Goal: Task Accomplishment & Management: Manage account settings

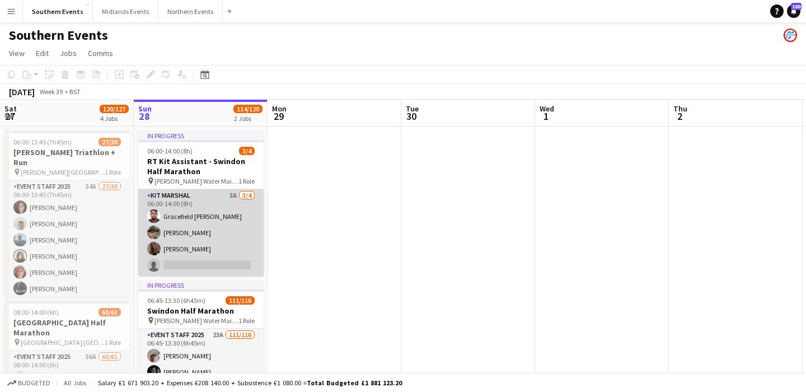
scroll to position [0, 267]
click at [216, 248] on app-card-role "Kit Marshal 3A 3/4 06:00-14:00 (8h) Gracefield Anobaah Attoh Ian Williams Jade …" at bounding box center [201, 232] width 125 height 87
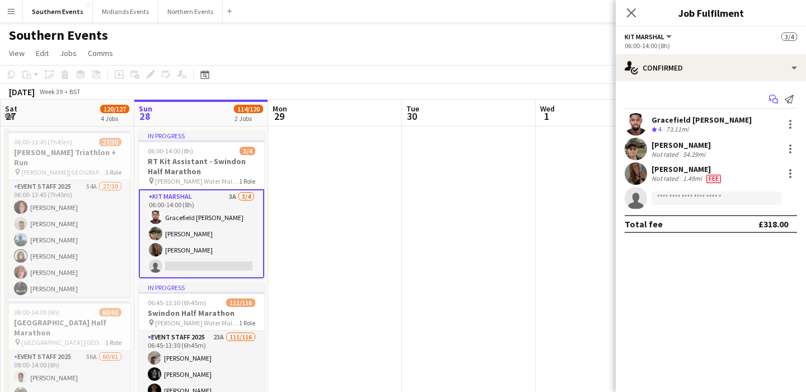
click at [775, 96] on icon at bounding box center [772, 98] width 7 height 6
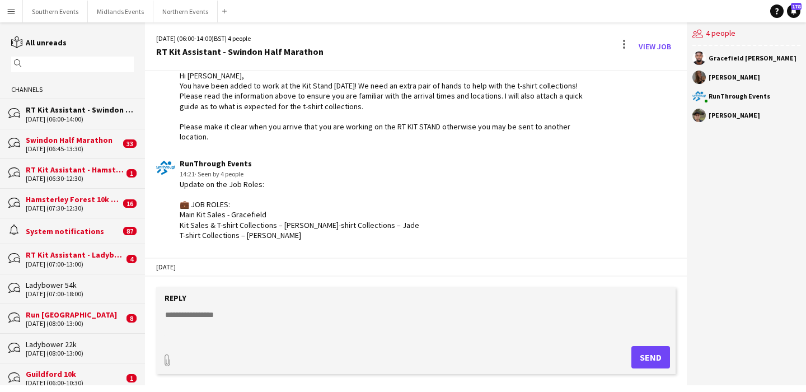
scroll to position [1194, 0]
click at [8, 11] on app-icon "Menu" at bounding box center [11, 11] width 9 height 9
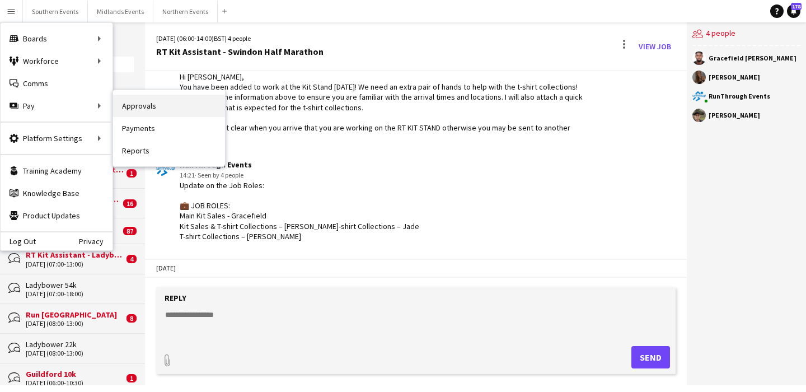
click at [184, 111] on link "Approvals" at bounding box center [169, 106] width 112 height 22
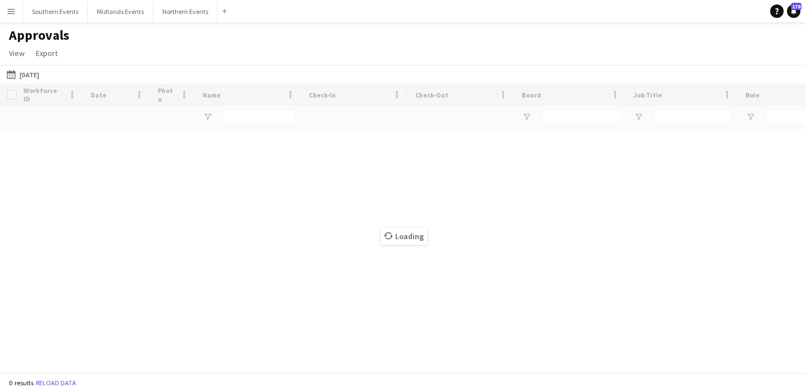
type input "**"
type input "***"
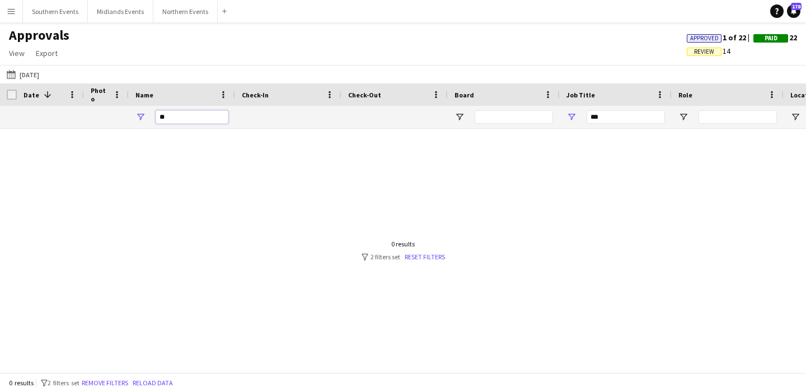
click at [184, 111] on input "**" at bounding box center [192, 116] width 73 height 13
click at [189, 114] on input "**" at bounding box center [192, 116] width 73 height 13
click at [617, 114] on input "***" at bounding box center [626, 116] width 78 height 13
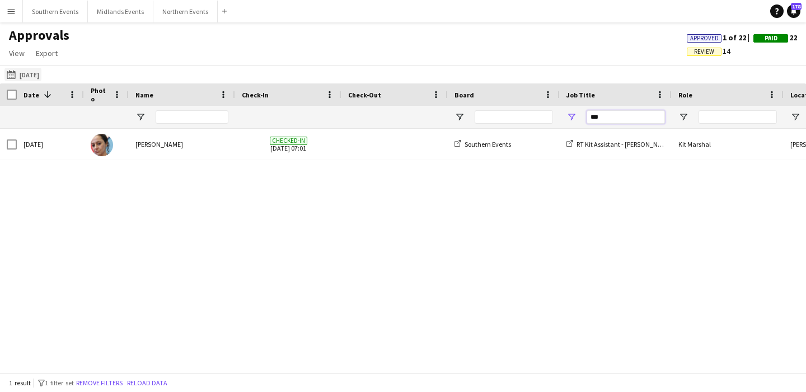
type input "***"
click at [41, 78] on button "23-08-2025 23-08-2025" at bounding box center [22, 74] width 37 height 13
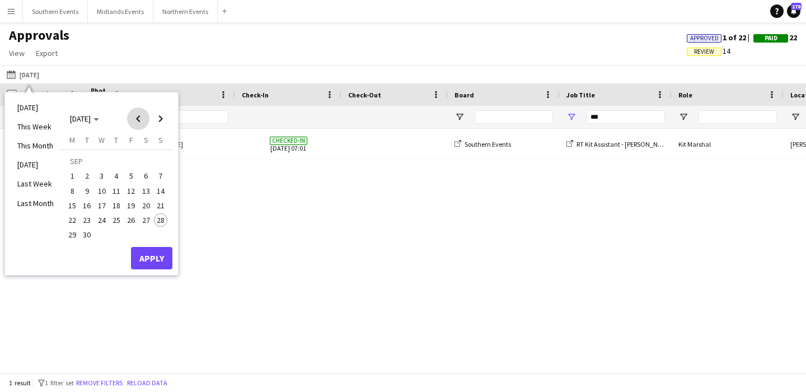
click at [135, 120] on span "Previous month" at bounding box center [138, 119] width 22 height 22
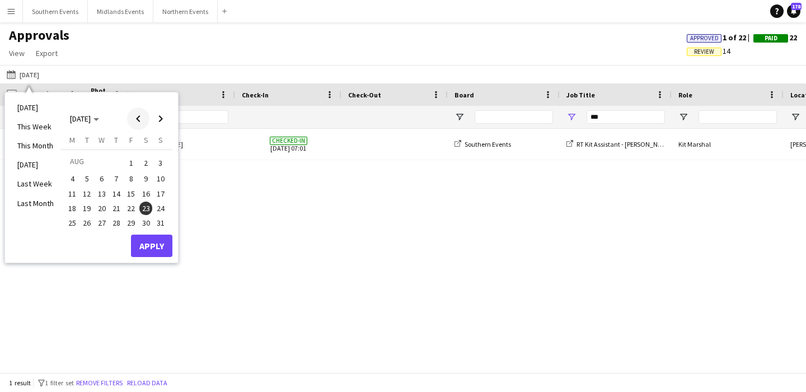
click at [135, 120] on span "Previous month" at bounding box center [138, 119] width 22 height 22
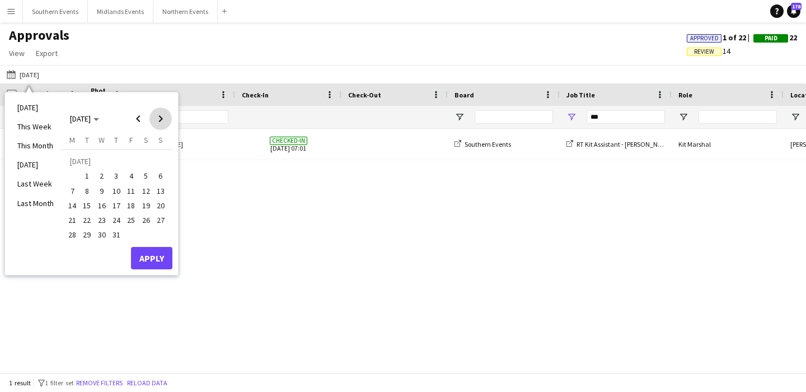
click at [159, 118] on span "Next month" at bounding box center [161, 119] width 22 height 22
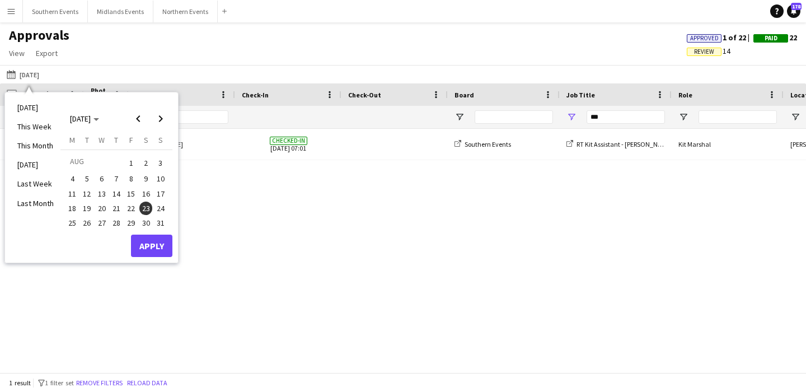
click at [159, 206] on span "24" at bounding box center [160, 208] width 13 height 13
click at [156, 249] on button "Apply" at bounding box center [151, 246] width 41 height 22
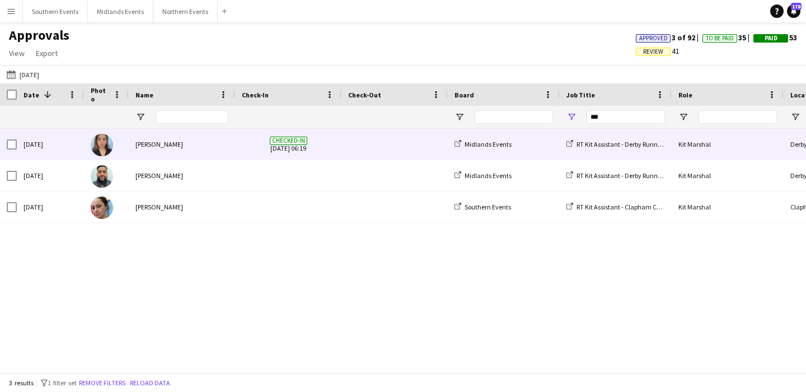
click at [349, 154] on span at bounding box center [394, 144] width 93 height 31
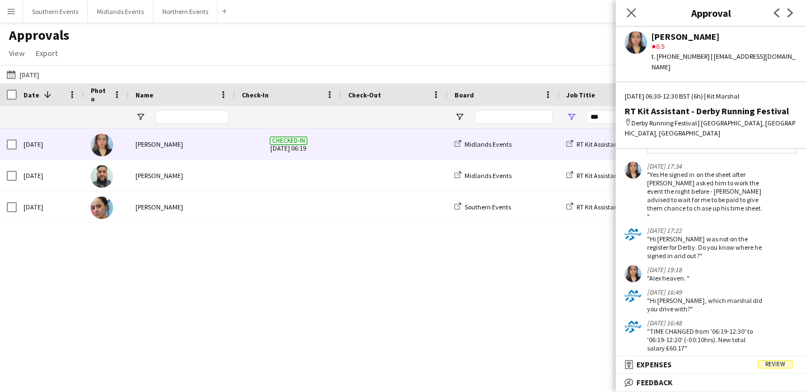
scroll to position [467, 0]
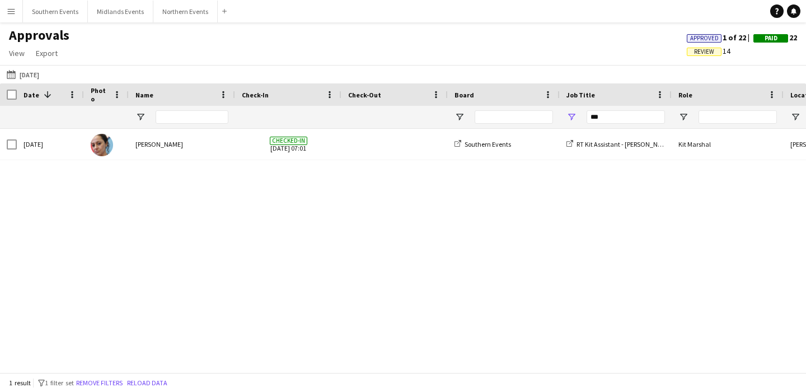
click at [10, 15] on app-icon "Menu" at bounding box center [11, 11] width 9 height 9
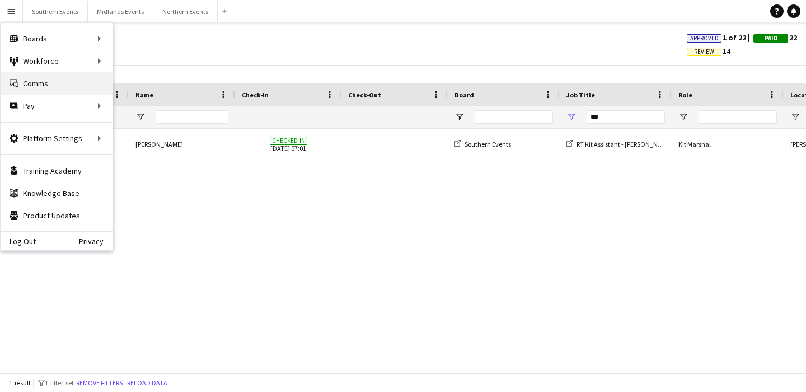
click at [38, 80] on link "Comms Comms" at bounding box center [57, 83] width 112 height 22
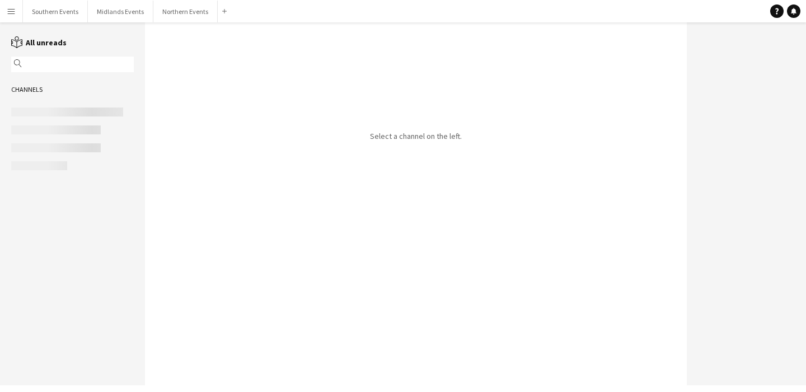
click at [41, 67] on input "text" at bounding box center [78, 64] width 106 height 10
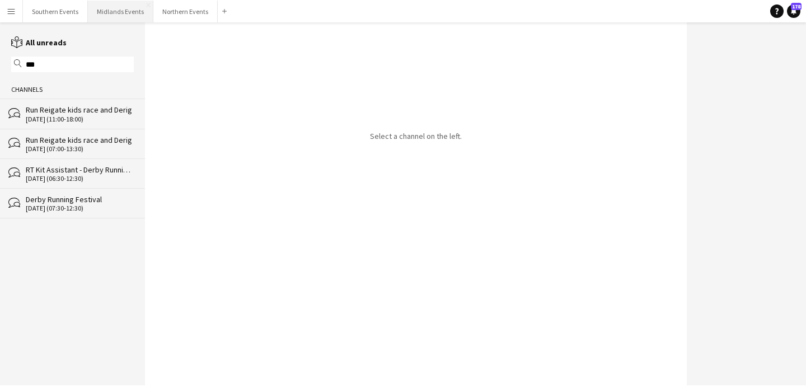
type input "***"
click at [119, 63] on input "***" at bounding box center [78, 64] width 106 height 10
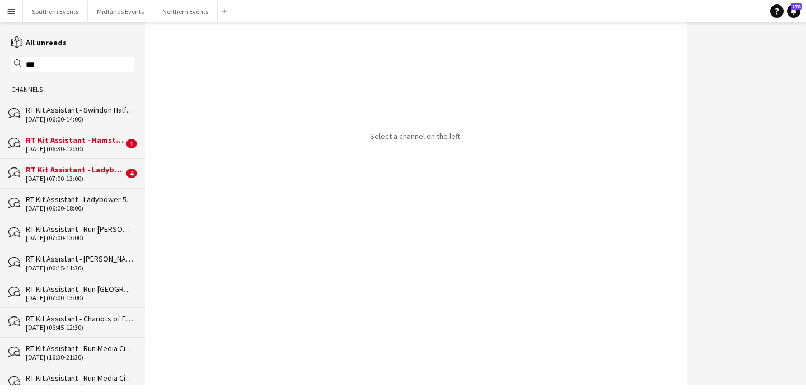
type input "***"
click at [101, 145] on div "[DATE] (06:30-12:30)" at bounding box center [75, 149] width 98 height 8
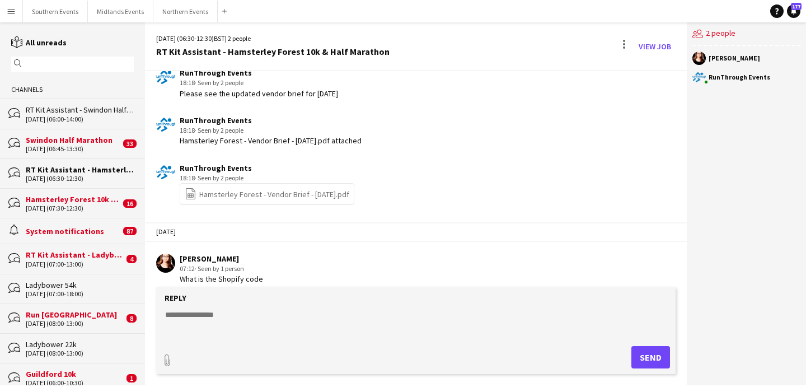
scroll to position [1262, 0]
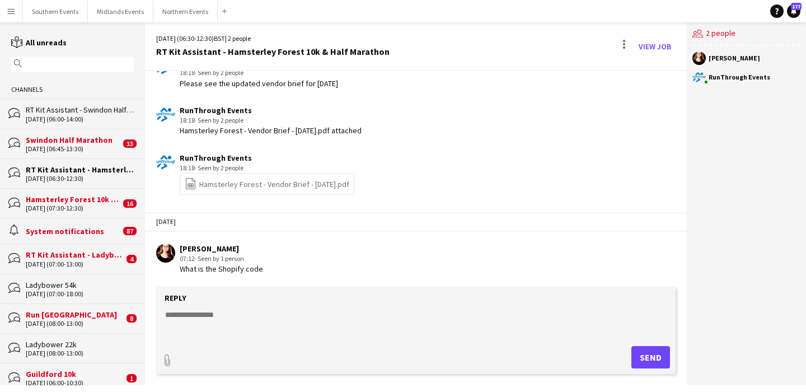
click at [249, 320] on textarea at bounding box center [418, 323] width 509 height 29
type textarea "******"
click at [654, 351] on button "Send" at bounding box center [651, 357] width 39 height 22
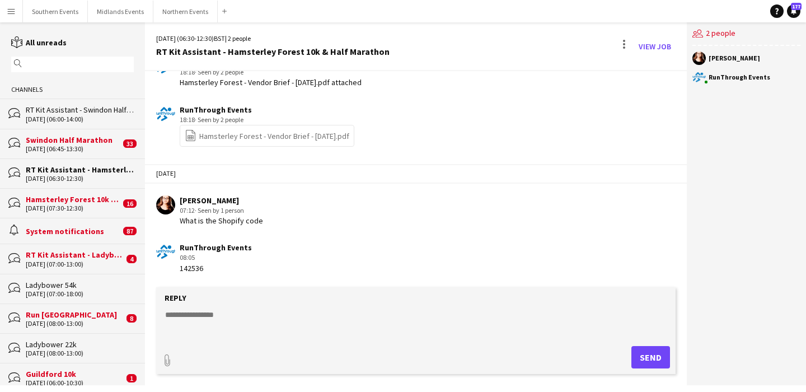
click at [268, 329] on textarea at bounding box center [418, 323] width 509 height 29
paste textarea "**********"
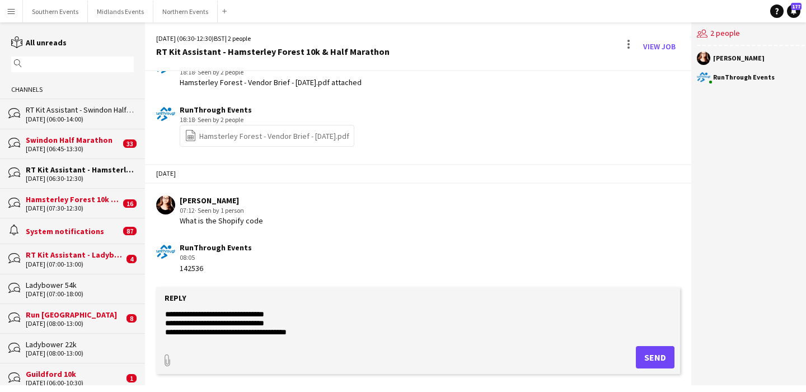
type textarea "**********"
click at [652, 353] on button "Send" at bounding box center [655, 357] width 39 height 22
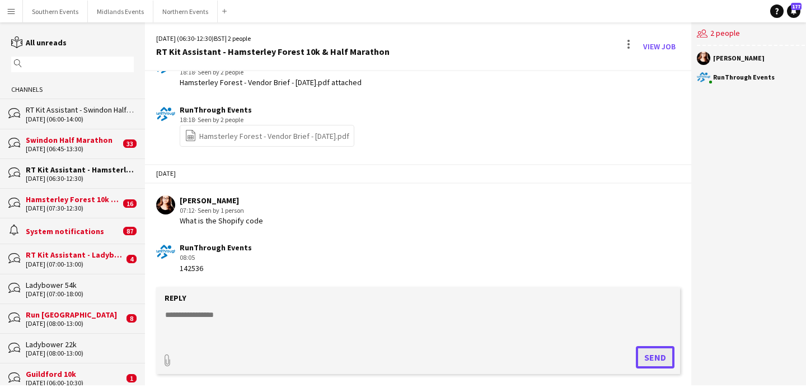
scroll to position [1408, 0]
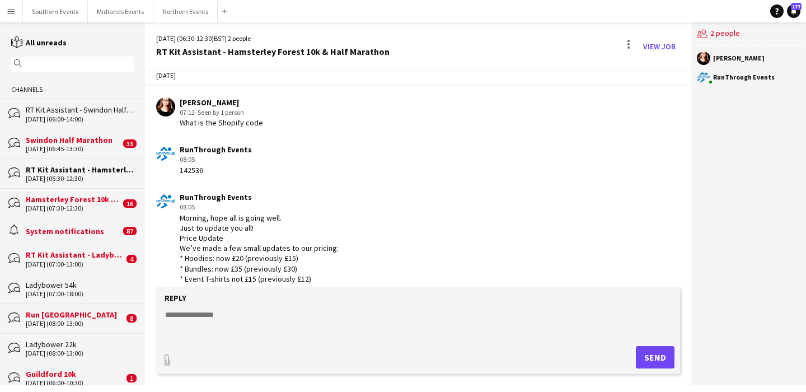
click at [81, 250] on div "RT Kit Assistant - Ladybower 22k" at bounding box center [75, 255] width 98 height 10
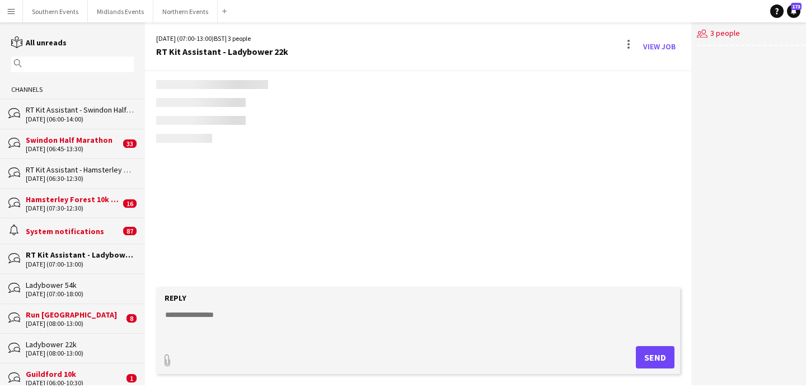
scroll to position [1239, 0]
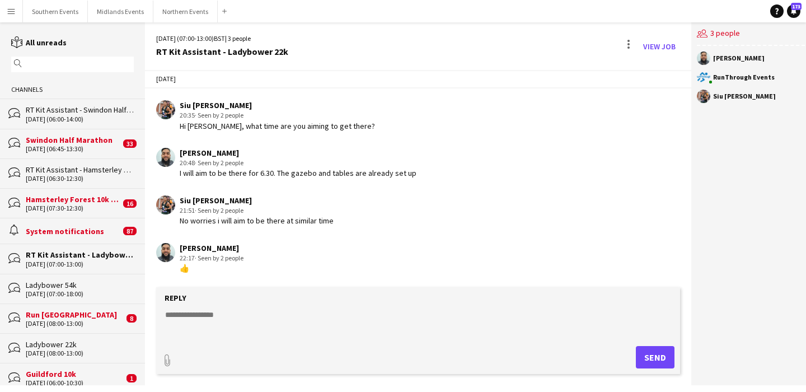
click at [264, 311] on textarea at bounding box center [418, 323] width 509 height 29
paste textarea "**********"
type textarea "**********"
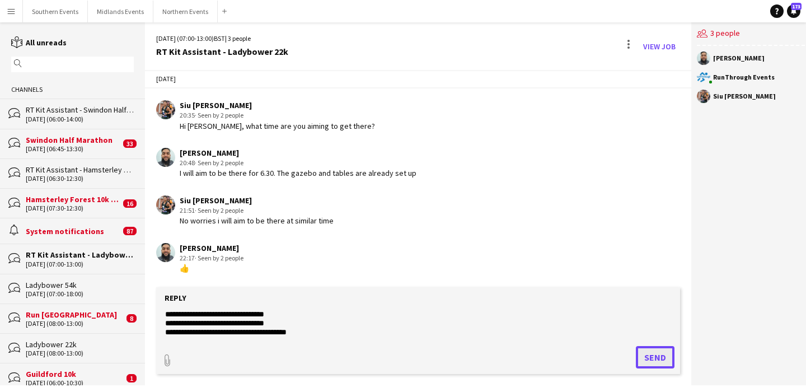
click at [652, 351] on button "Send" at bounding box center [655, 357] width 39 height 22
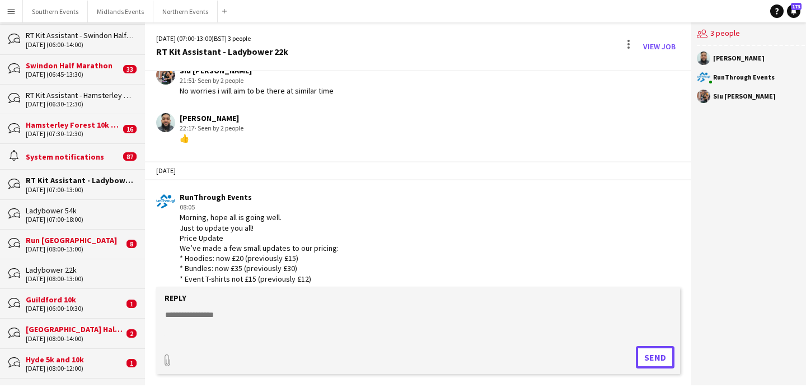
scroll to position [0, 0]
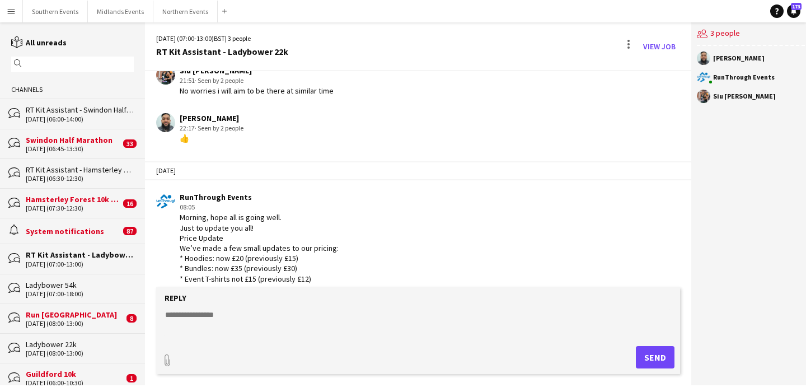
click at [89, 66] on input "text" at bounding box center [78, 64] width 106 height 10
click at [95, 109] on div "RT Kit Assistant - Swindon Half Marathon" at bounding box center [80, 110] width 108 height 10
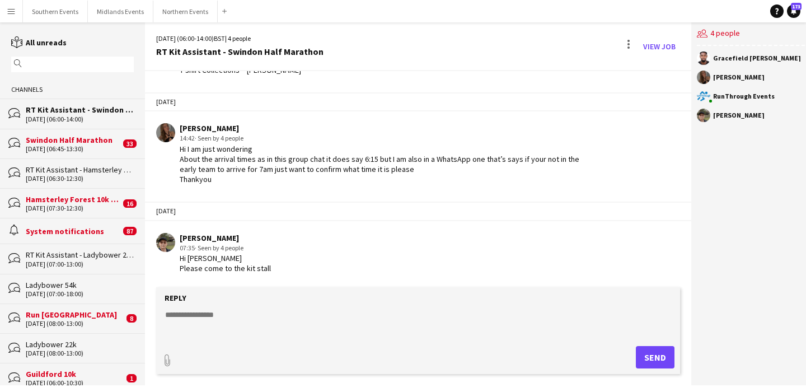
scroll to position [1370, 0]
click at [258, 316] on textarea at bounding box center [418, 323] width 509 height 29
paste textarea "**********"
type textarea "**********"
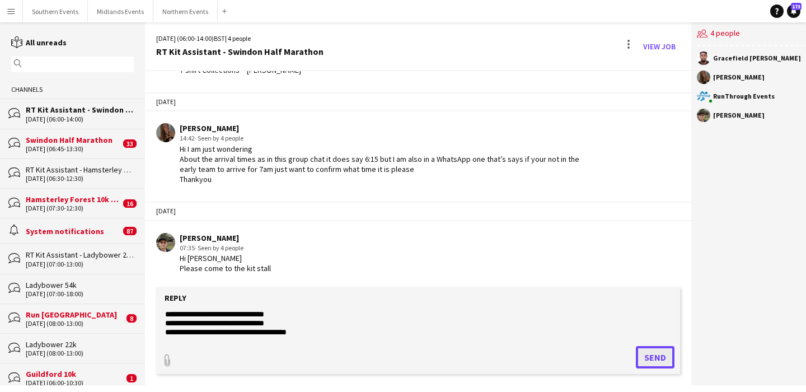
click at [645, 349] on button "Send" at bounding box center [655, 357] width 39 height 22
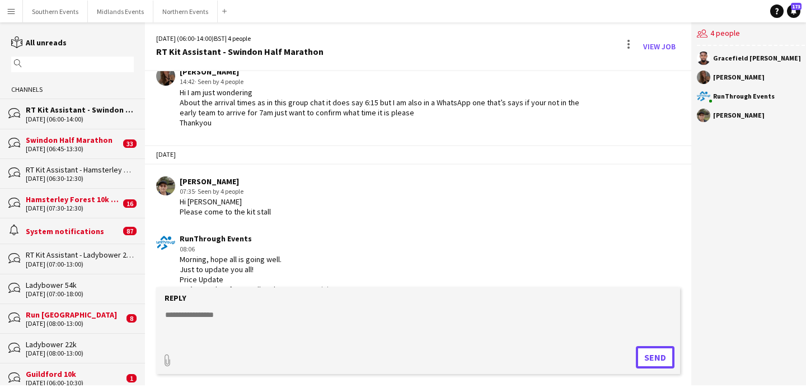
scroll to position [1479, 0]
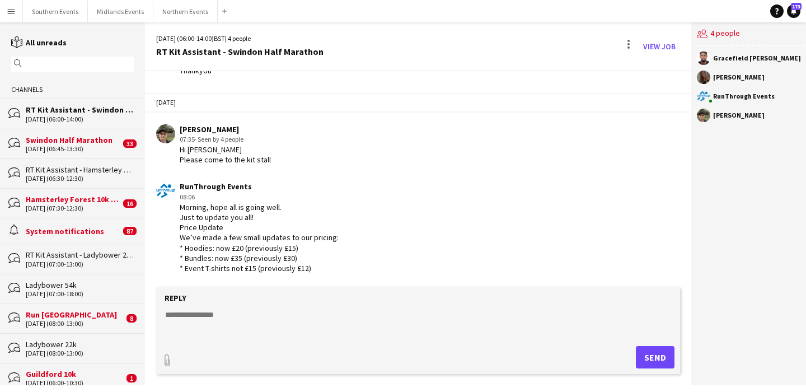
click at [85, 62] on input "text" at bounding box center [78, 64] width 106 height 10
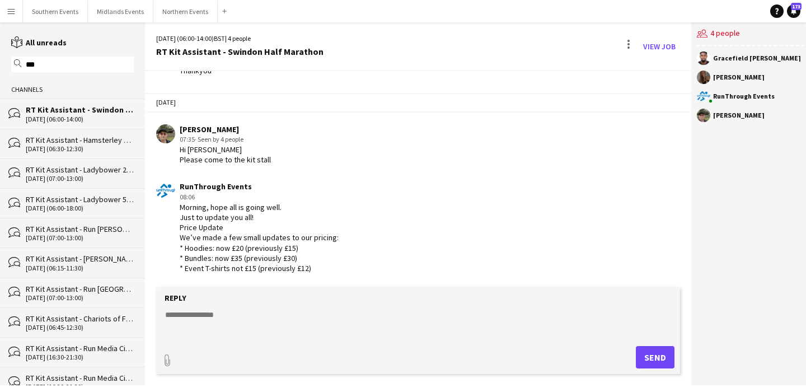
type input "***"
click at [86, 289] on div "RT Kit Assistant - Run [GEOGRAPHIC_DATA]" at bounding box center [80, 289] width 108 height 10
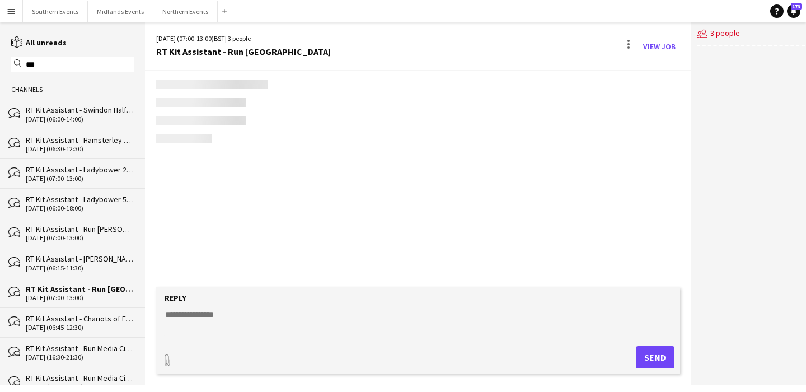
scroll to position [705, 0]
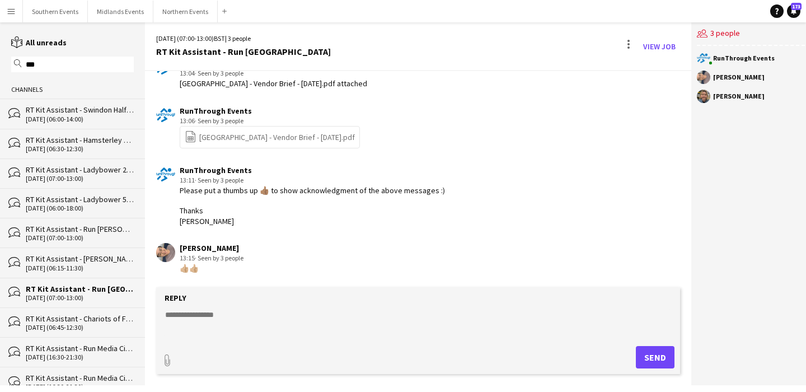
click at [231, 317] on textarea at bounding box center [418, 323] width 509 height 29
paste textarea "**********"
type textarea "**********"
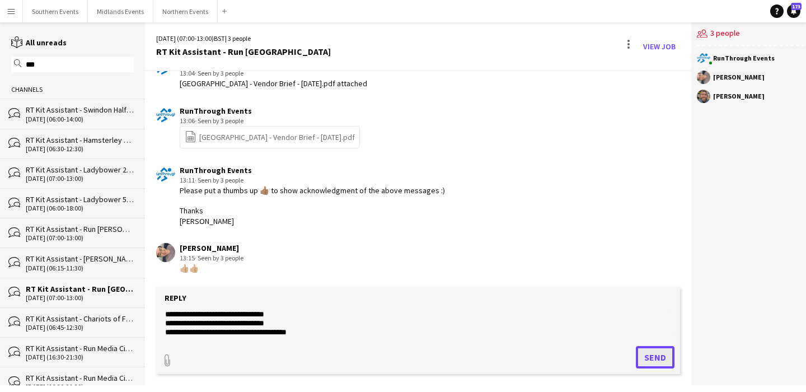
click at [645, 348] on button "Send" at bounding box center [655, 357] width 39 height 22
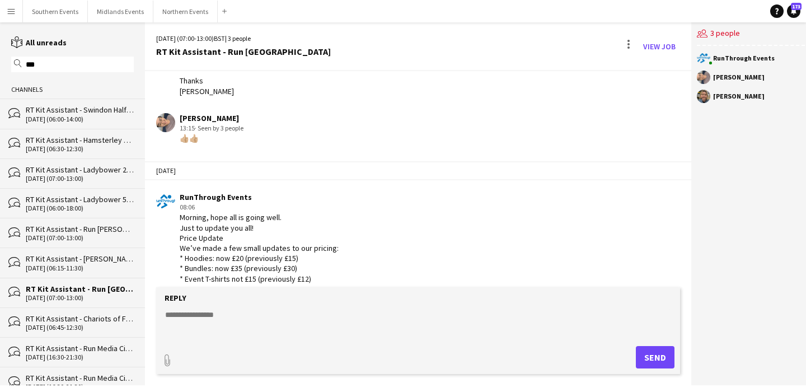
click at [105, 114] on div "RT Kit Assistant - Swindon Half Marathon" at bounding box center [80, 110] width 108 height 10
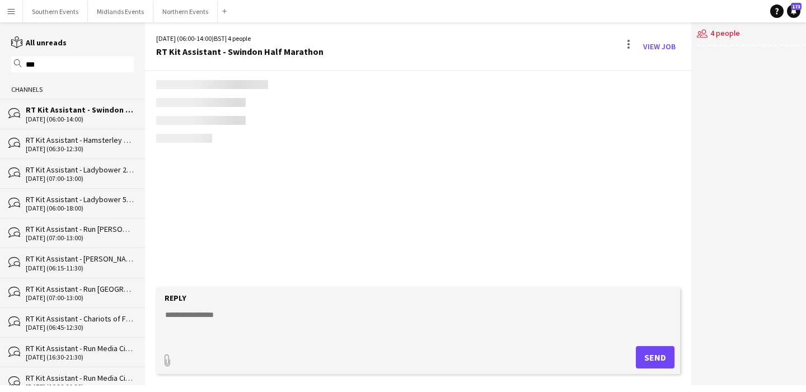
scroll to position [1479, 0]
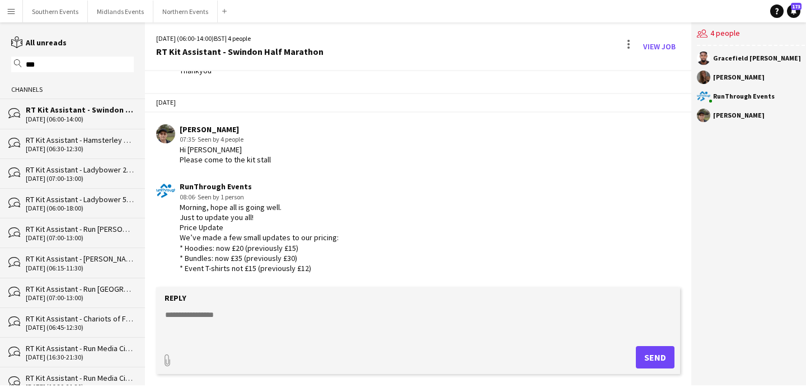
click at [326, 317] on textarea at bounding box center [418, 323] width 509 height 29
paste textarea "**********"
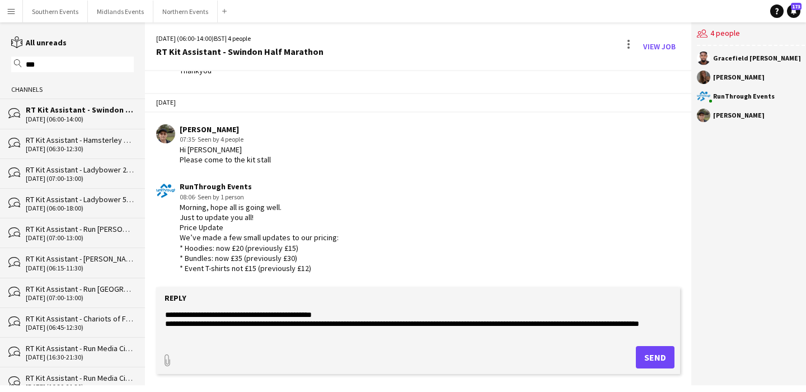
scroll to position [152, 0]
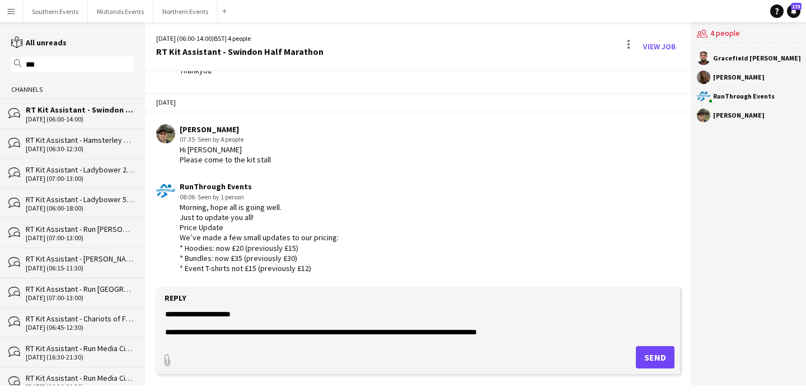
type textarea "**********"
click at [644, 364] on button "Send" at bounding box center [655, 357] width 39 height 22
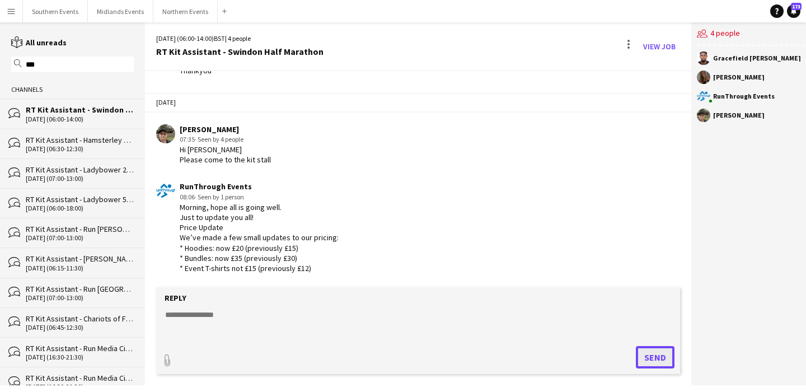
scroll to position [1710, 0]
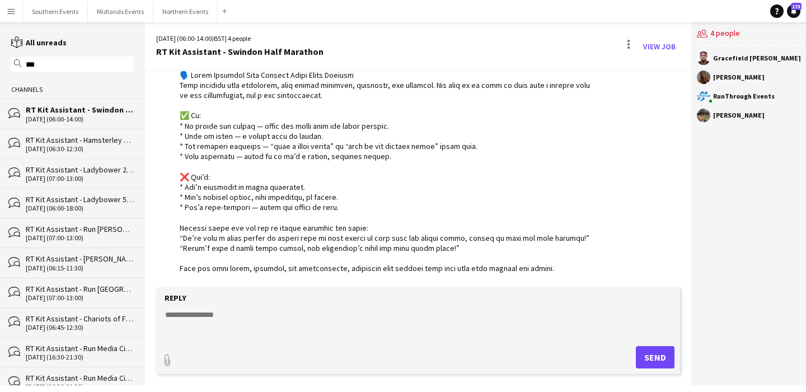
click at [106, 148] on div "[DATE] (06:30-12:30)" at bounding box center [80, 149] width 108 height 8
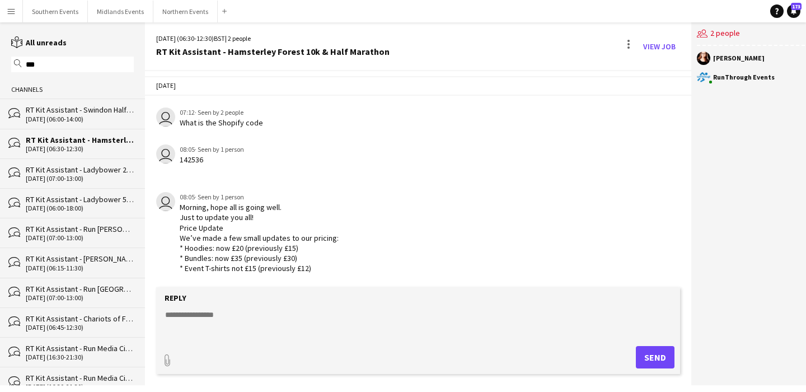
scroll to position [1398, 0]
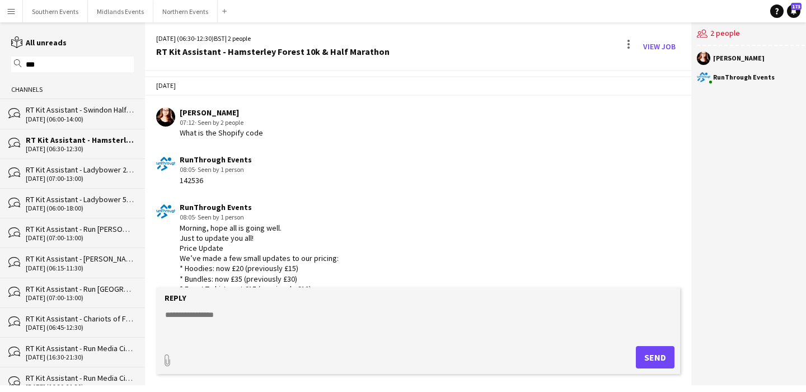
click at [231, 324] on textarea at bounding box center [418, 323] width 509 height 29
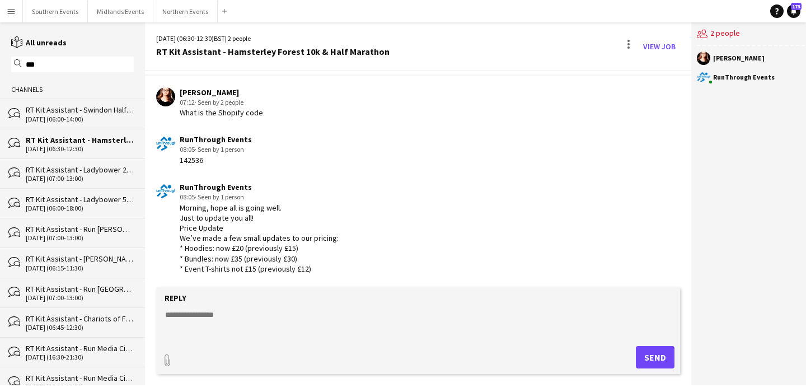
paste textarea "**********"
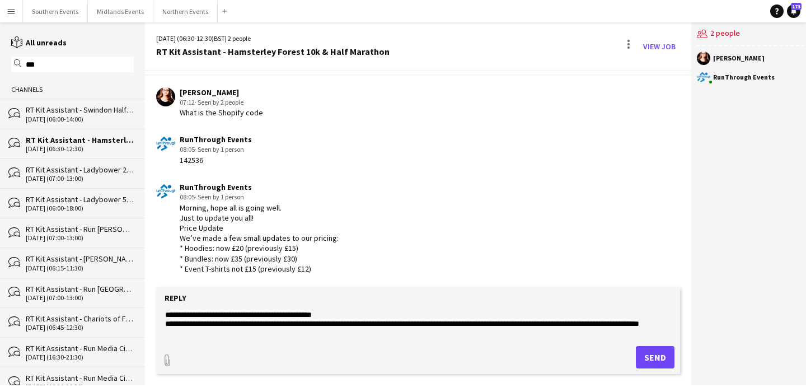
scroll to position [152, 0]
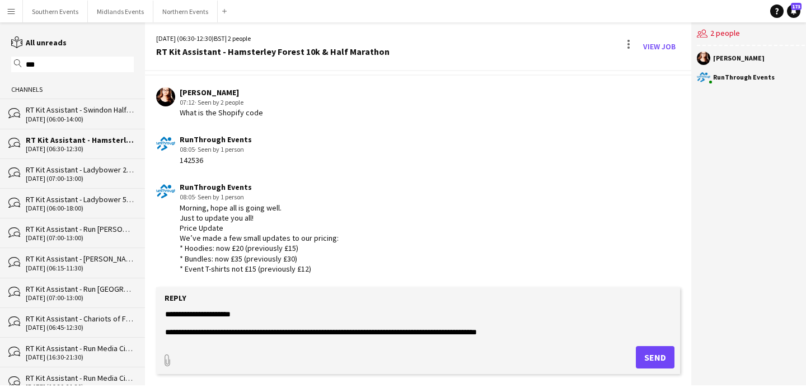
type textarea "**********"
click at [656, 362] on button "Send" at bounding box center [655, 357] width 39 height 22
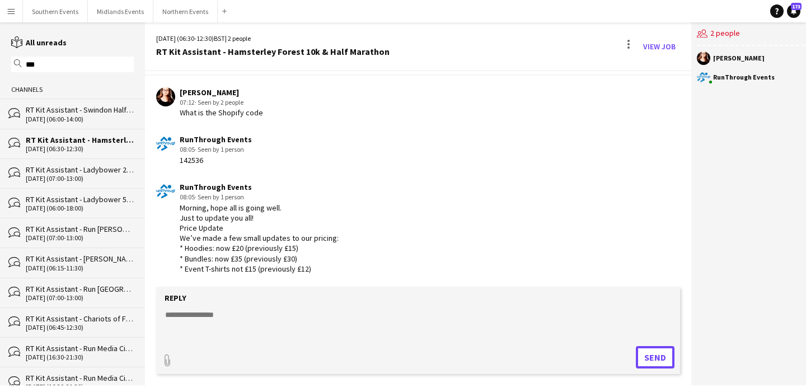
scroll to position [1649, 0]
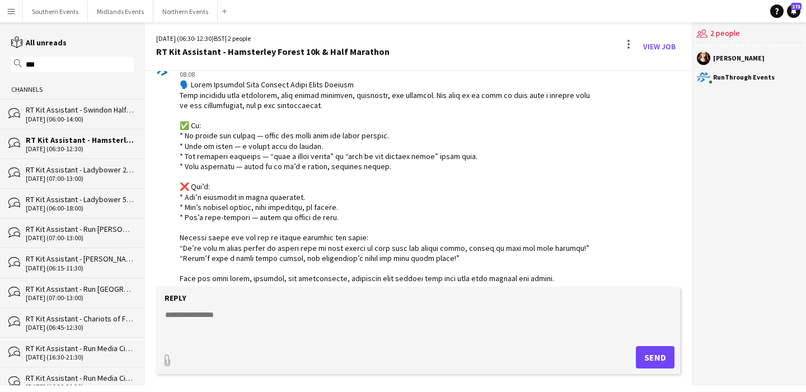
click at [97, 179] on div "[DATE] (07:00-13:00)" at bounding box center [80, 179] width 108 height 8
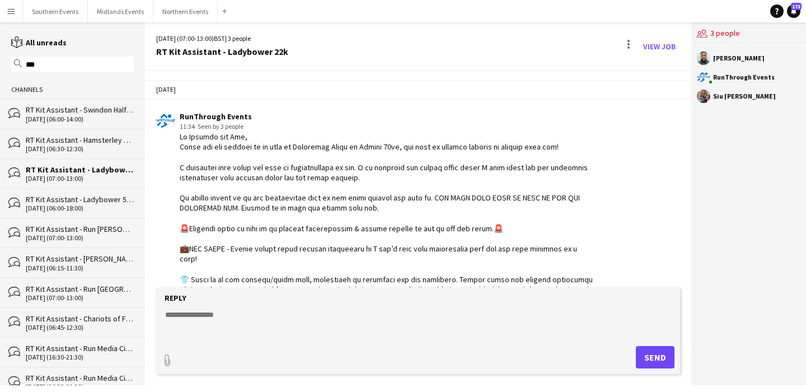
scroll to position [1379, 0]
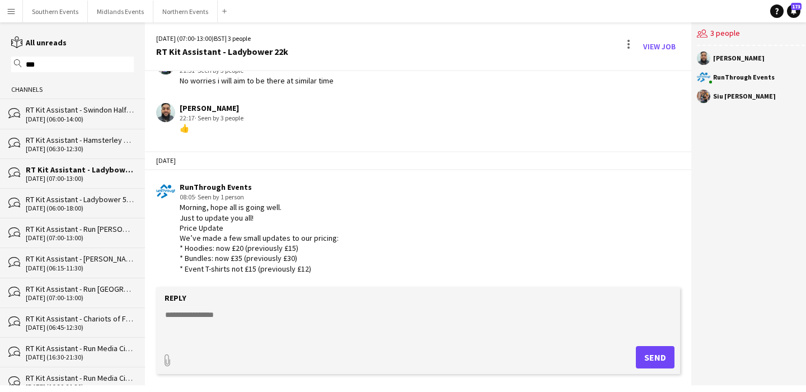
click at [217, 327] on textarea at bounding box center [418, 323] width 509 height 29
paste textarea "**********"
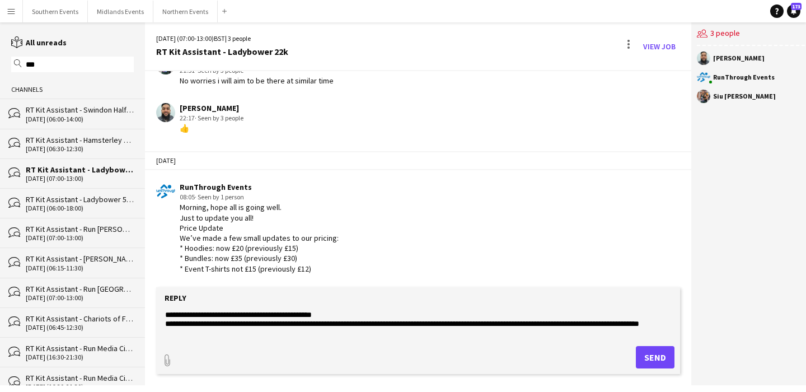
scroll to position [152, 0]
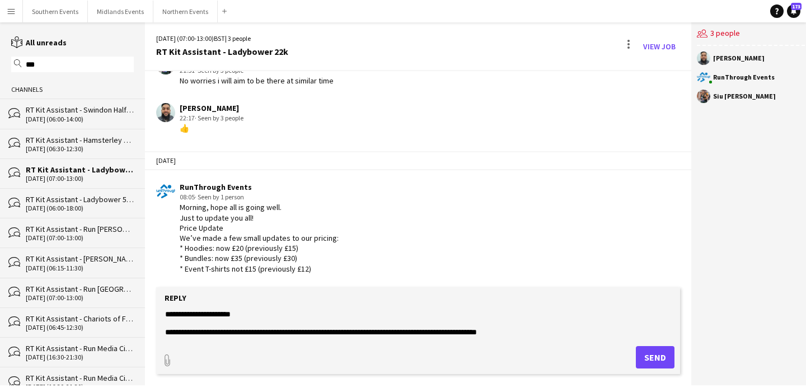
type textarea "**********"
click at [656, 358] on button "Send" at bounding box center [655, 357] width 39 height 22
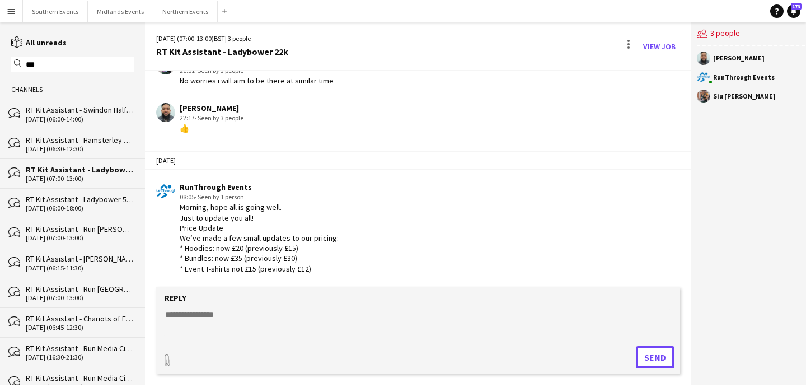
scroll to position [1610, 0]
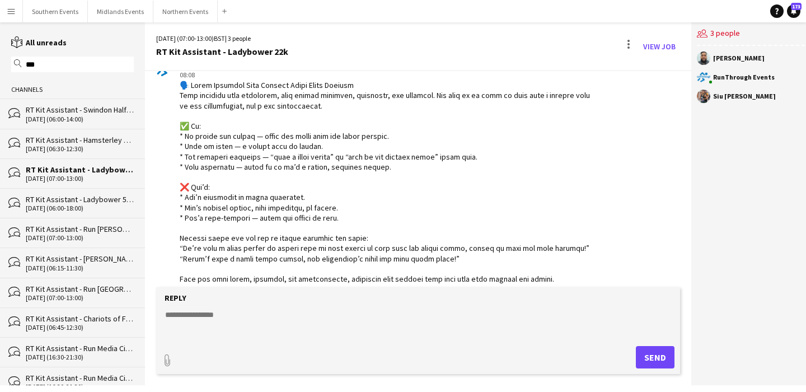
click at [108, 228] on div "RT Kit Assistant - Run [PERSON_NAME][GEOGRAPHIC_DATA]" at bounding box center [80, 229] width 108 height 10
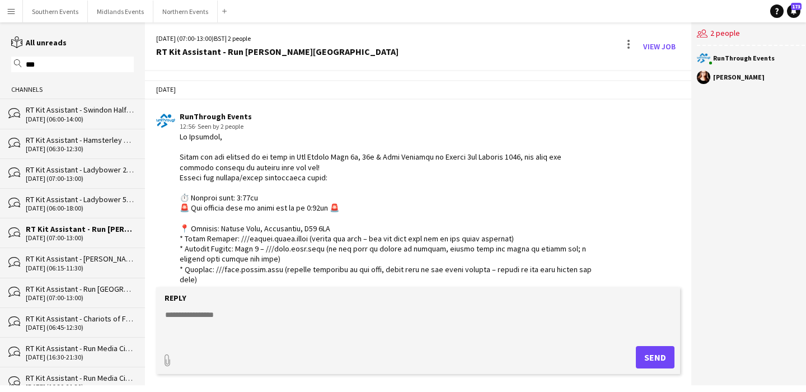
scroll to position [570, 0]
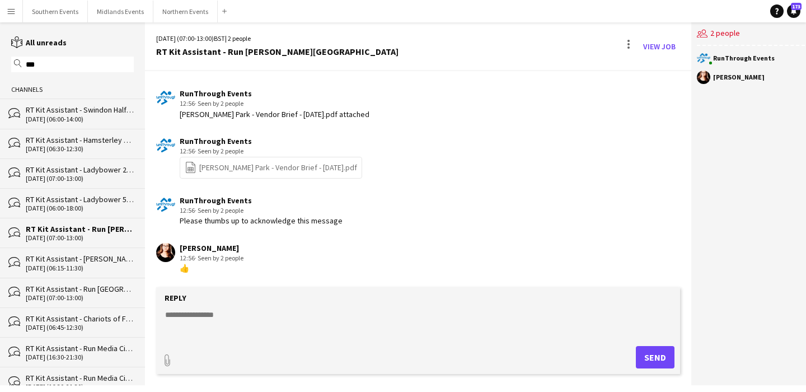
click at [102, 205] on div "[DATE] (06:00-18:00)" at bounding box center [80, 208] width 108 height 8
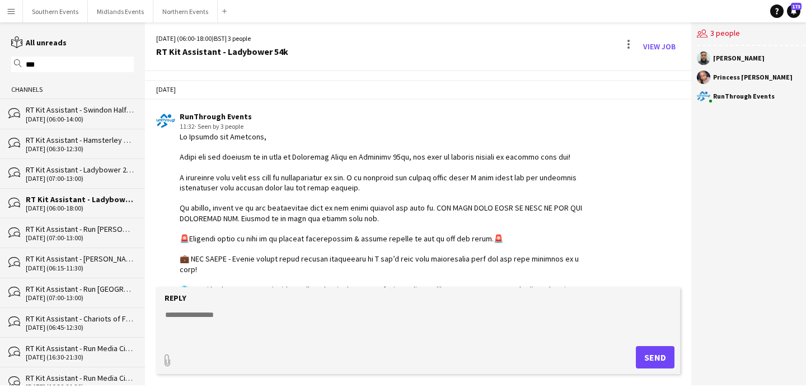
scroll to position [1290, 0]
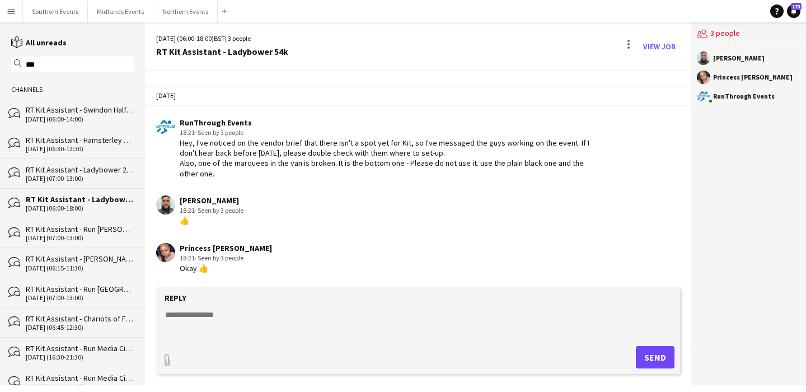
click at [218, 315] on textarea at bounding box center [418, 323] width 509 height 29
paste textarea "**********"
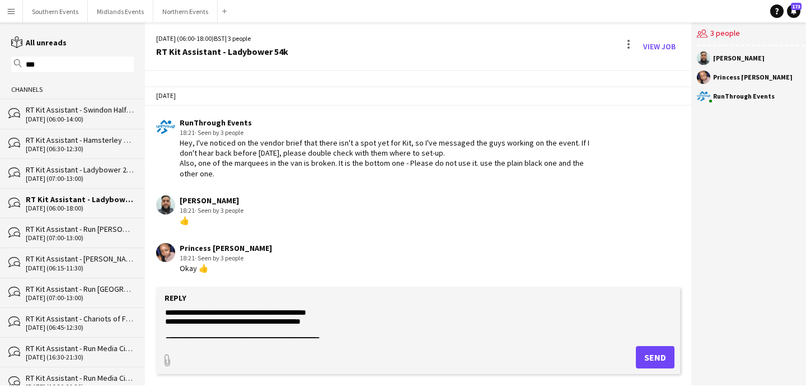
scroll to position [0, 0]
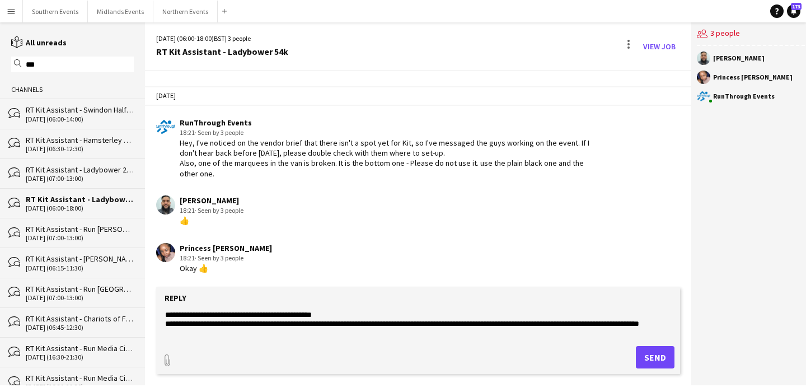
type textarea "**********"
click at [655, 353] on button "Send" at bounding box center [655, 357] width 39 height 22
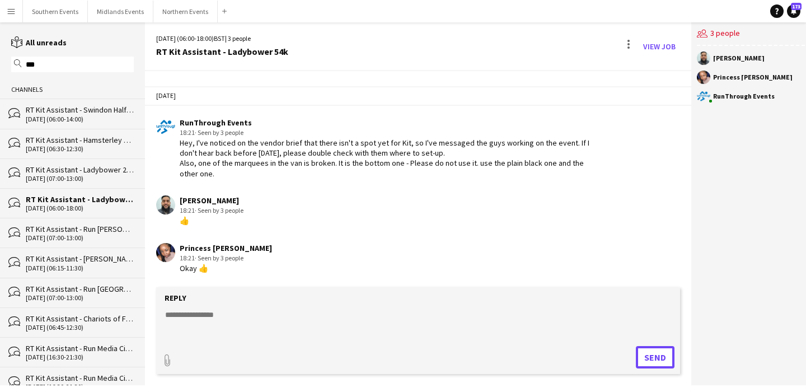
scroll to position [1553, 0]
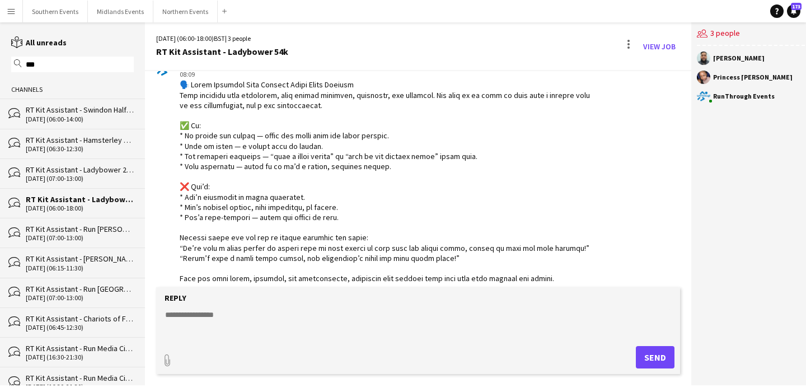
click at [109, 264] on div "[DATE] (06:15-11:30)" at bounding box center [80, 268] width 108 height 8
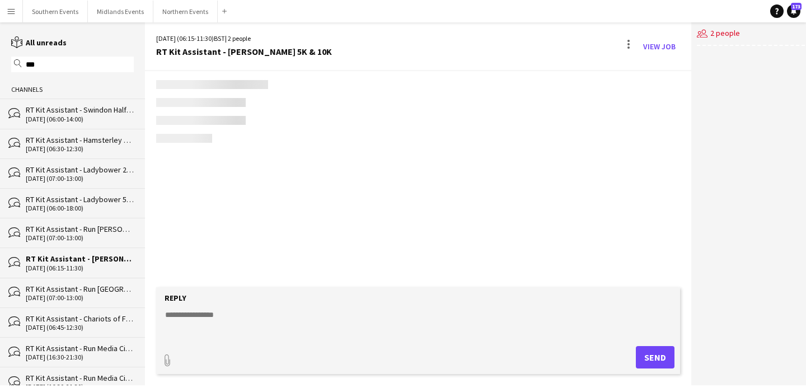
scroll to position [559, 0]
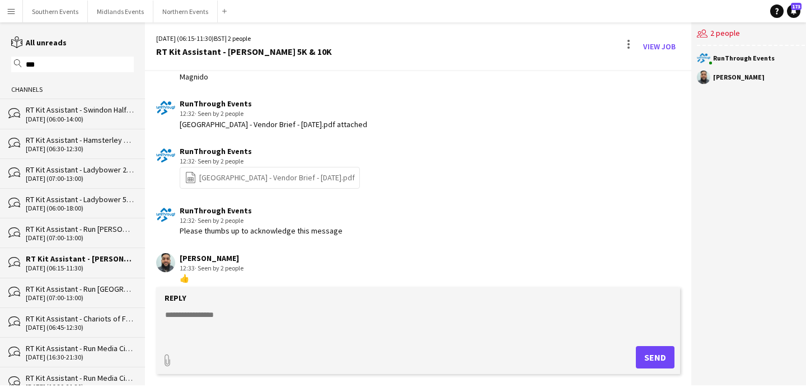
click at [102, 296] on div "[DATE] (07:00-13:00)" at bounding box center [80, 298] width 108 height 8
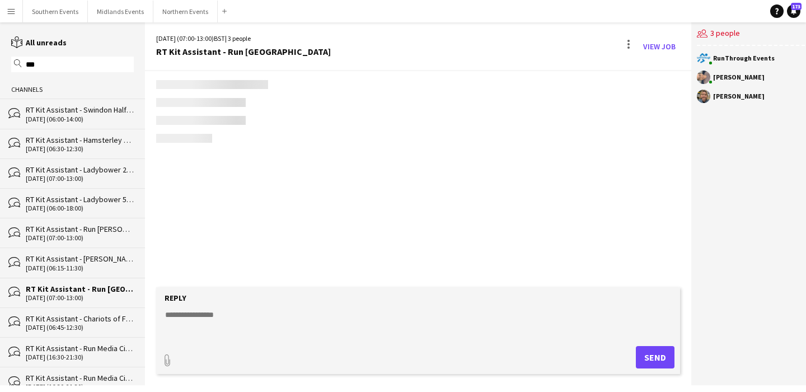
scroll to position [845, 0]
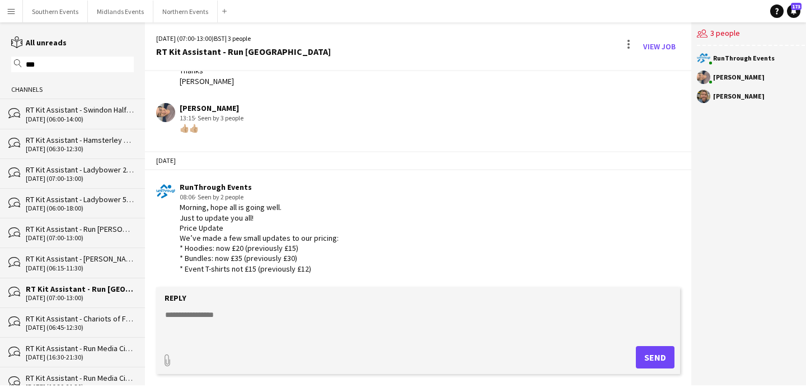
click at [211, 314] on textarea at bounding box center [418, 323] width 509 height 29
paste textarea "**********"
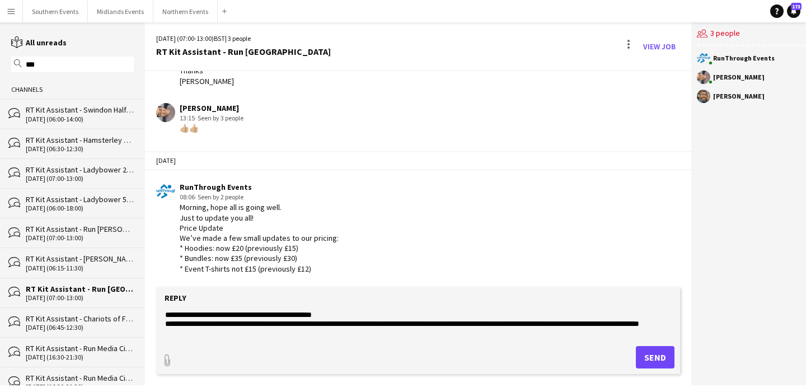
scroll to position [152, 0]
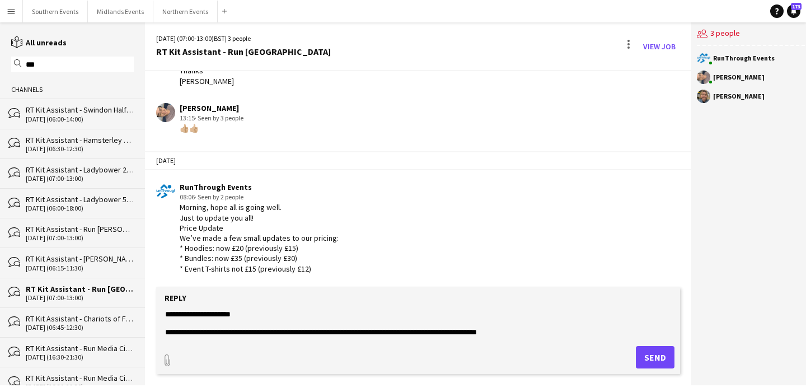
type textarea "**********"
click at [653, 360] on button "Send" at bounding box center [655, 357] width 39 height 22
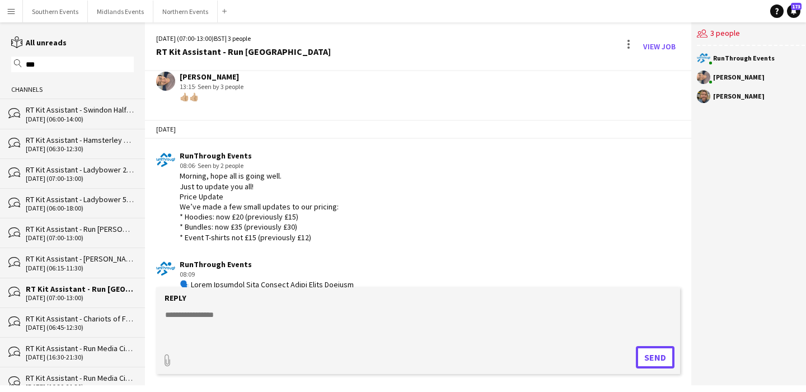
scroll to position [870, 0]
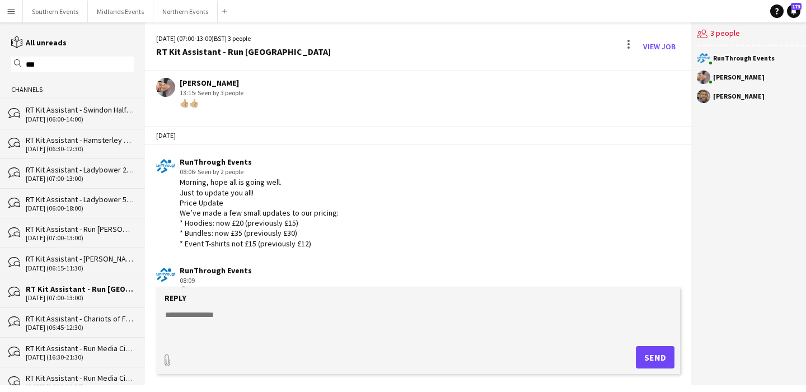
drag, startPoint x: 323, startPoint y: 246, endPoint x: 173, endPoint y: 186, distance: 161.3
click at [173, 186] on div "RunThrough Events 08:06 · Seen by 2 people Morning, hope all is going well. Jus…" at bounding box center [374, 203] width 437 height 92
click at [181, 191] on div "Morning, hope all is going well. Just to update you all! Price Update We’ve mad…" at bounding box center [259, 212] width 159 height 71
drag, startPoint x: 315, startPoint y: 244, endPoint x: 180, endPoint y: 195, distance: 143.5
click at [180, 195] on div "Morning, hope all is going well. Just to update you all! Price Update We’ve mad…" at bounding box center [259, 212] width 159 height 71
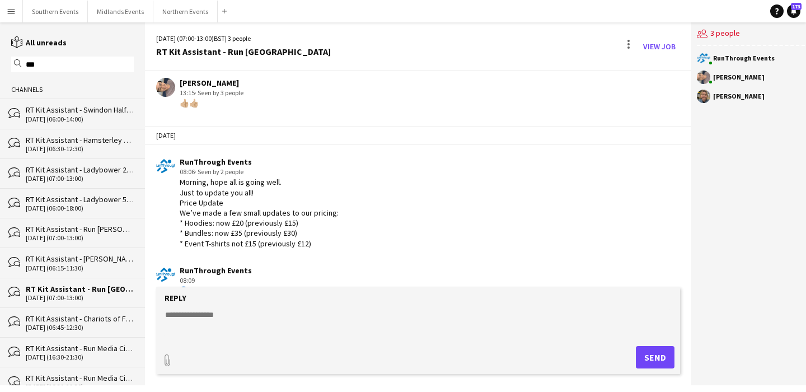
copy div "Just to update you all! Price Update We’ve made a few small updates to our pric…"
click at [97, 204] on div "[DATE] (06:00-18:00)" at bounding box center [80, 208] width 108 height 8
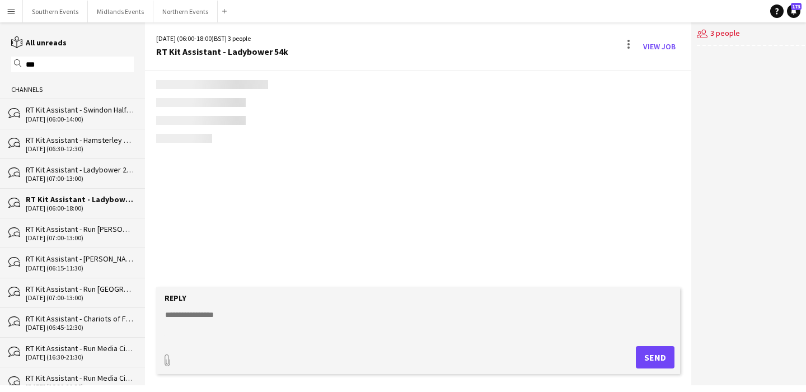
scroll to position [1563, 0]
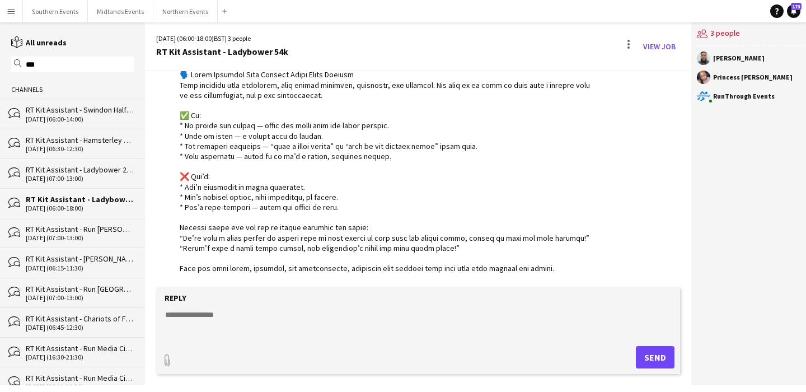
click at [232, 320] on textarea at bounding box center [418, 323] width 509 height 29
paste textarea "**********"
type textarea "**********"
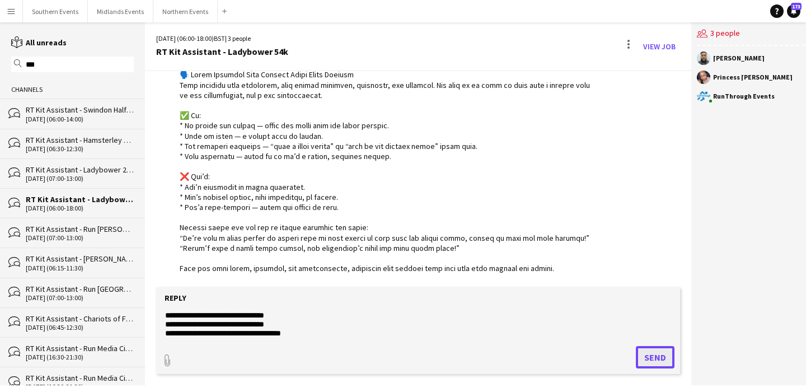
click at [652, 362] on button "Send" at bounding box center [655, 357] width 39 height 22
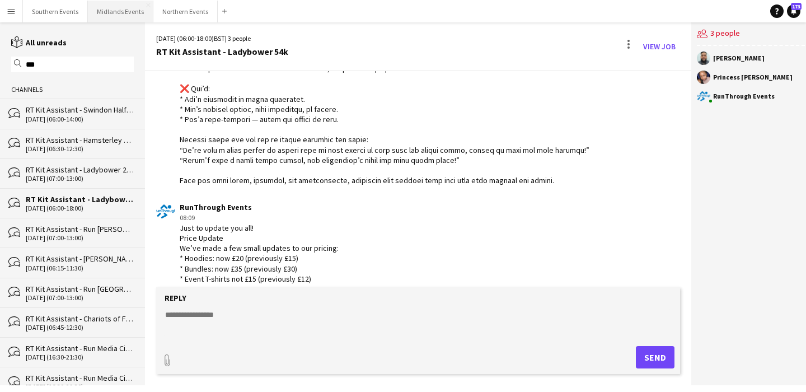
click at [116, 9] on button "Midlands Events Close" at bounding box center [121, 12] width 66 height 22
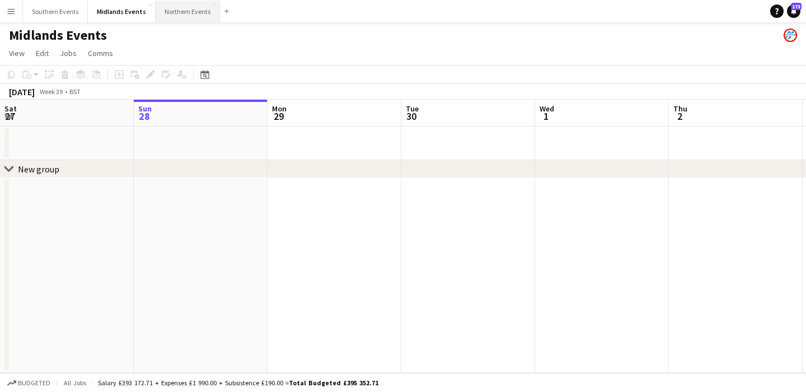
click at [175, 5] on button "Northern Events Close" at bounding box center [188, 12] width 64 height 22
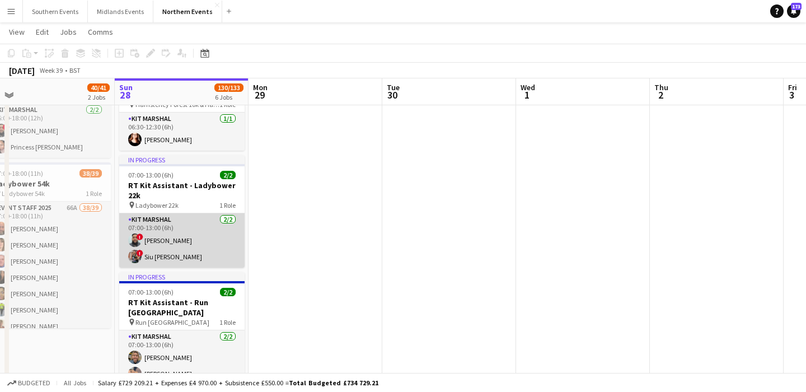
click at [214, 244] on app-card-role "Kit Marshal [DATE] 07:00-13:00 (6h) ! [PERSON_NAME] ! [PERSON_NAME] [PERSON_NAM…" at bounding box center [181, 240] width 125 height 54
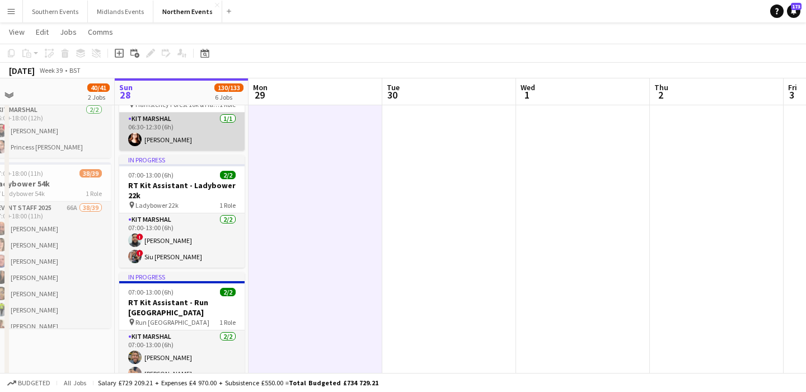
click at [218, 136] on app-card-role "Kit Marshal [DATE] 06:30-12:30 (6h) [PERSON_NAME]" at bounding box center [181, 132] width 125 height 38
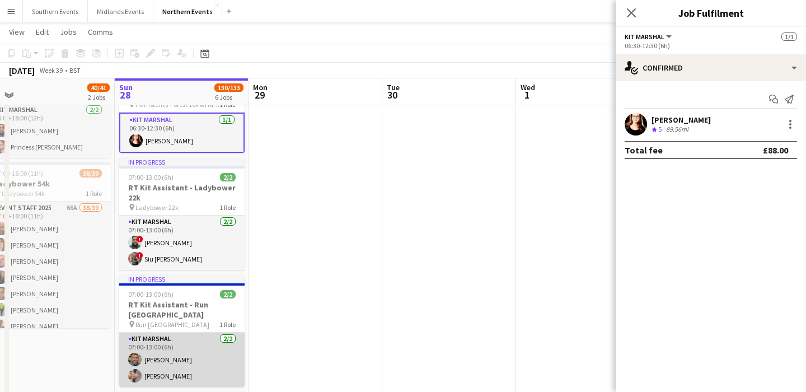
click at [220, 366] on app-card-role "Kit Marshal [DATE] 07:00-13:00 (6h) [PERSON_NAME] Yin [PERSON_NAME]" at bounding box center [181, 360] width 125 height 54
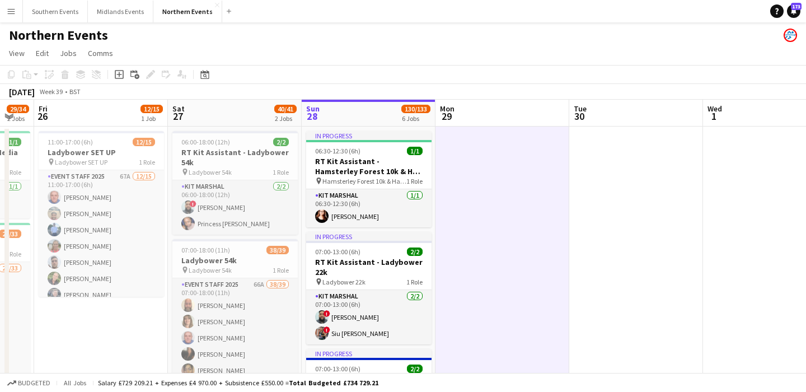
click at [13, 11] on app-icon "Menu" at bounding box center [11, 11] width 9 height 9
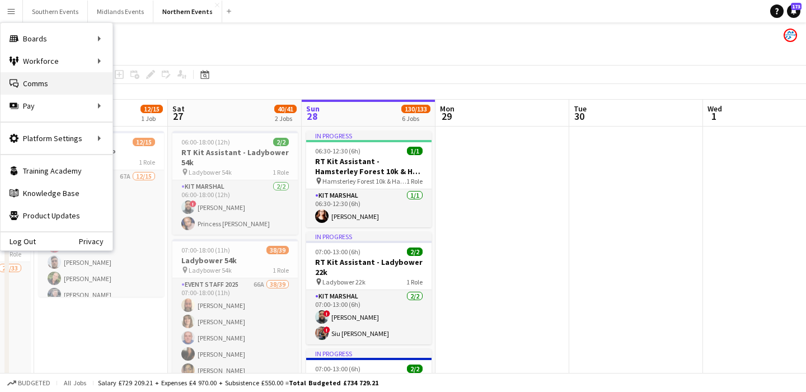
click at [52, 74] on link "Comms Comms" at bounding box center [57, 83] width 112 height 22
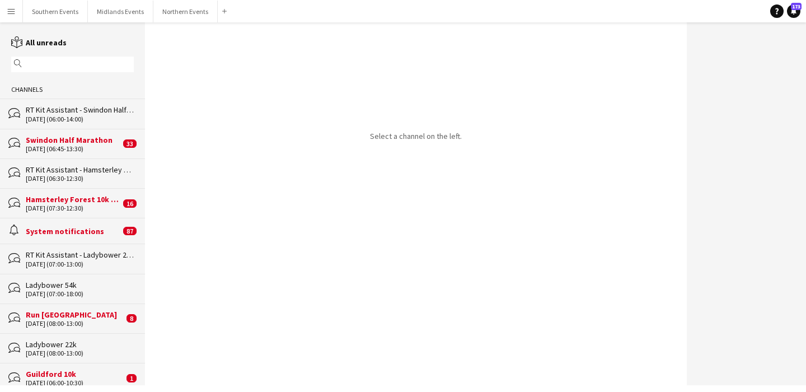
click at [55, 58] on div "magnifier" at bounding box center [72, 65] width 123 height 16
click at [57, 67] on input "text" at bounding box center [78, 64] width 106 height 10
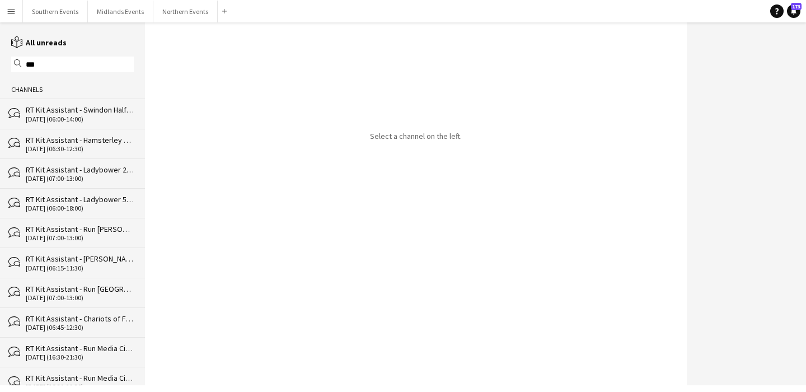
type input "***"
click at [113, 316] on div "RT Kit Assistant - Chariots of Fire" at bounding box center [80, 319] width 108 height 10
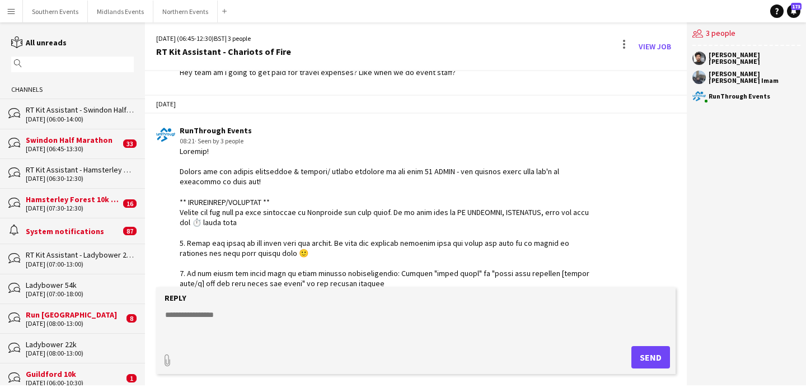
scroll to position [1293, 0]
drag, startPoint x: 222, startPoint y: 263, endPoint x: 172, endPoint y: 144, distance: 128.2
click at [172, 144] on div "RunThrough Events 08:21 · Seen by 3 people" at bounding box center [373, 264] width 434 height 275
copy div "Loremip! Dolors ame con adipis elitseddoe & tempori/ utlabo etdolore ma ali eni…"
click at [68, 65] on input "text" at bounding box center [78, 64] width 106 height 10
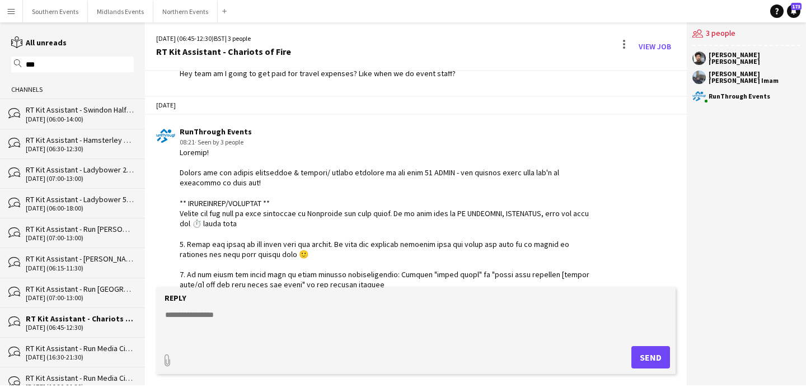
type input "***"
click at [92, 204] on div "[DATE] (06:00-18:00)" at bounding box center [80, 208] width 108 height 8
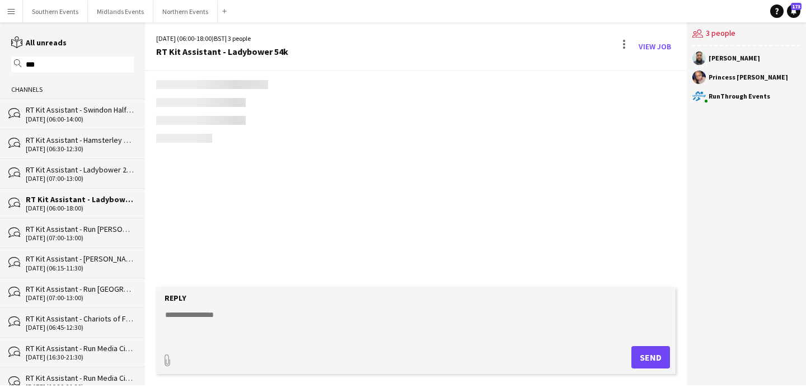
scroll to position [1661, 0]
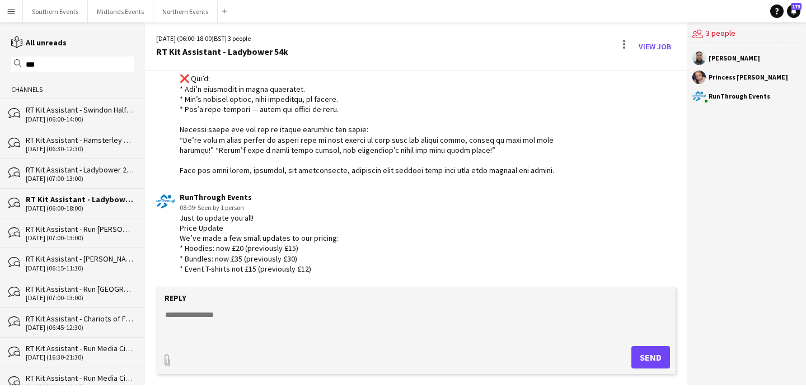
click at [225, 315] on textarea at bounding box center [418, 323] width 509 height 29
paste textarea "**********"
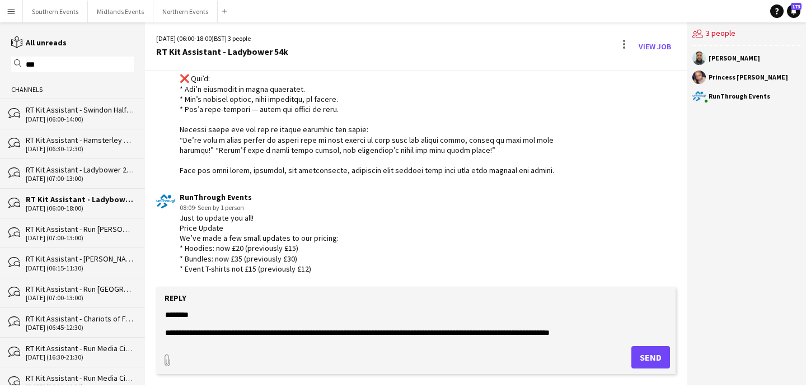
scroll to position [170, 0]
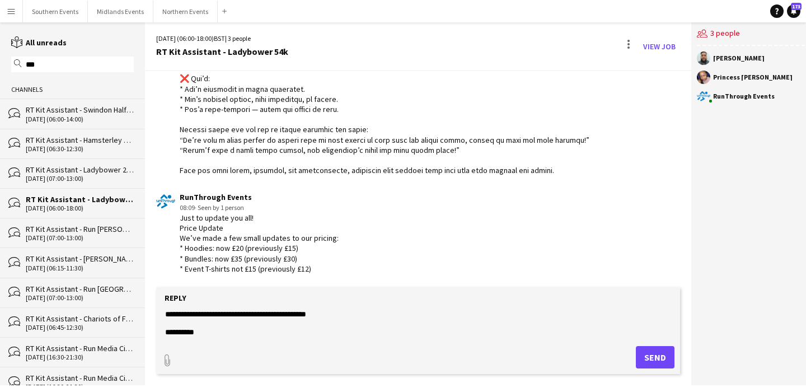
type textarea "**********"
click at [659, 357] on button "Send" at bounding box center [655, 357] width 39 height 22
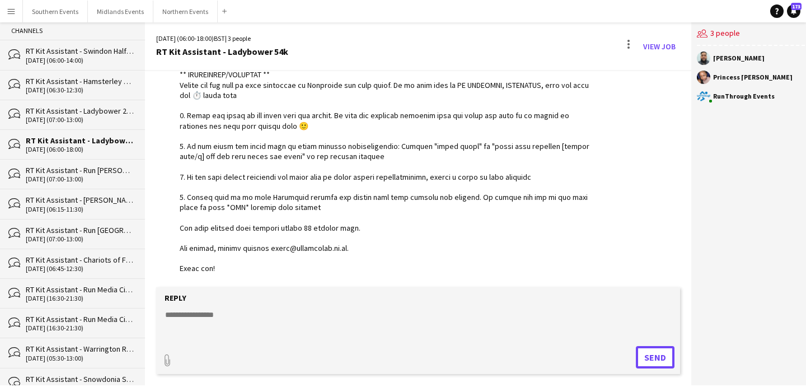
scroll to position [59, 0]
click at [106, 298] on div "[DATE] (16:30-21:30)" at bounding box center [80, 298] width 108 height 8
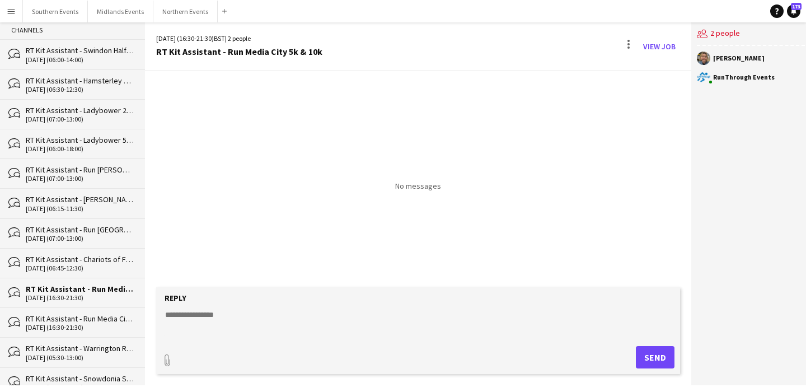
click at [108, 318] on div "RT Kit Assistant - Run Media City Relay" at bounding box center [80, 319] width 108 height 10
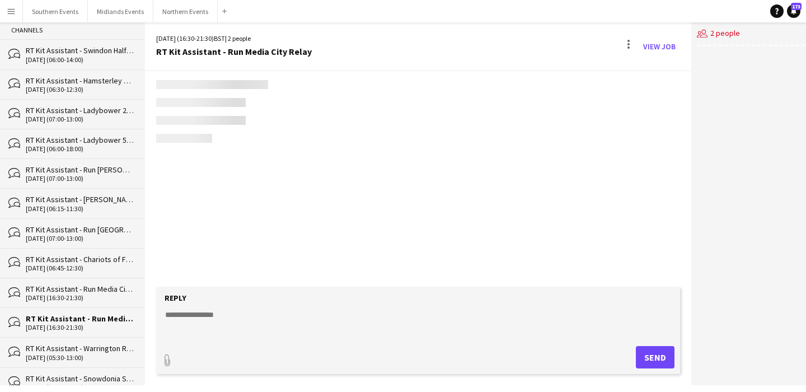
scroll to position [586, 0]
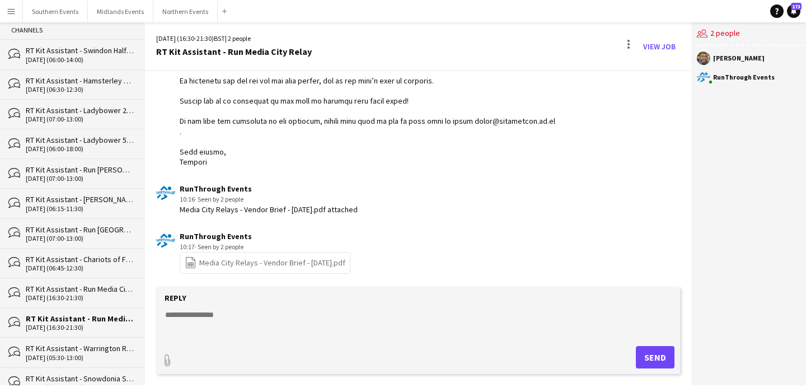
click at [102, 300] on div "bubbles RT Kit Assistant - Run Media City 5k & 10k [DATE] (16:30-21:30)" at bounding box center [72, 293] width 145 height 30
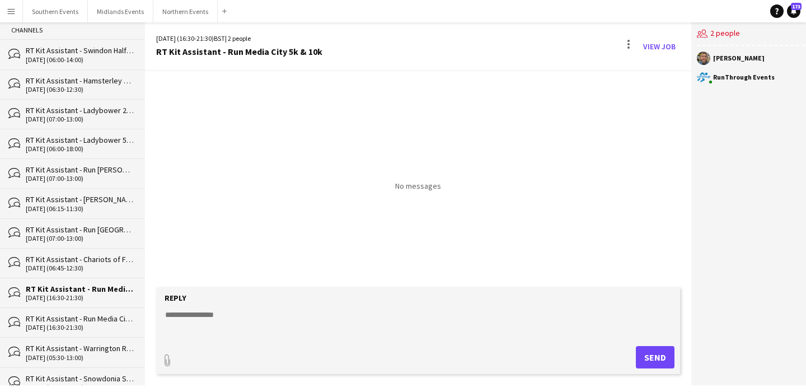
click at [106, 320] on div "RT Kit Assistant - Run Media City Relay" at bounding box center [80, 319] width 108 height 10
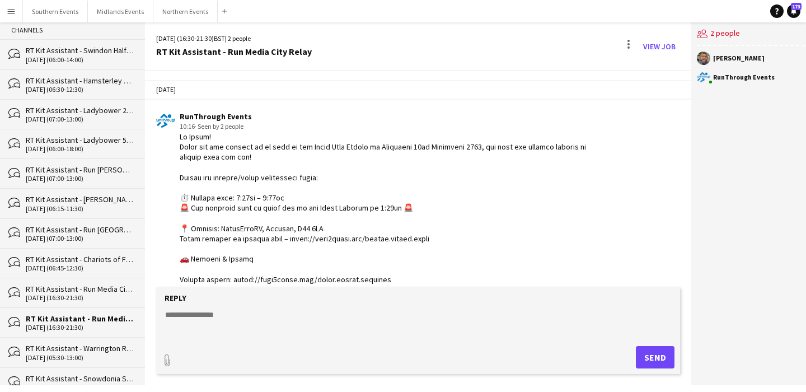
scroll to position [586, 0]
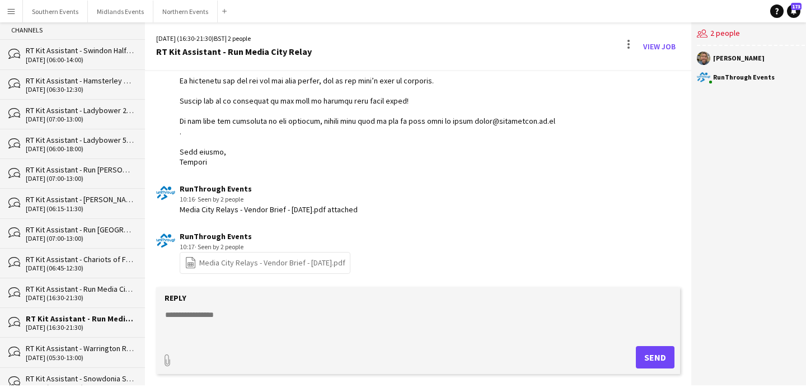
click at [211, 323] on textarea at bounding box center [418, 323] width 509 height 29
paste textarea "**********"
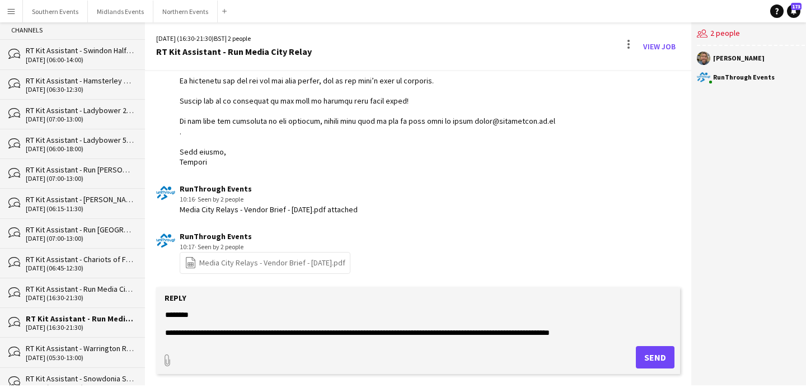
scroll to position [170, 0]
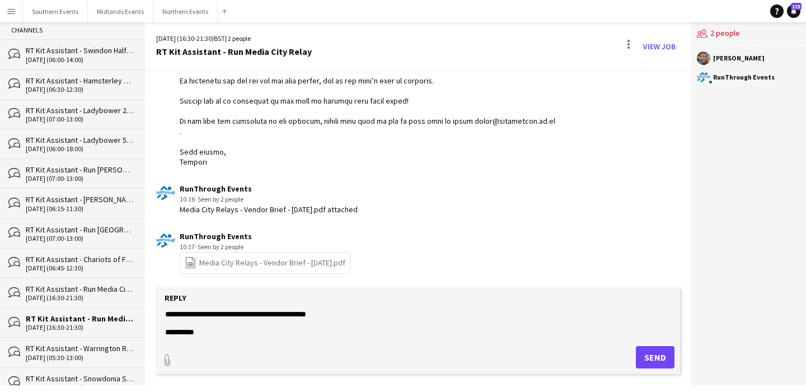
type textarea "**********"
click at [645, 353] on button "Send" at bounding box center [655, 357] width 39 height 22
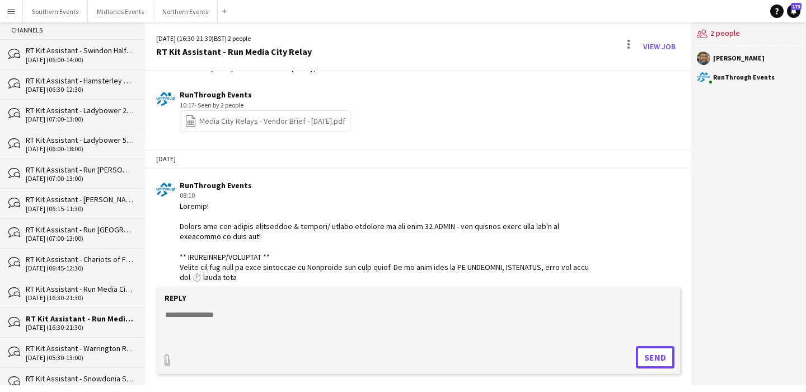
scroll to position [910, 0]
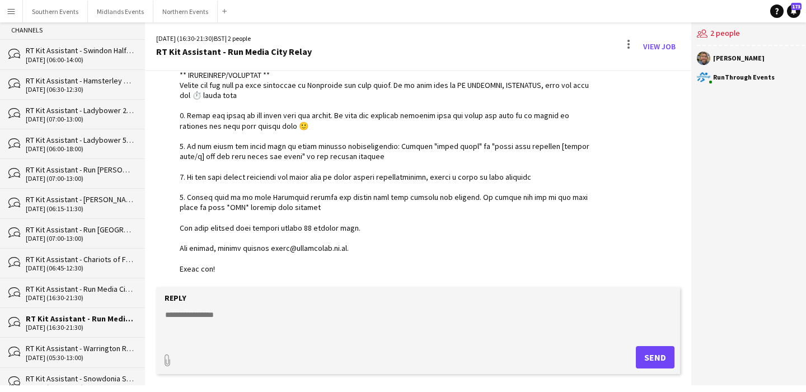
click at [118, 264] on div "[DATE] (06:45-12:30)" at bounding box center [80, 268] width 108 height 8
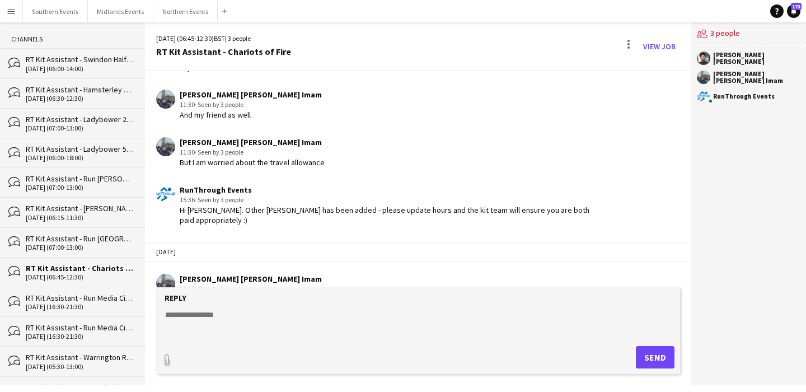
scroll to position [46, 0]
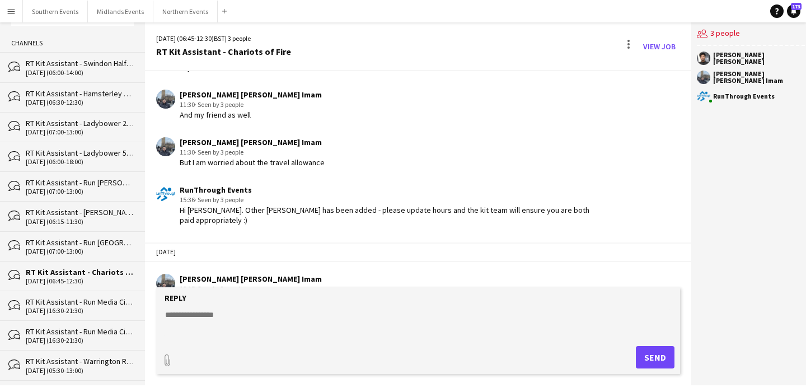
click at [117, 244] on div "RT Kit Assistant - Run [GEOGRAPHIC_DATA]" at bounding box center [80, 242] width 108 height 10
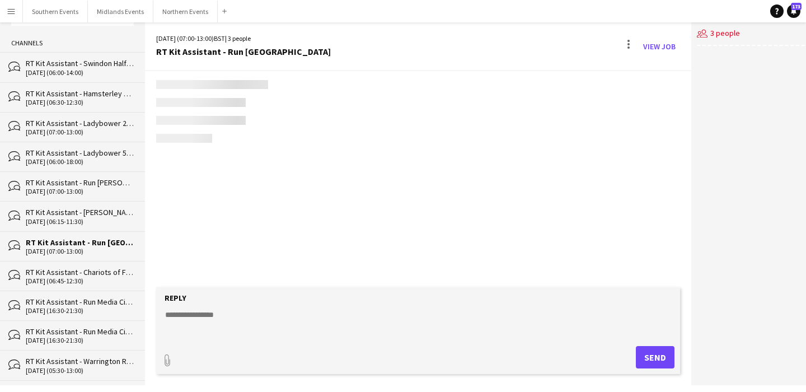
scroll to position [1086, 0]
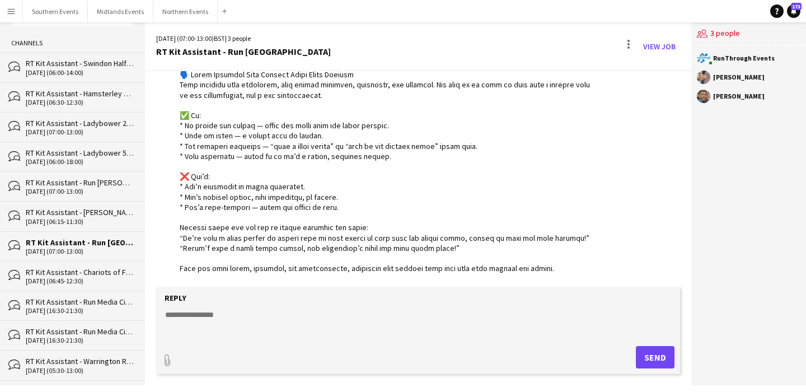
click at [116, 221] on div "[DATE] (06:15-11:30)" at bounding box center [80, 222] width 108 height 8
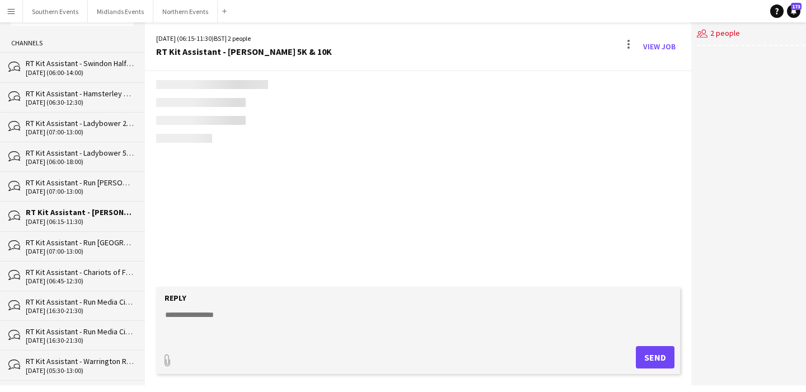
scroll to position [559, 0]
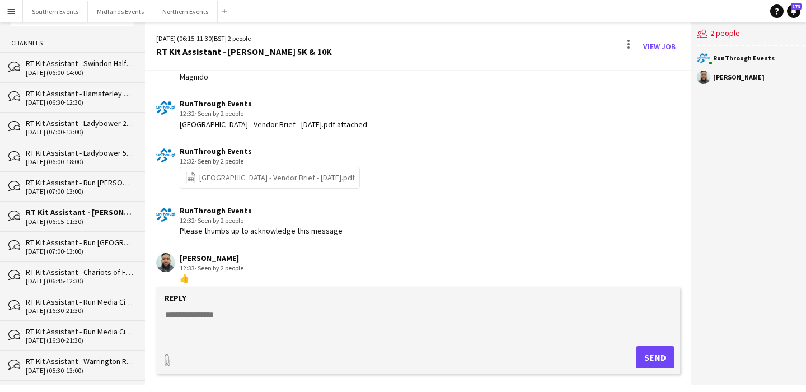
click at [109, 198] on div "bubbles RT Kit Assistant - Run [PERSON_NAME][GEOGRAPHIC_DATA] [DATE] (07:00-13:…" at bounding box center [72, 186] width 145 height 30
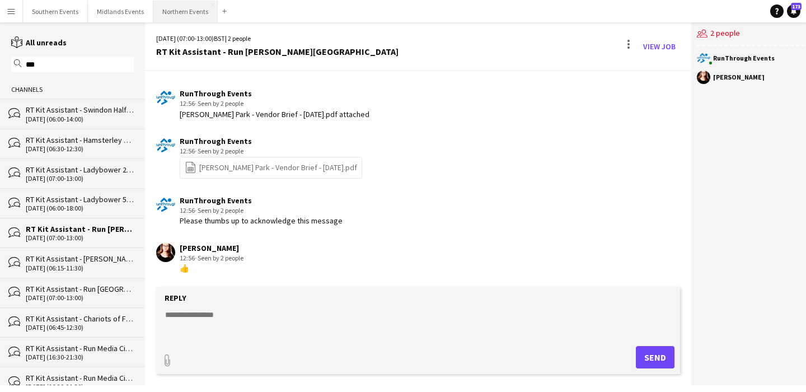
click at [176, 13] on button "Northern Events Close" at bounding box center [185, 12] width 64 height 22
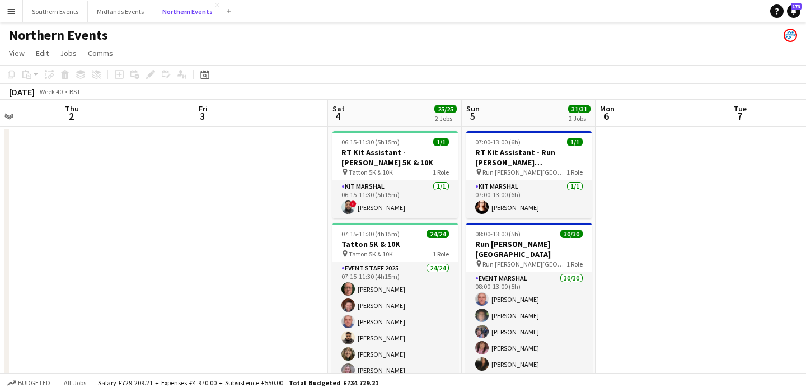
scroll to position [0, 331]
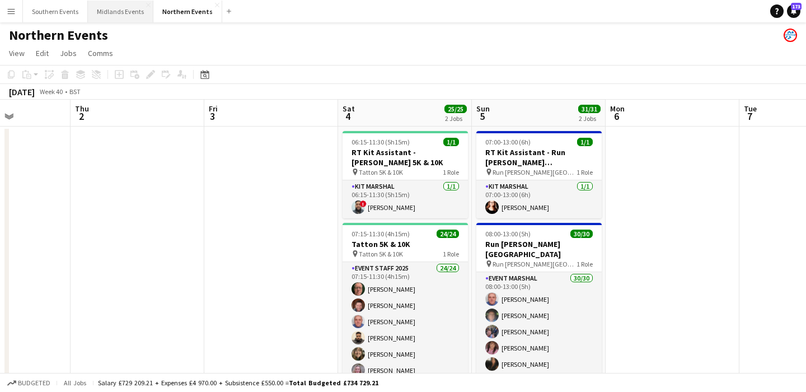
click at [113, 17] on button "Midlands Events Close" at bounding box center [121, 12] width 66 height 22
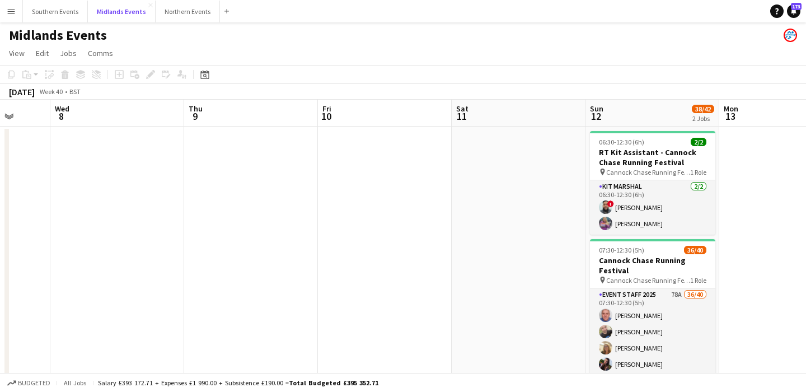
scroll to position [0, 353]
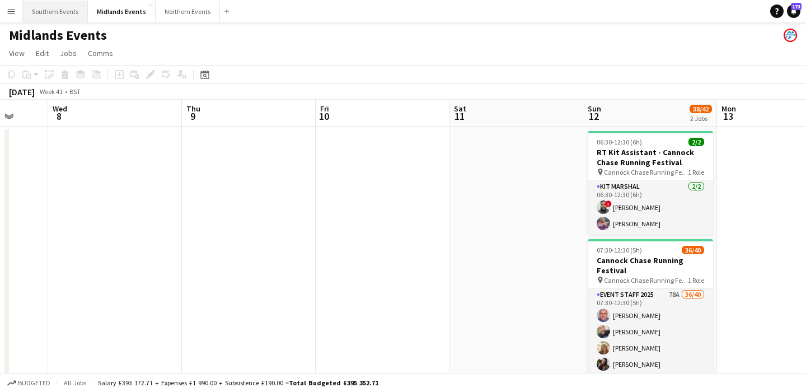
click at [55, 11] on button "Southern Events Close" at bounding box center [55, 12] width 65 height 22
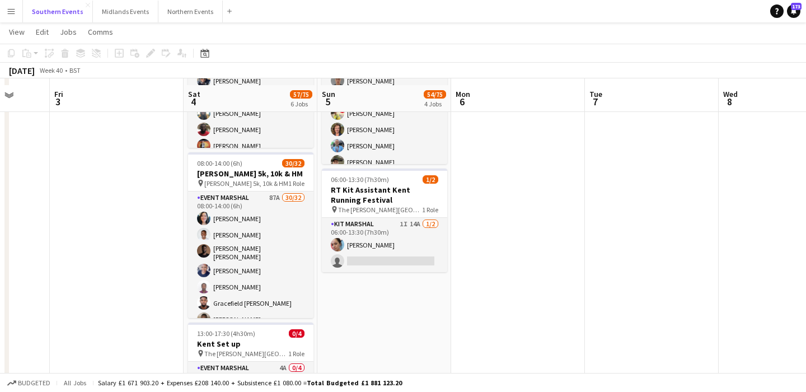
scroll to position [408, 0]
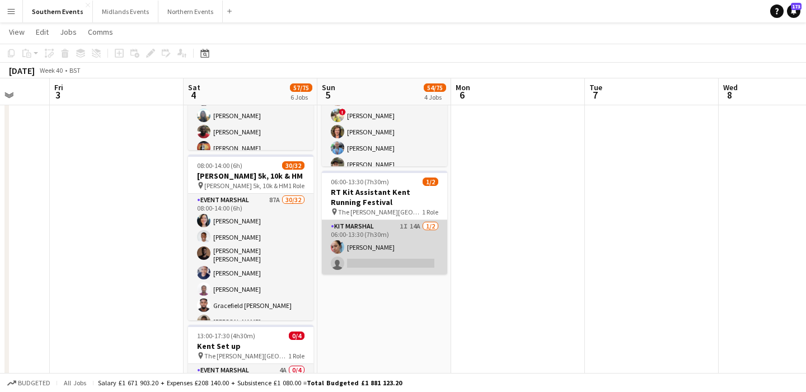
click at [422, 234] on app-card-role "Kit Marshal 1I 14A [DATE] 06:00-13:30 (7h30m) [PERSON_NAME] single-neutral-acti…" at bounding box center [384, 247] width 125 height 54
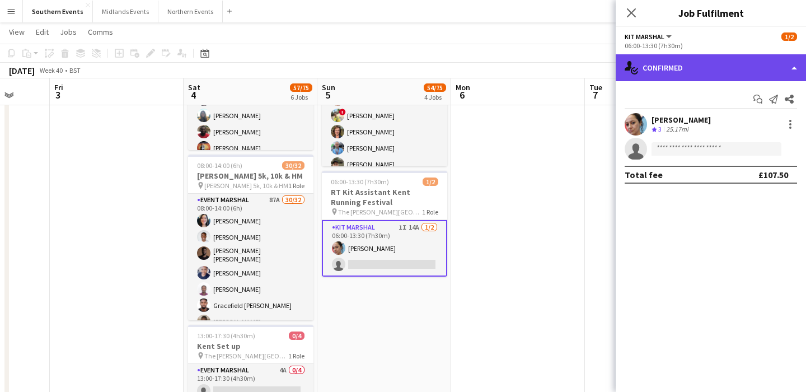
click at [711, 73] on div "single-neutral-actions-check-2 Confirmed" at bounding box center [711, 67] width 190 height 27
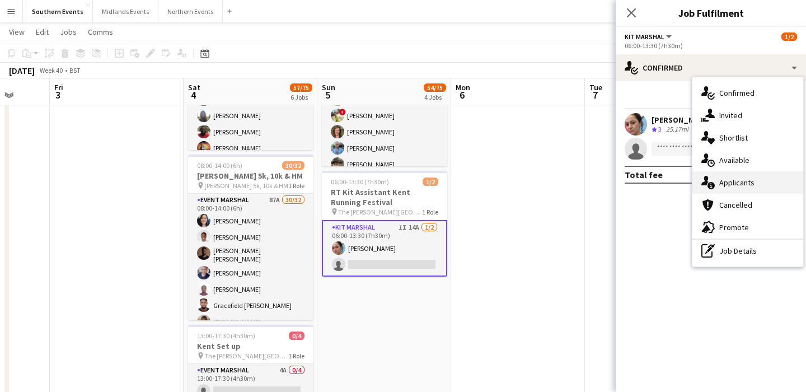
click at [739, 186] on span "Applicants" at bounding box center [737, 183] width 35 height 10
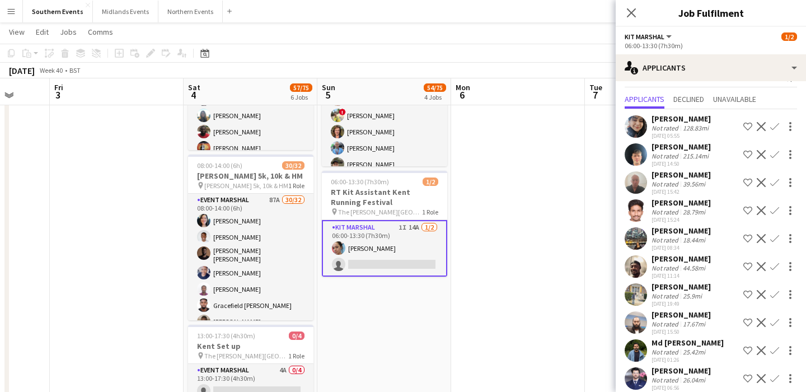
scroll to position [21, 0]
click at [714, 240] on div "[PERSON_NAME] Not rated 18.44mi [DATE] 08:34 Shortlist crew Decline Confirm" at bounding box center [711, 239] width 190 height 26
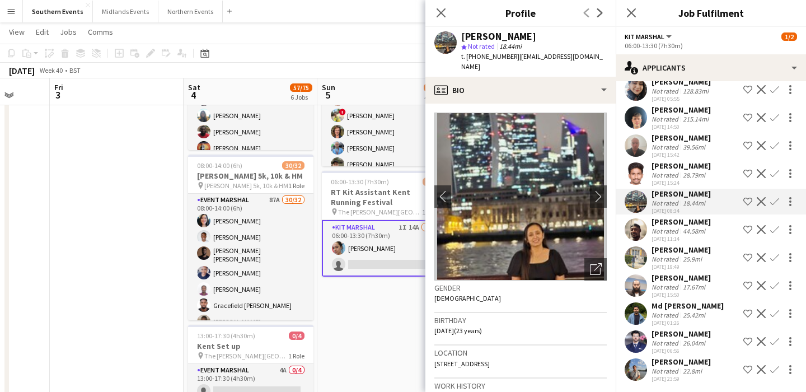
scroll to position [60, 0]
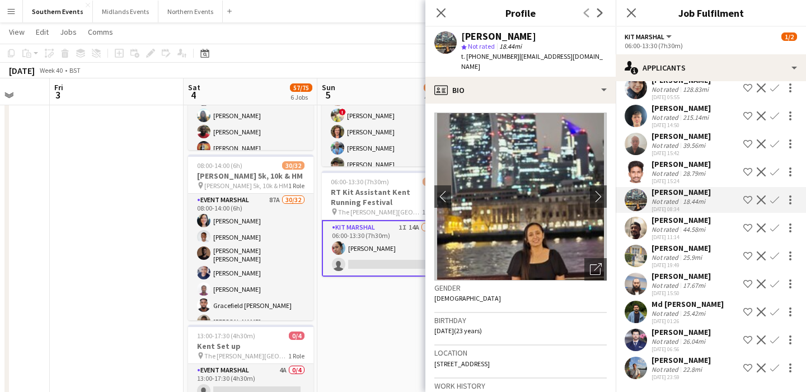
click at [691, 359] on div "[PERSON_NAME]" at bounding box center [681, 360] width 59 height 10
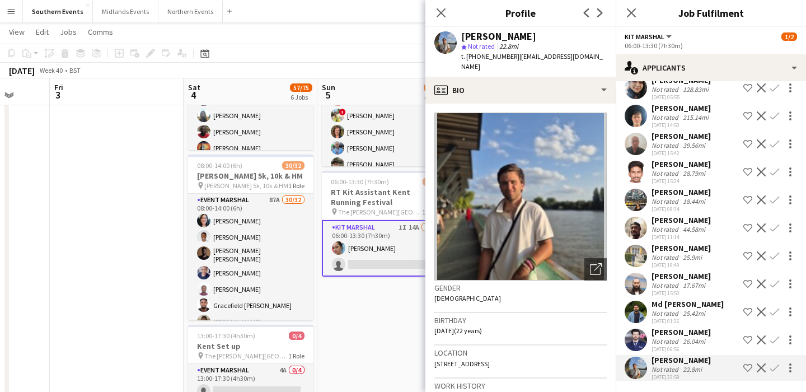
click at [683, 202] on div "18.44mi" at bounding box center [694, 201] width 27 height 8
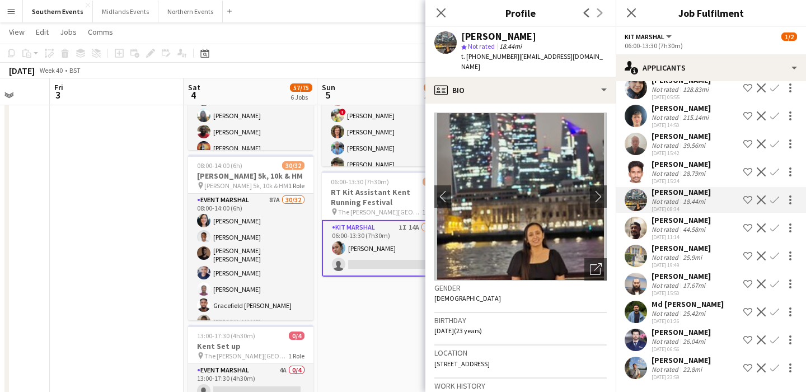
click at [397, 246] on app-card-role "Kit Marshal 1I 14A [DATE] 06:00-13:30 (7h30m) [PERSON_NAME] single-neutral-acti…" at bounding box center [384, 248] width 125 height 57
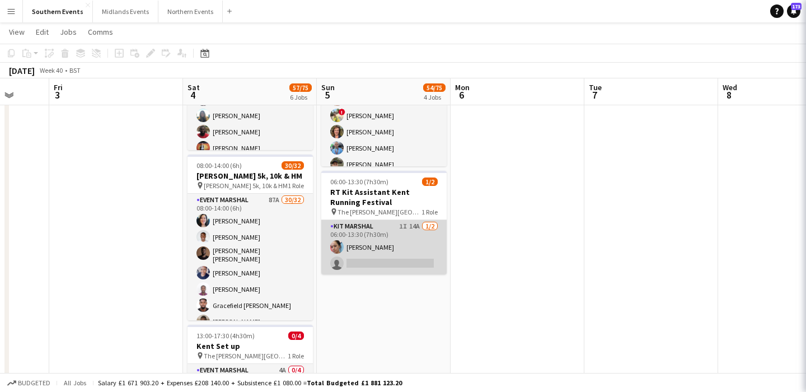
scroll to position [0, 0]
click at [397, 246] on app-card-role "Kit Marshal 1I 14A [DATE] 06:00-13:30 (7h30m) [PERSON_NAME] single-neutral-acti…" at bounding box center [383, 247] width 125 height 54
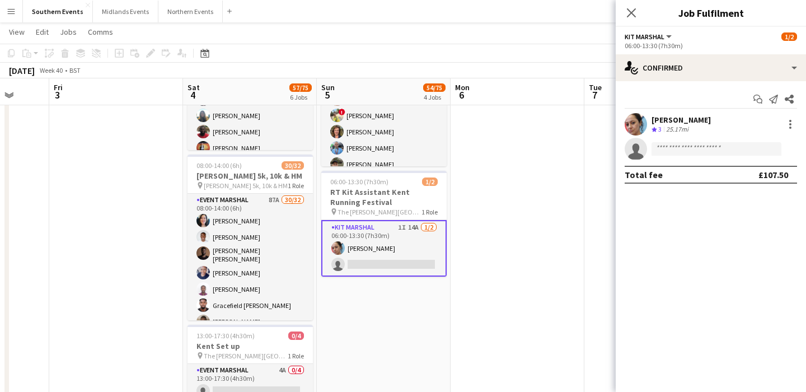
click at [398, 242] on app-card-role "Kit Marshal 1I 14A [DATE] 06:00-13:30 (7h30m) [PERSON_NAME] single-neutral-acti…" at bounding box center [383, 248] width 125 height 57
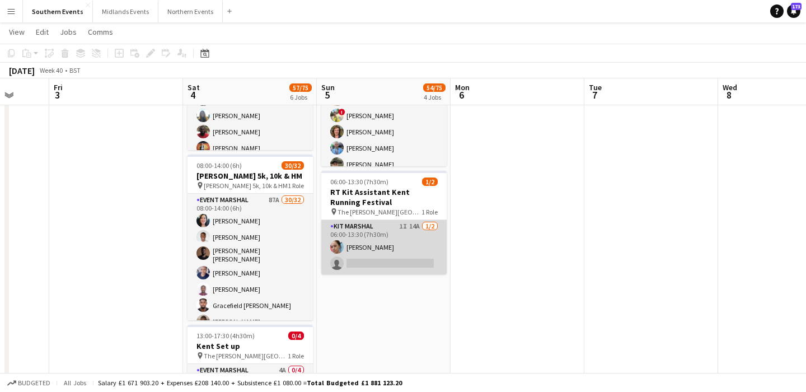
click at [400, 243] on app-card-role "Kit Marshal 1I 14A [DATE] 06:00-13:30 (7h30m) [PERSON_NAME] single-neutral-acti…" at bounding box center [383, 247] width 125 height 54
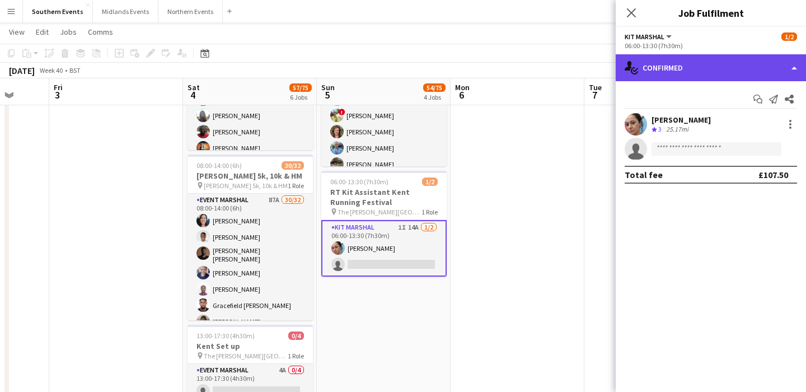
click at [709, 63] on div "single-neutral-actions-check-2 Confirmed" at bounding box center [711, 67] width 190 height 27
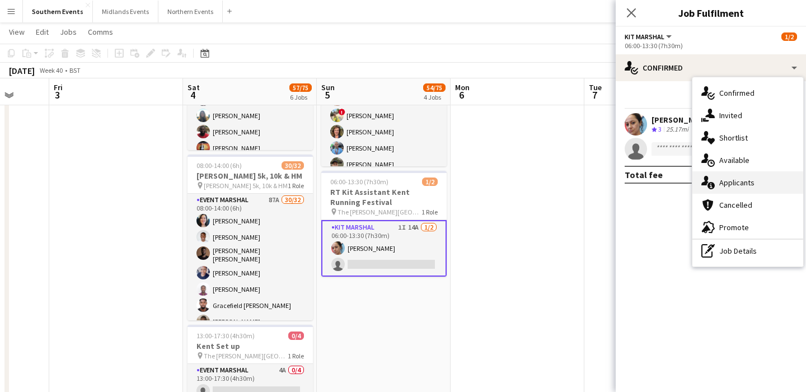
click at [741, 185] on span "Applicants" at bounding box center [737, 183] width 35 height 10
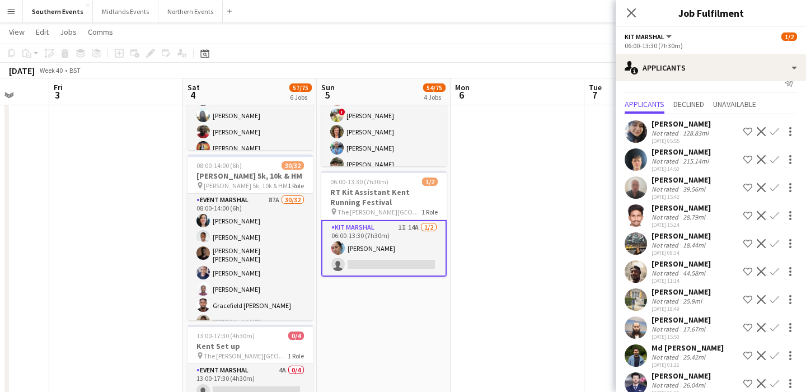
scroll to position [9, 0]
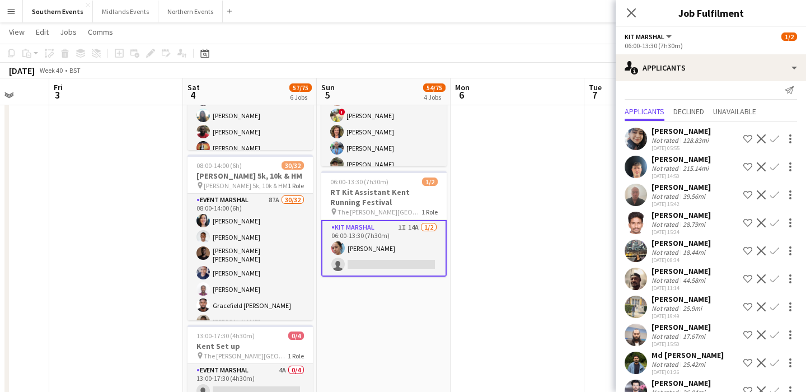
click at [776, 250] on app-icon "Confirm" at bounding box center [775, 250] width 9 height 9
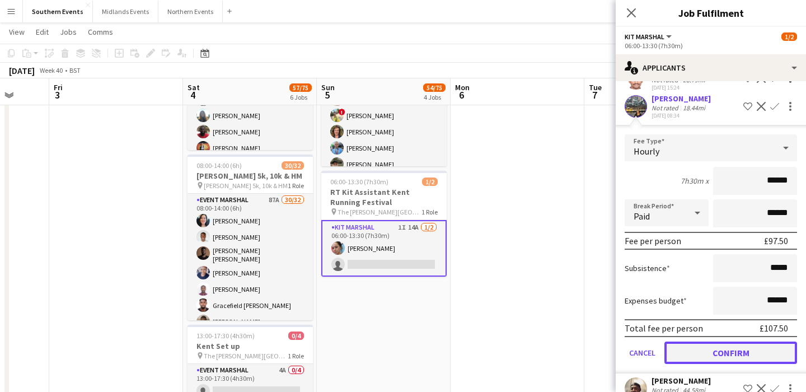
click at [729, 345] on button "Confirm" at bounding box center [731, 353] width 133 height 22
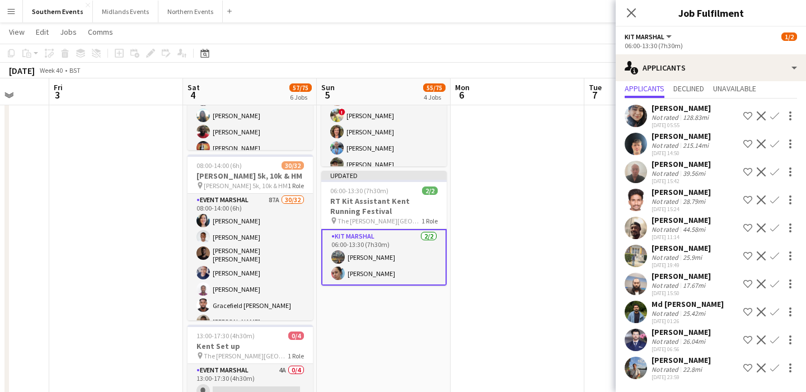
scroll to position [32, 0]
click at [544, 243] on app-date-cell at bounding box center [518, 154] width 134 height 873
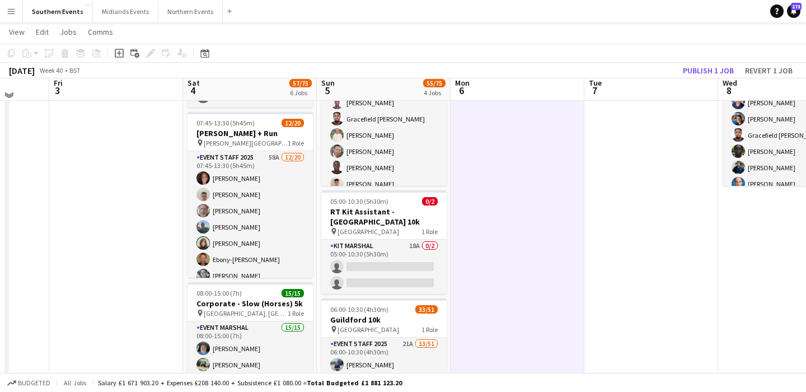
scroll to position [114, 0]
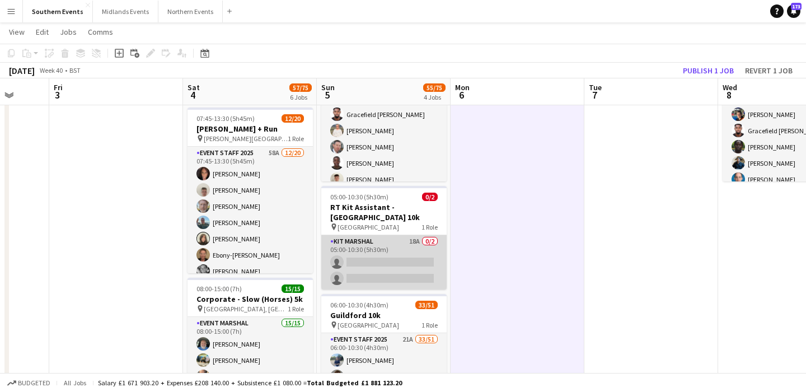
click at [412, 262] on app-card-role "Kit Marshal 18A 0/2 05:00-10:30 (5h30m) single-neutral-actions single-neutral-a…" at bounding box center [383, 262] width 125 height 54
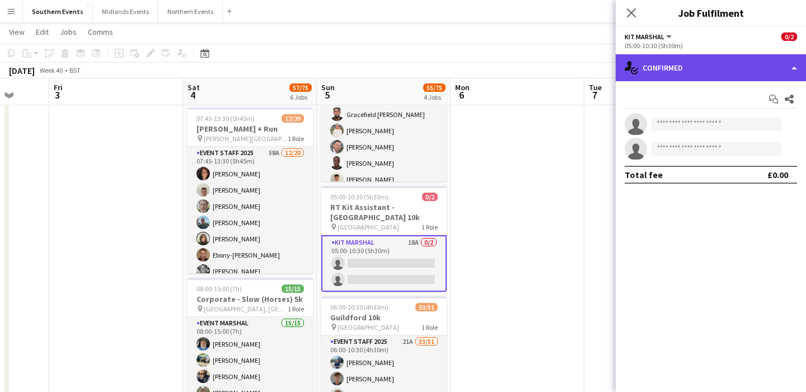
click at [711, 78] on div "single-neutral-actions-check-2 Confirmed" at bounding box center [711, 67] width 190 height 27
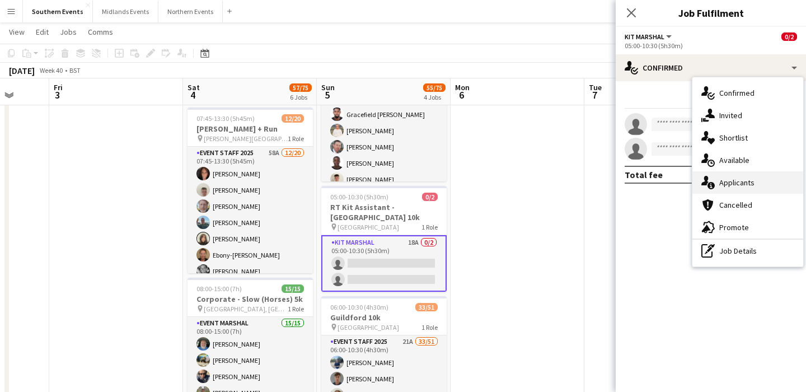
click at [749, 188] on div "single-neutral-actions-information Applicants" at bounding box center [748, 182] width 111 height 22
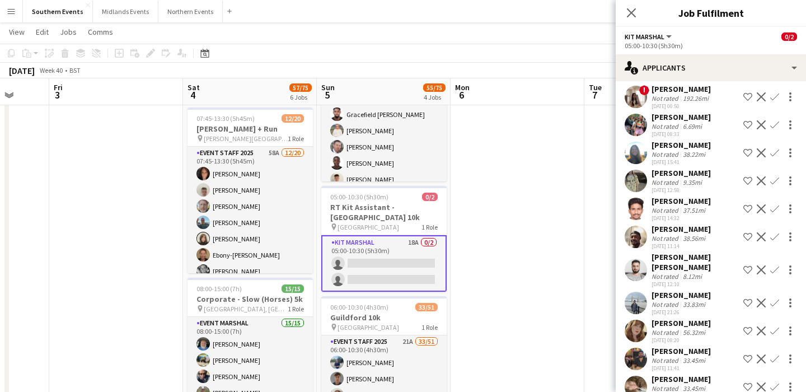
scroll to position [127, 0]
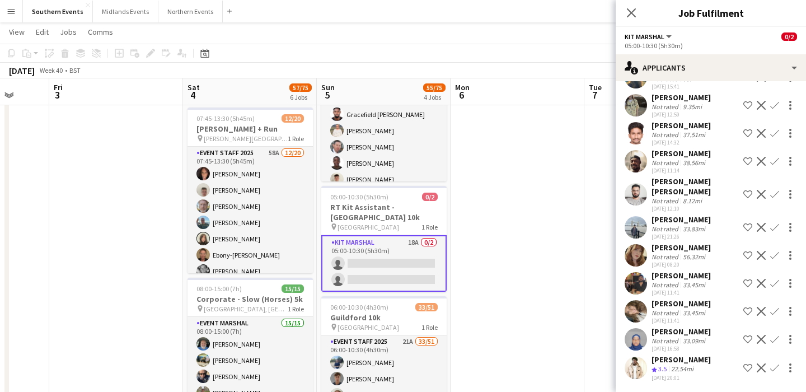
click at [773, 368] on app-icon "Confirm" at bounding box center [775, 367] width 9 height 9
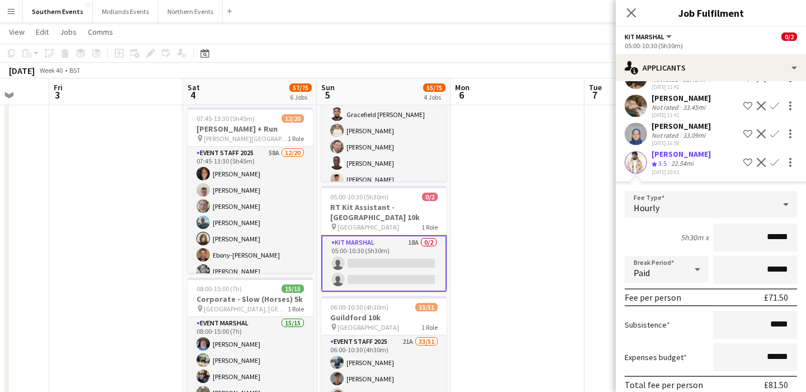
scroll to position [381, 0]
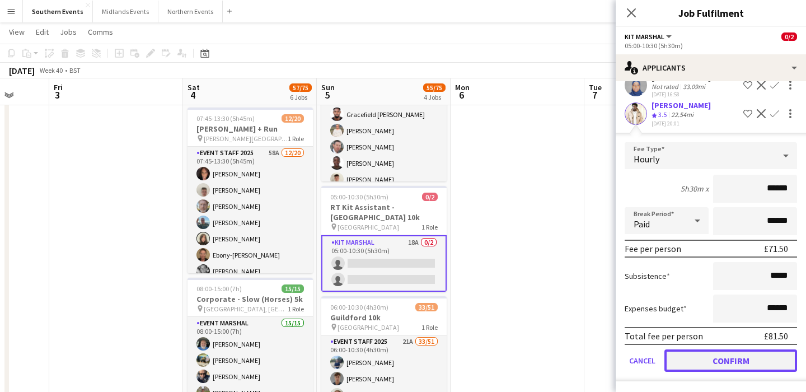
click at [720, 355] on button "Confirm" at bounding box center [731, 360] width 133 height 22
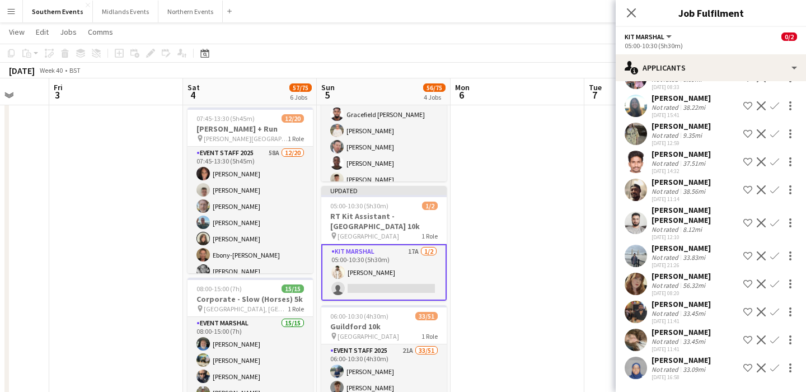
click at [439, 272] on app-card-role "Kit Marshal 17A [DATE] 05:00-10:30 (5h30m) [PERSON_NAME] single-neutral-actions" at bounding box center [383, 272] width 125 height 57
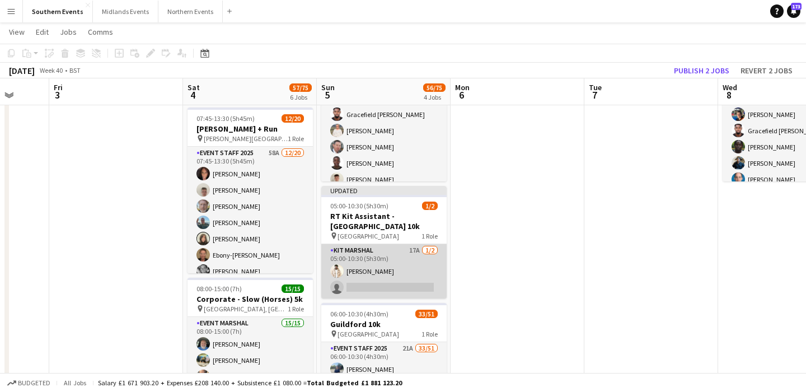
click at [439, 272] on app-card-role "Kit Marshal 17A [DATE] 05:00-10:30 (5h30m) [PERSON_NAME] single-neutral-actions" at bounding box center [383, 271] width 125 height 54
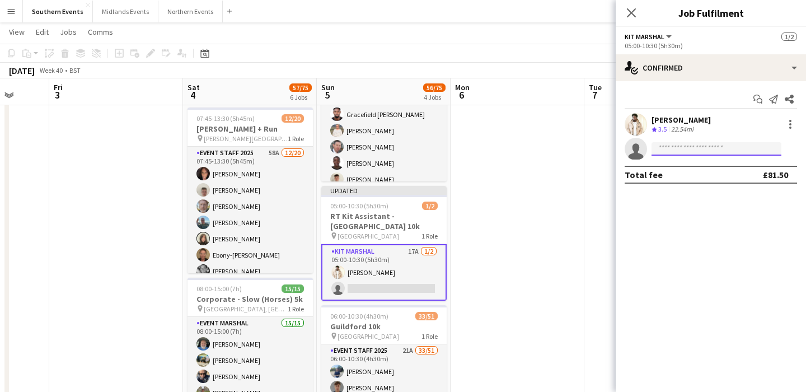
click at [724, 148] on input at bounding box center [717, 148] width 130 height 13
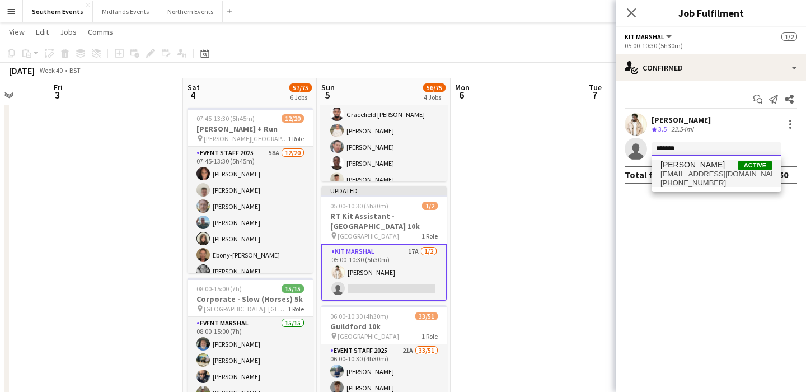
type input "*******"
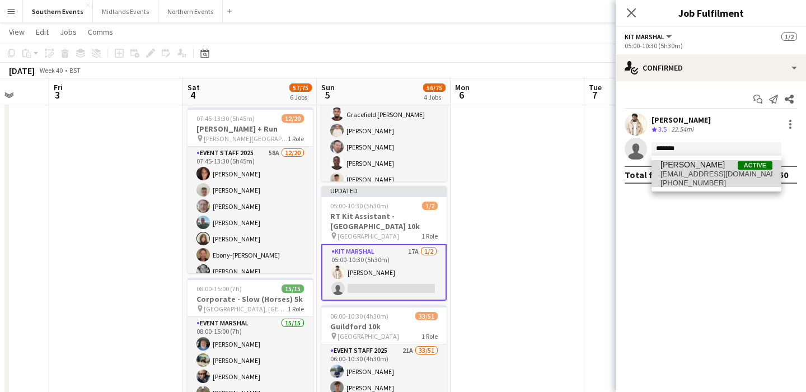
click at [719, 180] on span "[PHONE_NUMBER]" at bounding box center [717, 183] width 112 height 9
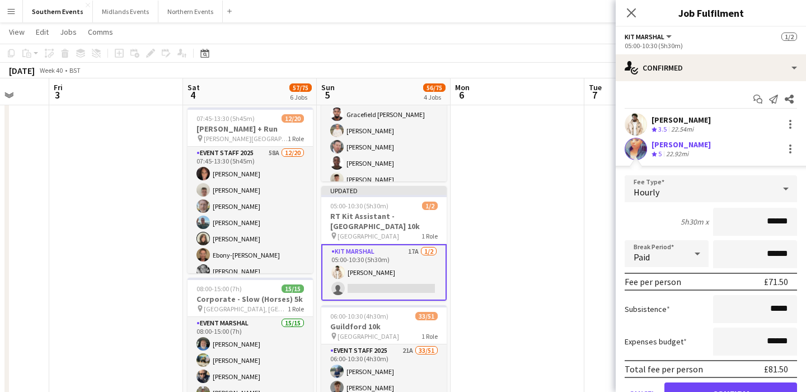
scroll to position [55, 0]
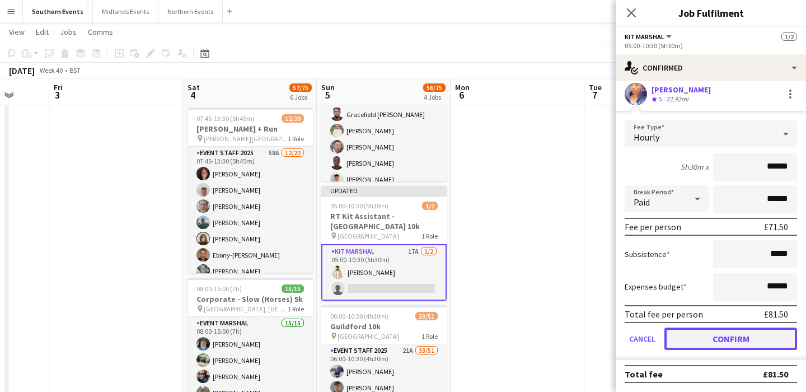
click at [717, 346] on button "Confirm" at bounding box center [731, 339] width 133 height 22
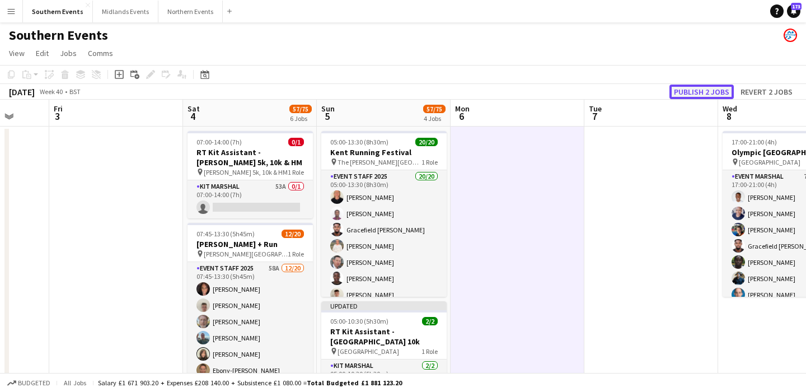
click at [712, 94] on button "Publish 2 jobs" at bounding box center [702, 92] width 64 height 15
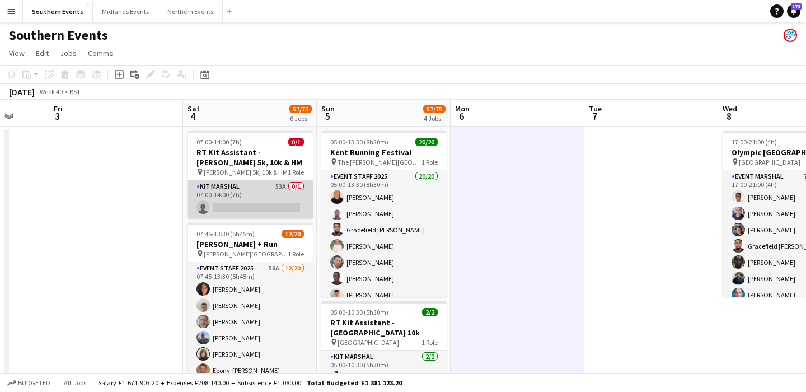
click at [251, 193] on app-card-role "Kit Marshal 53A 0/1 07:00-14:00 (7h) single-neutral-actions" at bounding box center [250, 199] width 125 height 38
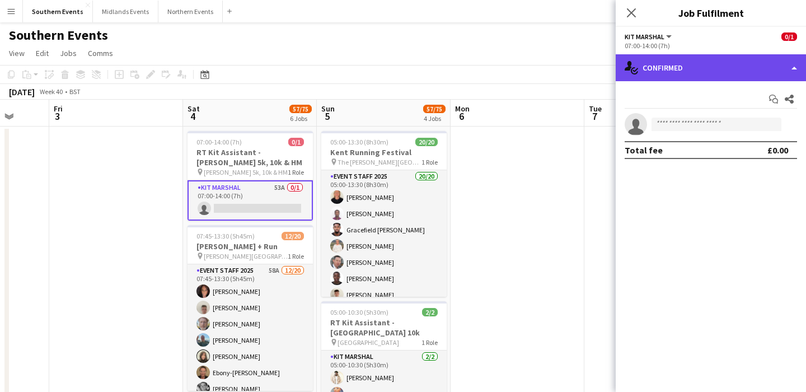
click at [678, 72] on div "single-neutral-actions-check-2 Confirmed" at bounding box center [711, 67] width 190 height 27
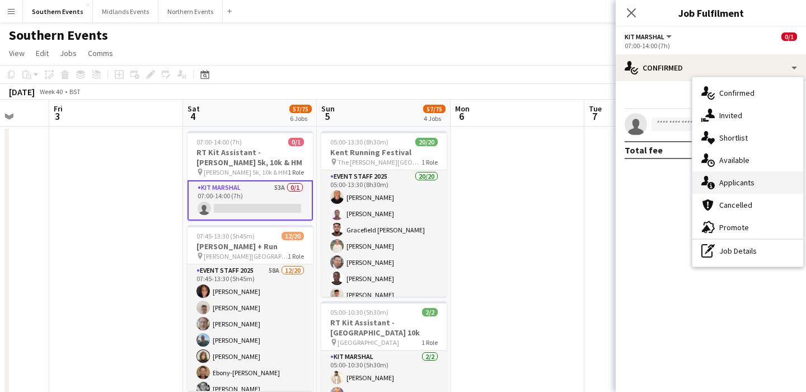
click at [747, 180] on span "Applicants" at bounding box center [737, 183] width 35 height 10
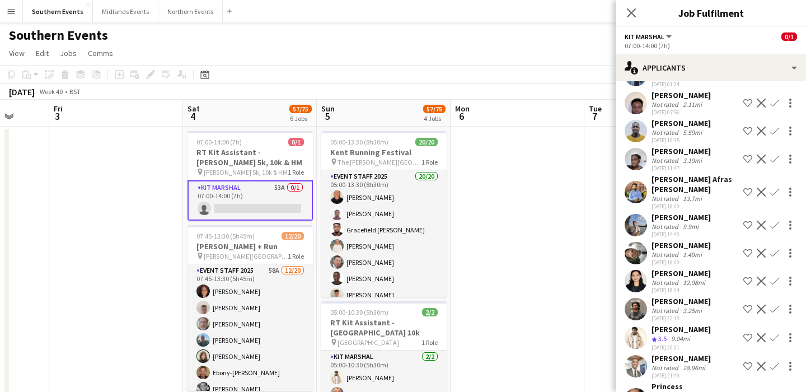
scroll to position [1103, 0]
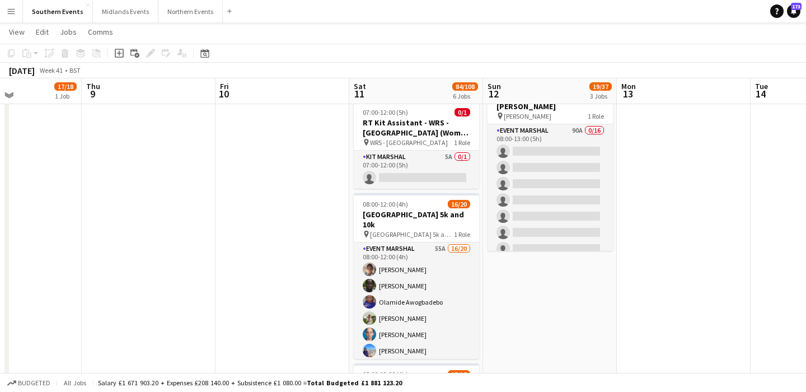
scroll to position [306, 0]
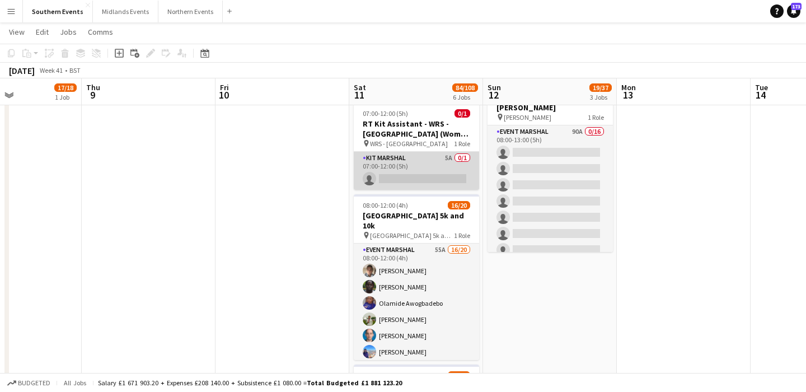
click at [413, 152] on app-card-role "Kit Marshal 5A 0/1 07:00-12:00 (5h) single-neutral-actions" at bounding box center [416, 171] width 125 height 38
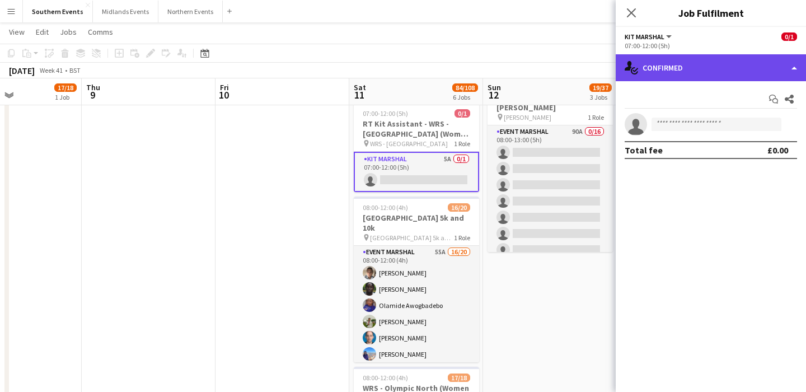
click at [745, 66] on div "single-neutral-actions-check-2 Confirmed" at bounding box center [711, 67] width 190 height 27
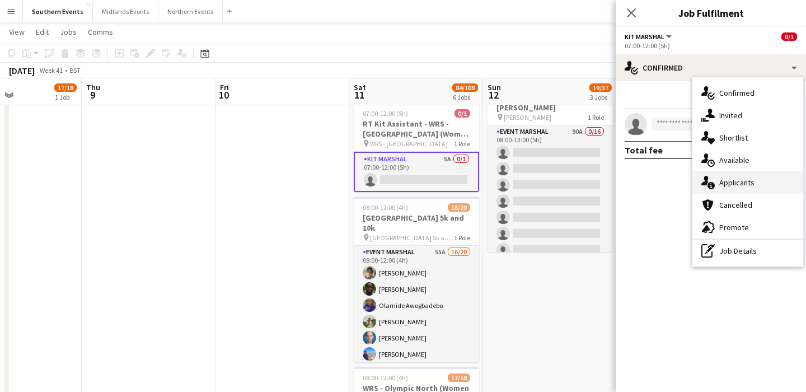
click at [745, 178] on span "Applicants" at bounding box center [737, 183] width 35 height 10
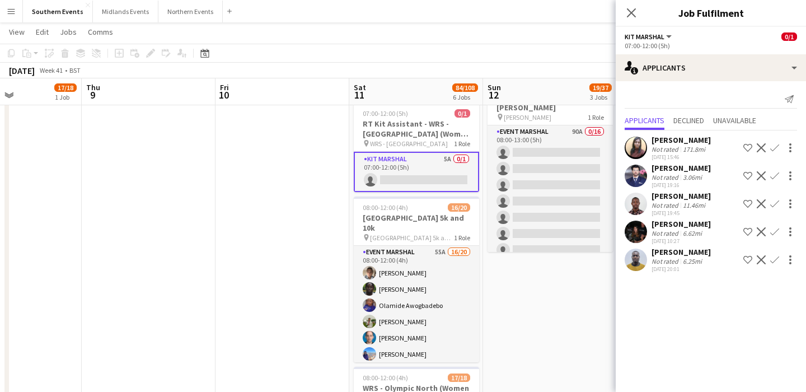
click at [666, 225] on div "[PERSON_NAME]" at bounding box center [681, 224] width 59 height 10
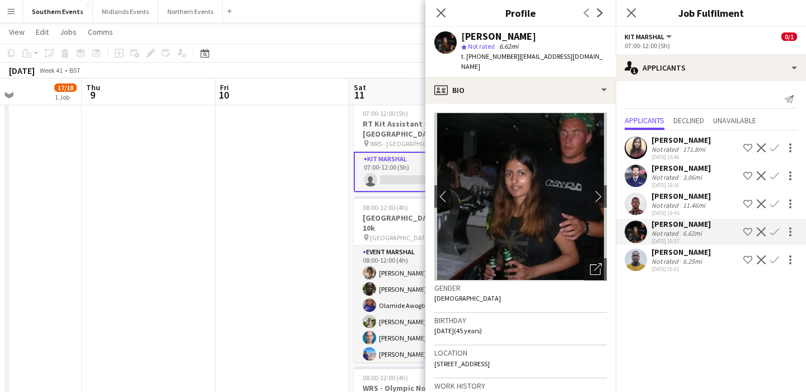
click at [267, 304] on app-date-cell at bounding box center [283, 272] width 134 height 905
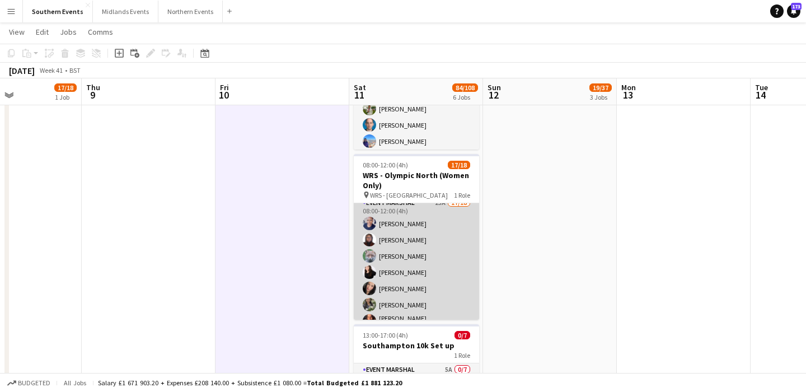
scroll to position [0, 0]
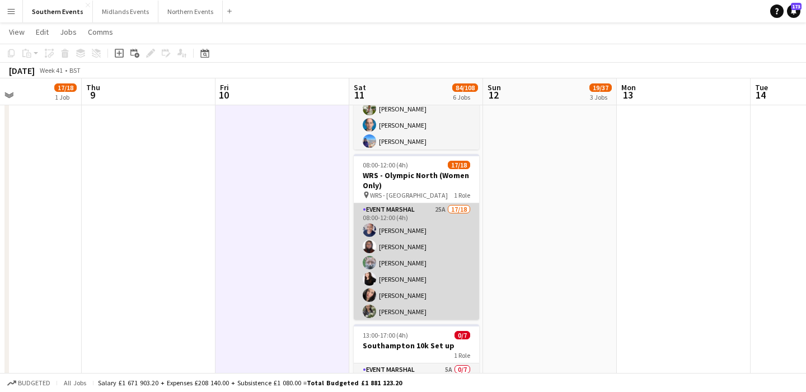
click at [447, 264] on app-card-role "Event Marshal 25A 17/18 08:00-12:00 (4h) [PERSON_NAME] Commodore [PERSON_NAME] …" at bounding box center [416, 362] width 125 height 318
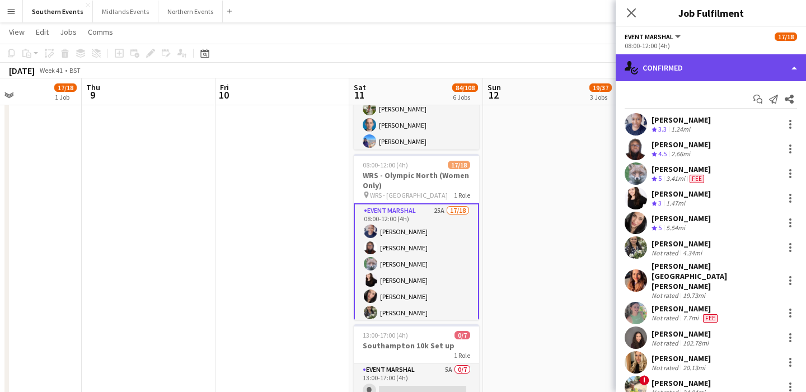
click at [706, 75] on div "single-neutral-actions-check-2 Confirmed" at bounding box center [711, 67] width 190 height 27
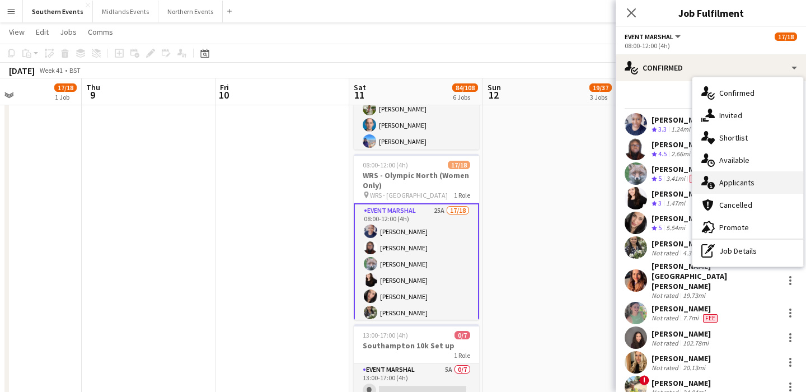
click at [761, 189] on div "single-neutral-actions-information Applicants" at bounding box center [748, 182] width 111 height 22
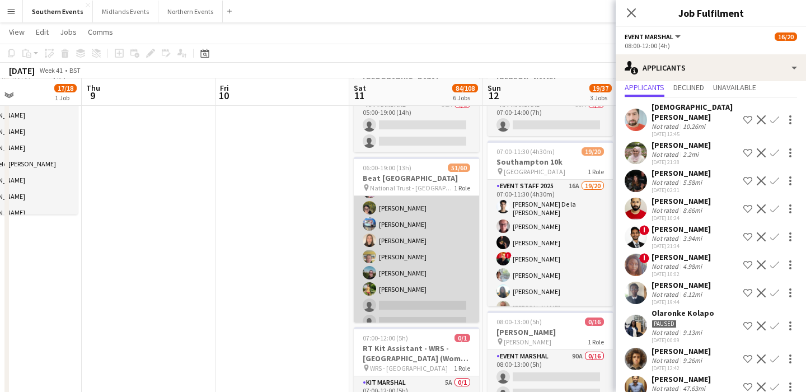
scroll to position [754, 0]
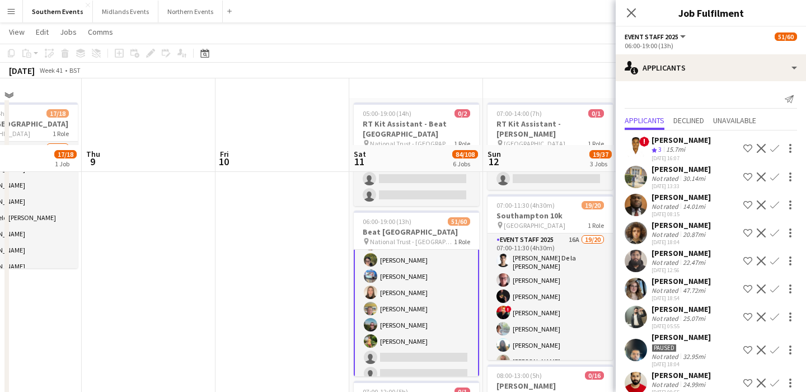
scroll to position [0, 0]
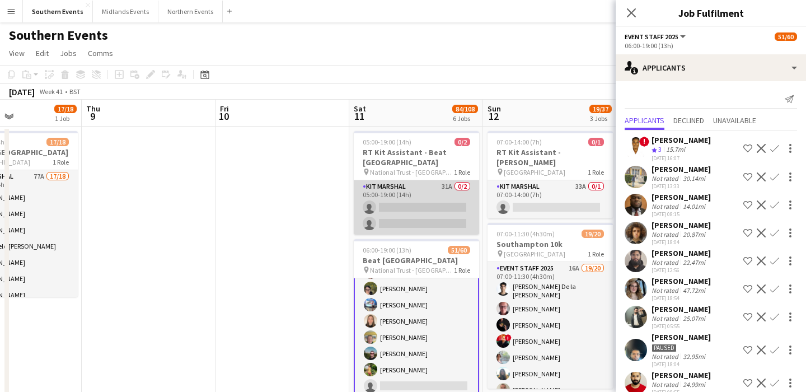
click at [438, 192] on app-card-role "Kit Marshal 31A 0/2 05:00-19:00 (14h) single-neutral-actions single-neutral-act…" at bounding box center [416, 207] width 125 height 54
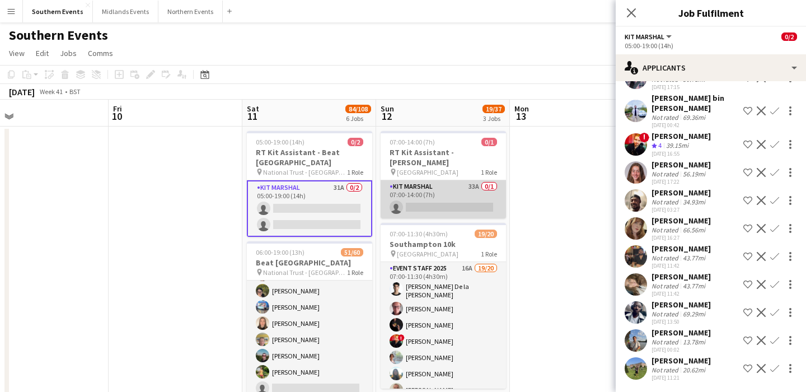
click at [451, 180] on app-card-role "Kit Marshal 33A 0/1 07:00-14:00 (7h) single-neutral-actions" at bounding box center [443, 199] width 125 height 38
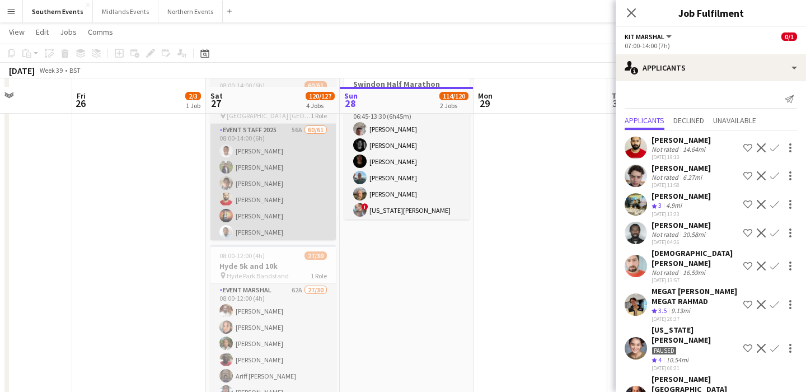
scroll to position [223, 0]
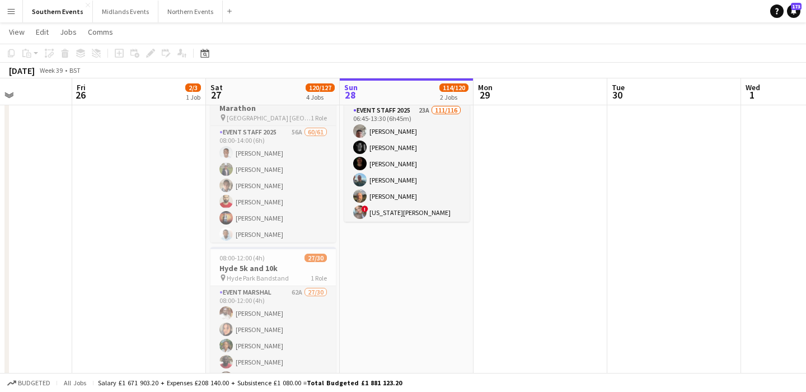
click at [246, 114] on span "[GEOGRAPHIC_DATA] [GEOGRAPHIC_DATA]" at bounding box center [269, 118] width 84 height 8
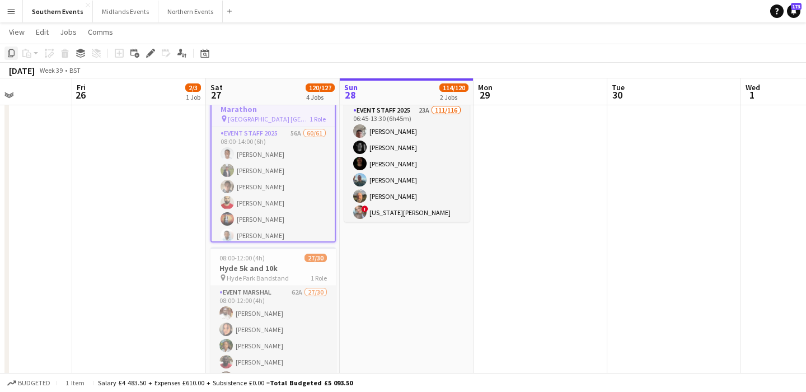
click at [10, 54] on icon "Copy" at bounding box center [11, 53] width 9 height 9
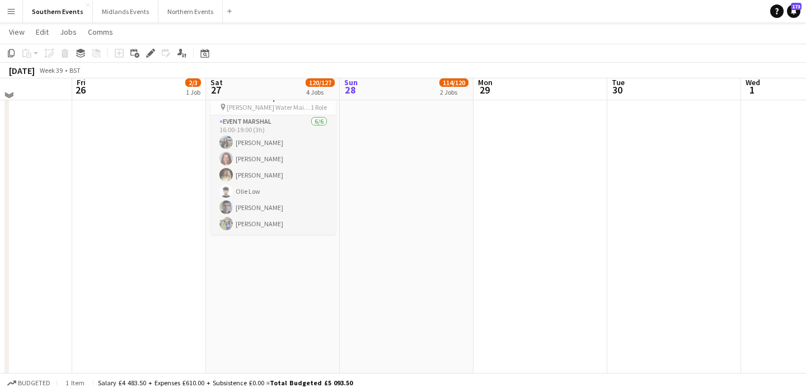
scroll to position [577, 0]
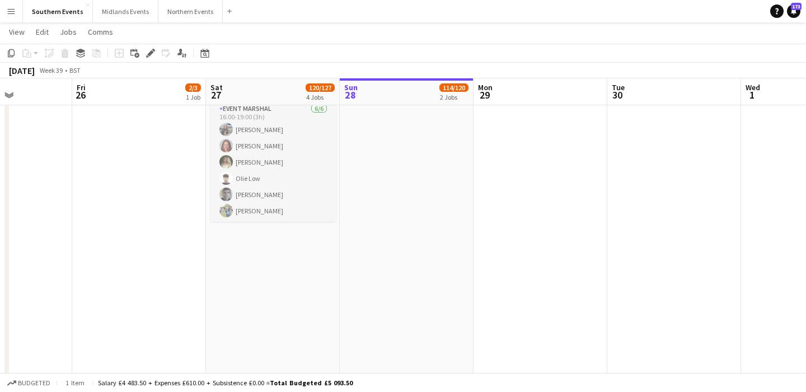
click at [264, 302] on app-date-cell "06:00-13:45 (7h45m) 27/30 [PERSON_NAME] Triathlon + Run pin [PERSON_NAME], [PER…" at bounding box center [273, 0] width 134 height 905
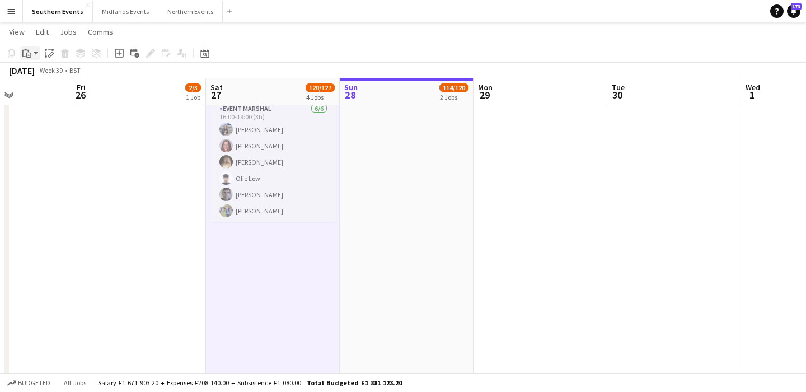
click at [36, 58] on app-action-btn "Paste" at bounding box center [30, 52] width 20 height 13
click at [40, 71] on link "Paste Command V" at bounding box center [74, 74] width 88 height 10
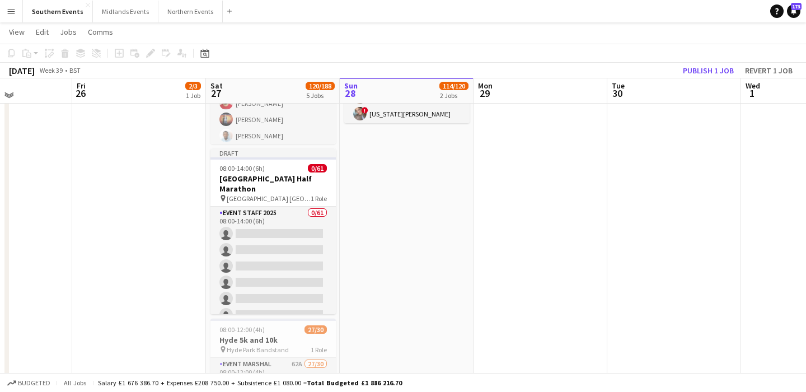
scroll to position [320, 0]
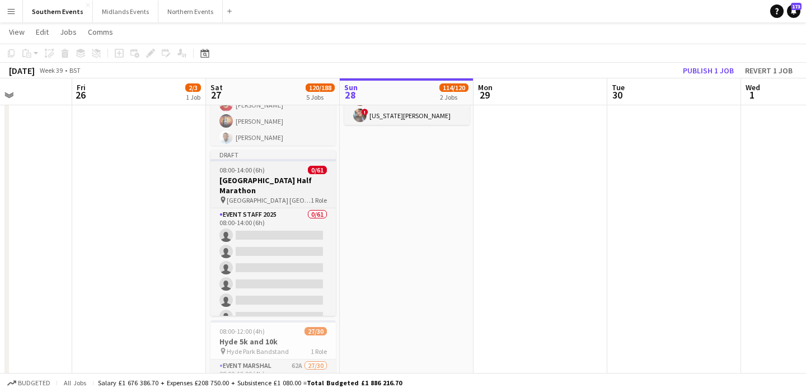
click at [282, 179] on h3 "[GEOGRAPHIC_DATA] Half Marathon" at bounding box center [273, 185] width 125 height 20
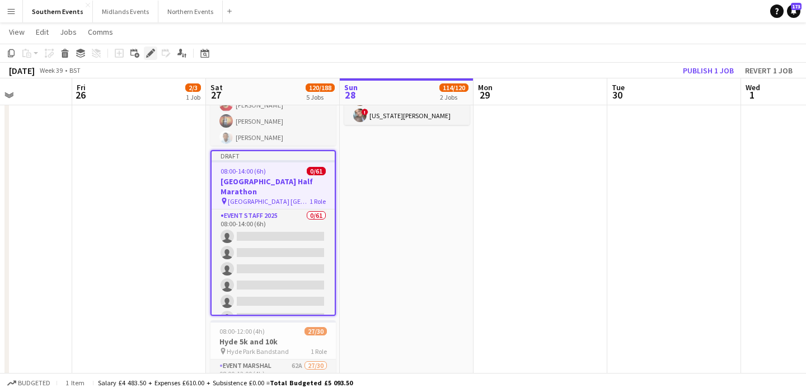
click at [150, 55] on icon at bounding box center [150, 53] width 6 height 6
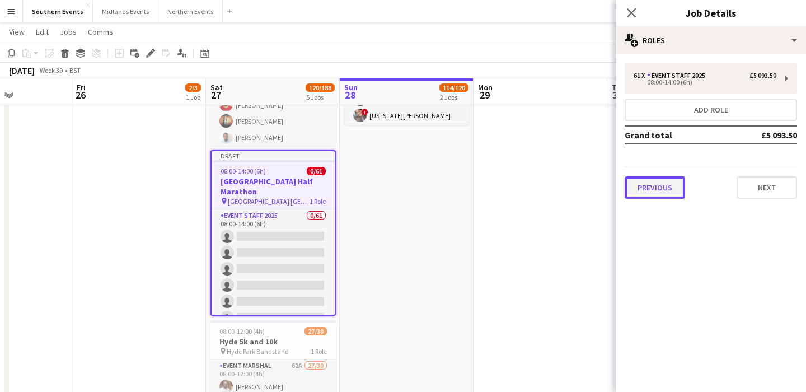
click at [663, 186] on button "Previous" at bounding box center [655, 187] width 60 height 22
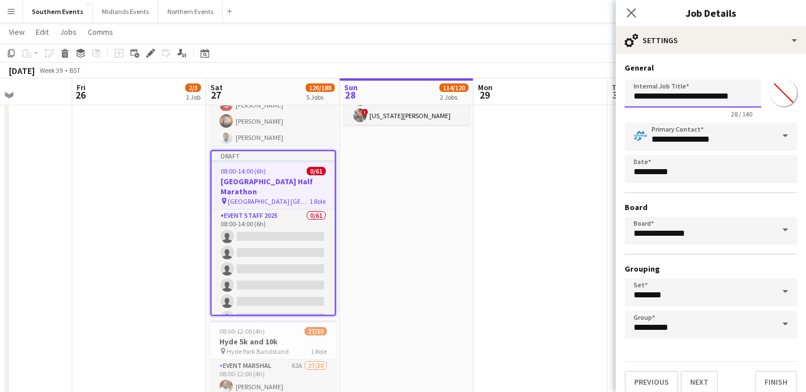
click at [633, 93] on input "**********" at bounding box center [693, 94] width 137 height 28
type input "**********"
click at [701, 376] on button "Next" at bounding box center [700, 382] width 38 height 22
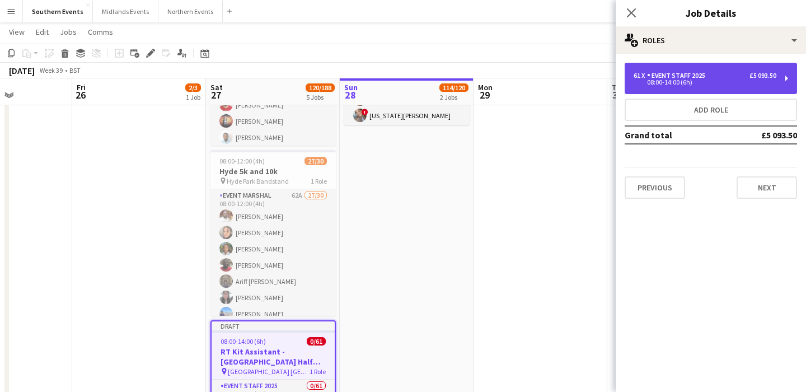
click at [638, 79] on div "61 x" at bounding box center [640, 76] width 13 height 8
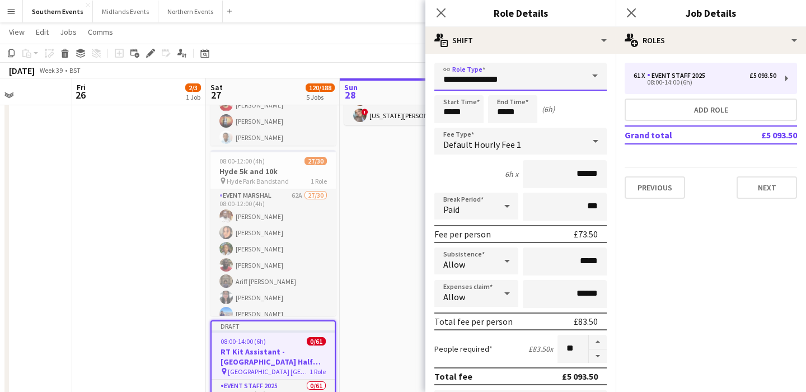
click at [532, 78] on input "**********" at bounding box center [521, 77] width 172 height 28
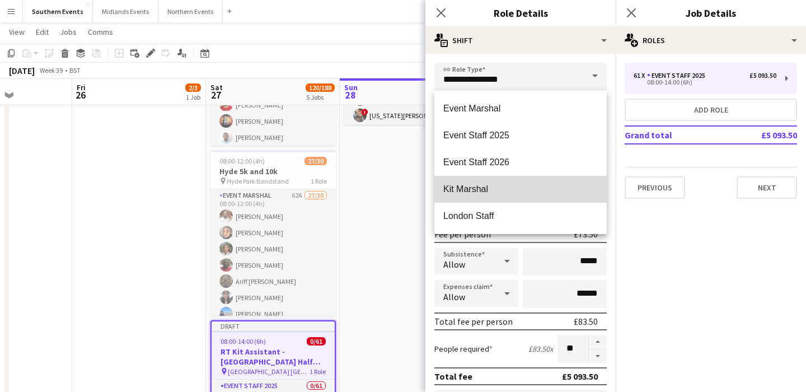
click at [478, 191] on span "Kit Marshal" at bounding box center [521, 189] width 155 height 11
type input "**********"
type input "******"
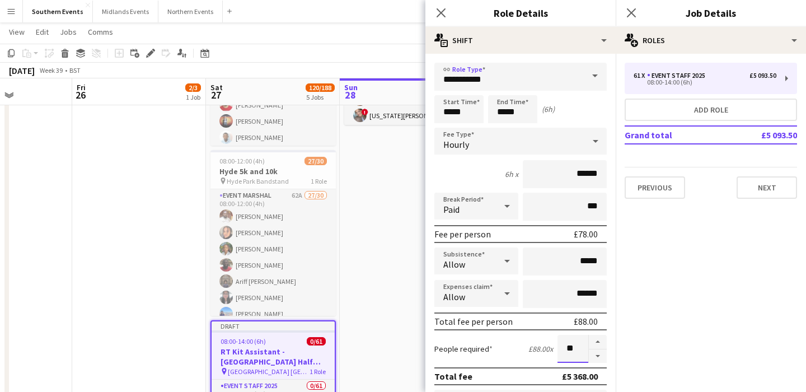
click at [572, 348] on input "**" at bounding box center [573, 349] width 31 height 28
type input "*"
click at [454, 112] on input "*****" at bounding box center [459, 109] width 49 height 28
type input "*****"
click at [448, 90] on div at bounding box center [448, 89] width 22 height 11
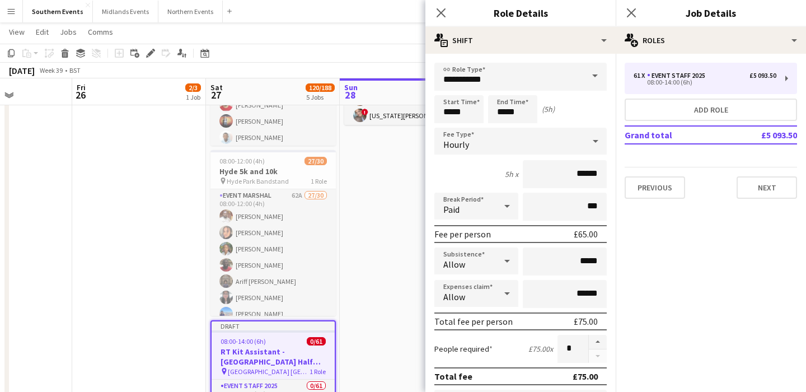
click at [585, 114] on div "Start Time ***** End Time ***** (5h)" at bounding box center [521, 109] width 172 height 28
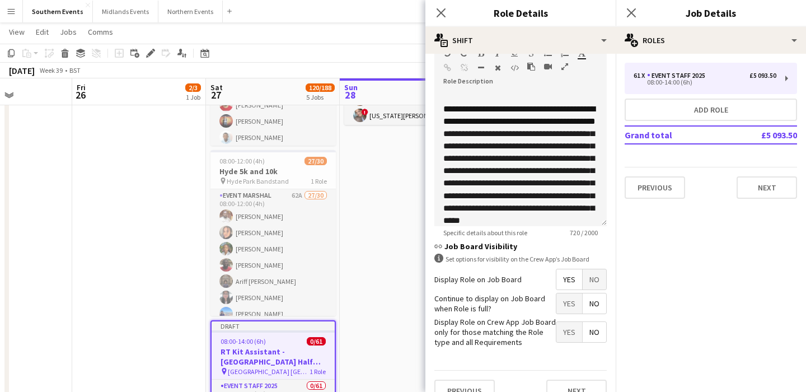
scroll to position [366, 0]
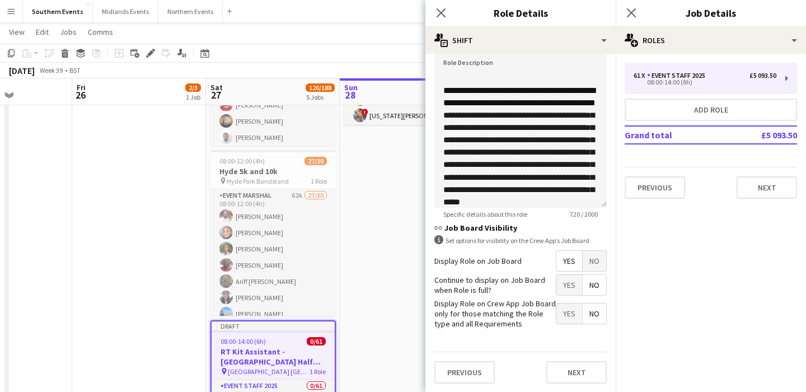
click at [579, 356] on div "Previous Next" at bounding box center [521, 372] width 172 height 41
click at [579, 366] on button "Next" at bounding box center [577, 372] width 60 height 22
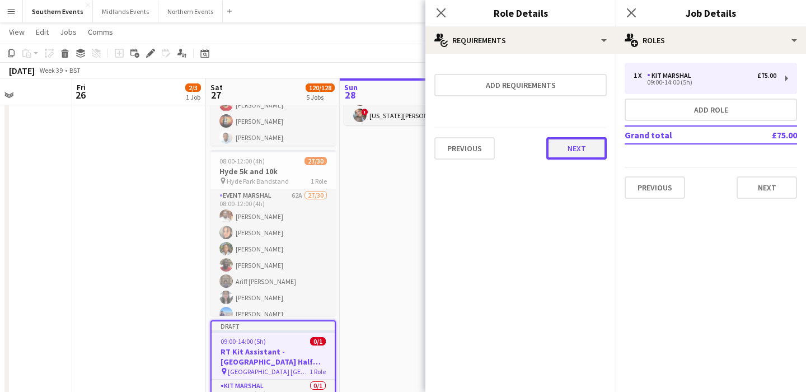
click at [579, 157] on button "Next" at bounding box center [577, 148] width 60 height 22
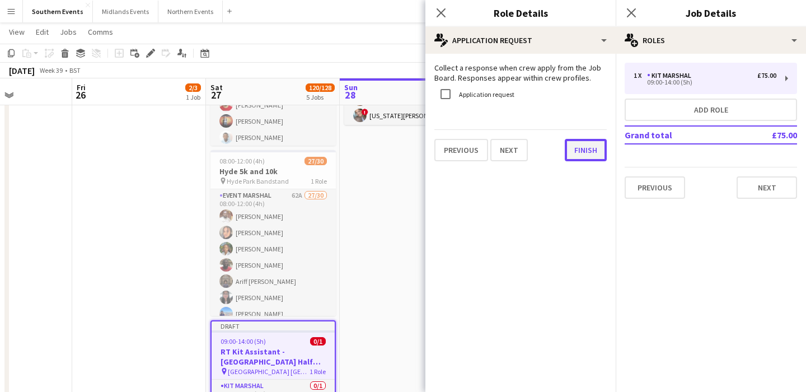
click at [582, 145] on button "Finish" at bounding box center [586, 150] width 42 height 22
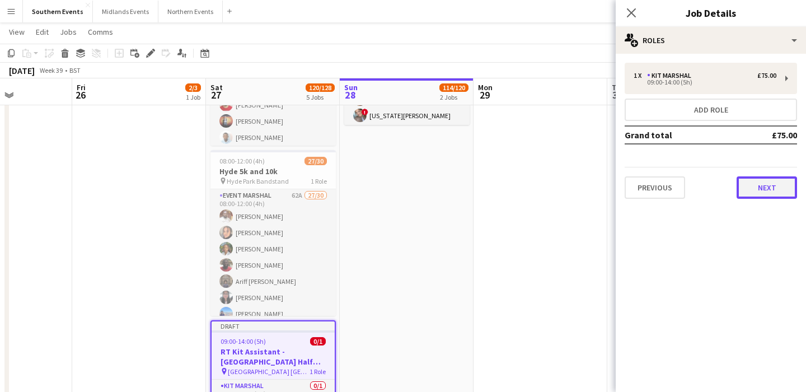
click at [761, 190] on button "Next" at bounding box center [767, 187] width 60 height 22
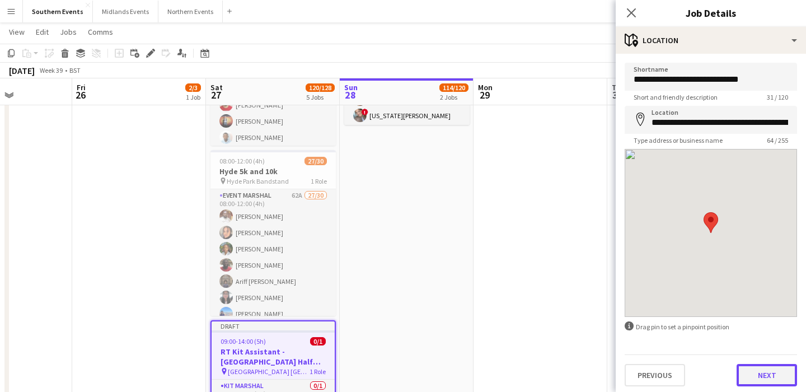
click at [753, 380] on button "Next" at bounding box center [767, 375] width 60 height 22
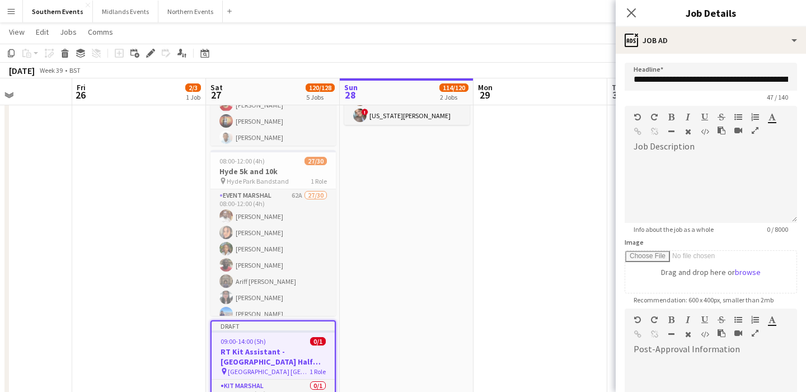
scroll to position [161, 0]
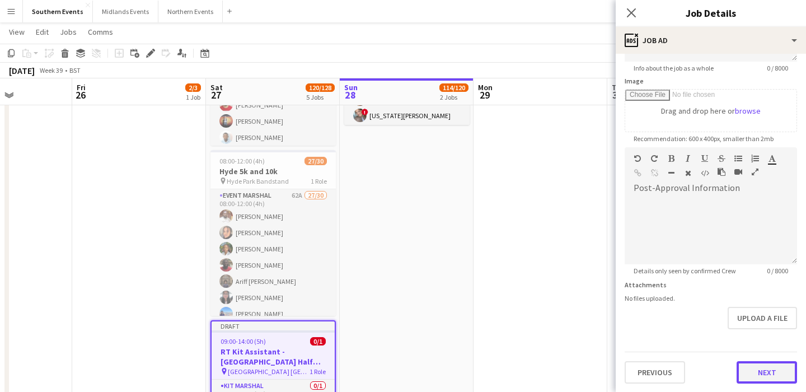
click at [754, 373] on button "Next" at bounding box center [767, 372] width 60 height 22
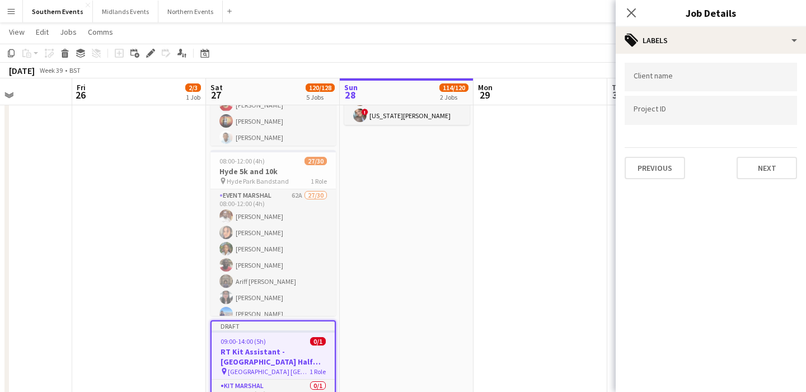
scroll to position [0, 0]
click at [525, 297] on app-date-cell at bounding box center [541, 257] width 134 height 905
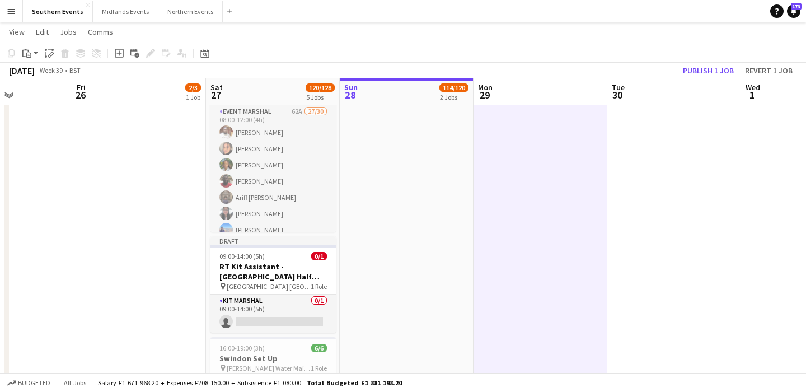
scroll to position [405, 0]
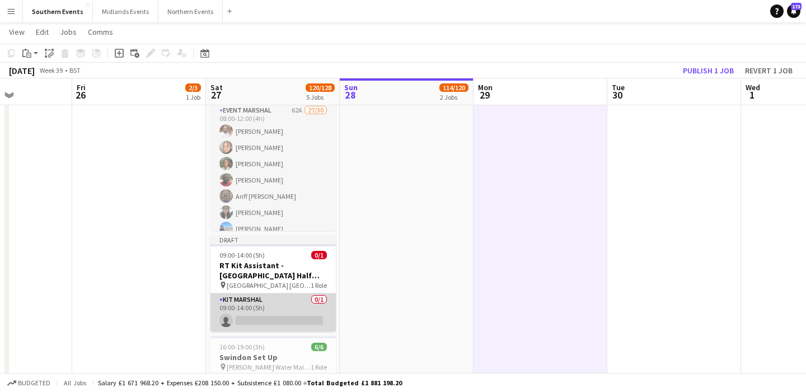
click at [306, 307] on app-card-role "Kit Marshal 0/1 09:00-14:00 (5h) single-neutral-actions" at bounding box center [273, 312] width 125 height 38
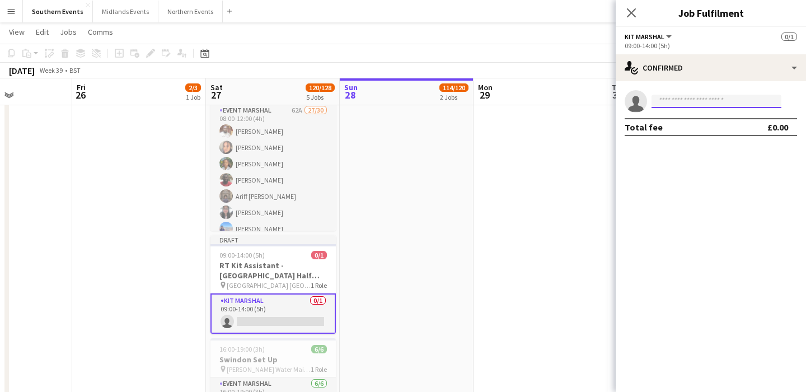
click at [669, 104] on input at bounding box center [717, 101] width 130 height 13
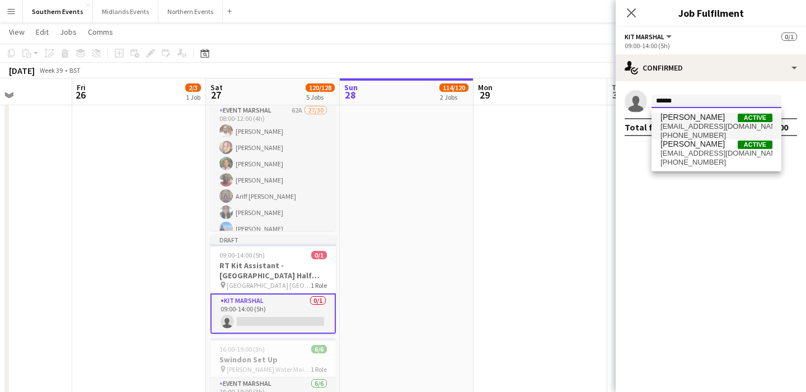
type input "******"
click at [719, 128] on span "[EMAIL_ADDRESS][DOMAIN_NAME]" at bounding box center [717, 126] width 112 height 9
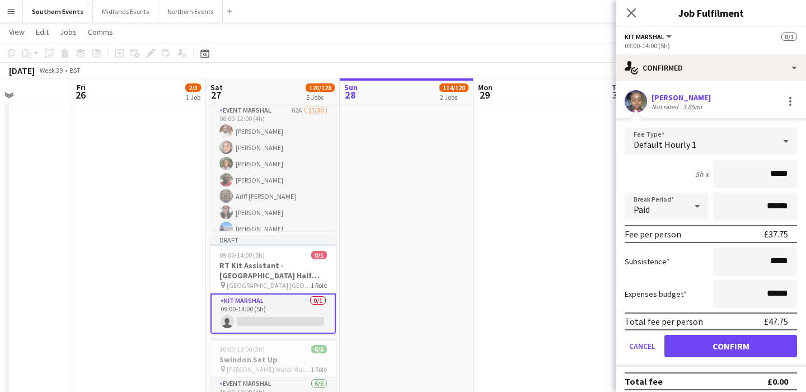
click at [768, 135] on div "Default Hourly 1" at bounding box center [700, 141] width 150 height 27
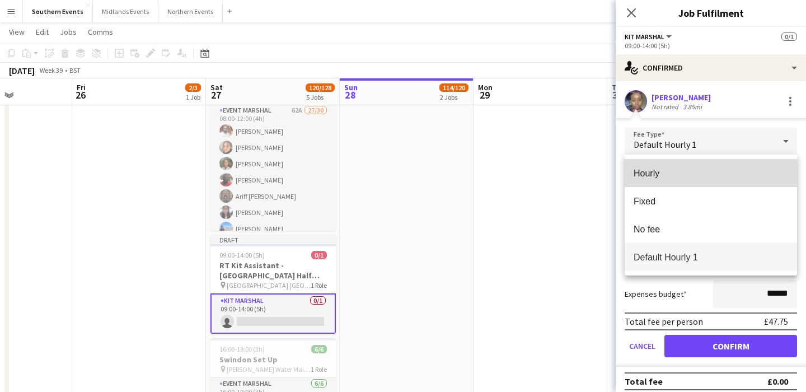
click at [702, 175] on span "Hourly" at bounding box center [711, 173] width 155 height 11
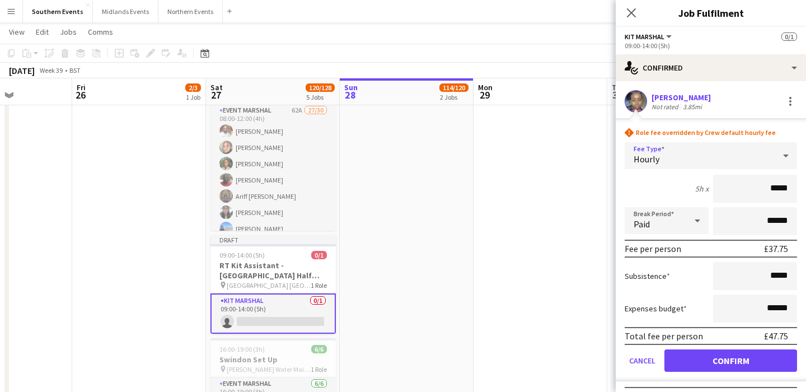
click at [715, 163] on div "Hourly" at bounding box center [700, 155] width 150 height 27
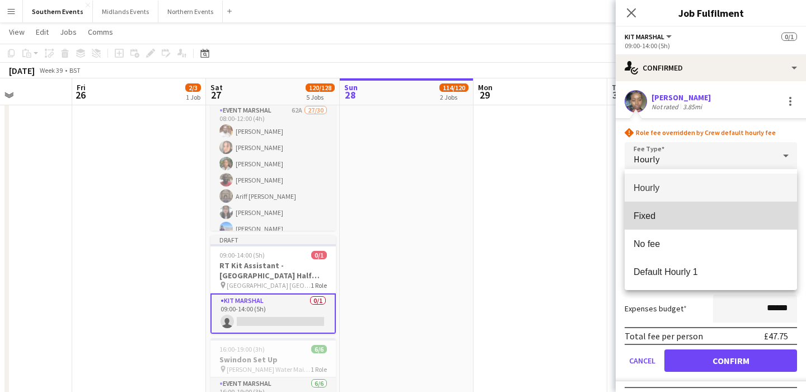
click at [708, 212] on span "Fixed" at bounding box center [711, 216] width 155 height 11
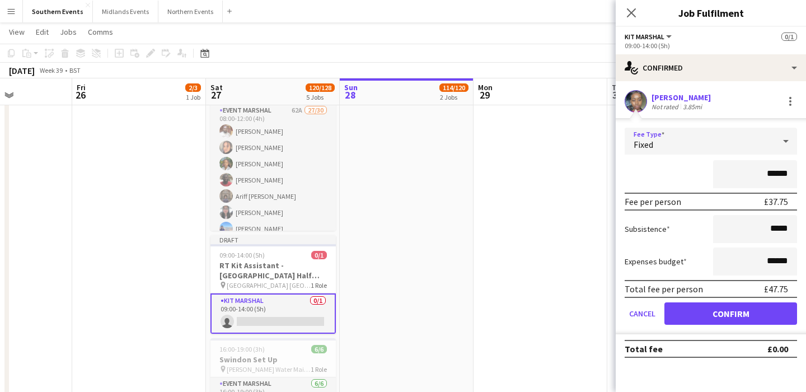
click at [720, 150] on div "Fixed" at bounding box center [700, 141] width 150 height 27
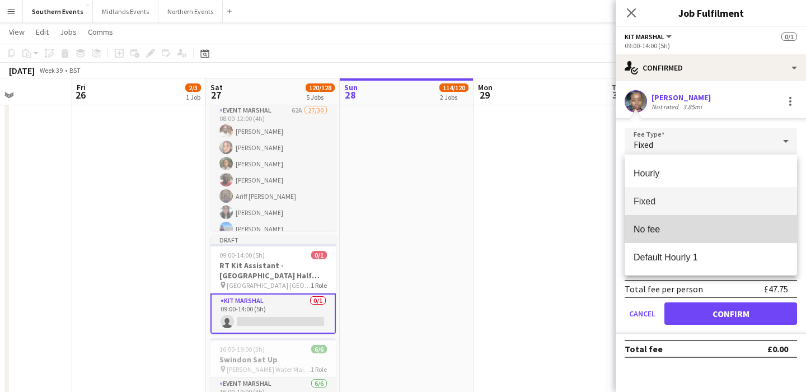
click at [706, 226] on span "No fee" at bounding box center [711, 229] width 155 height 11
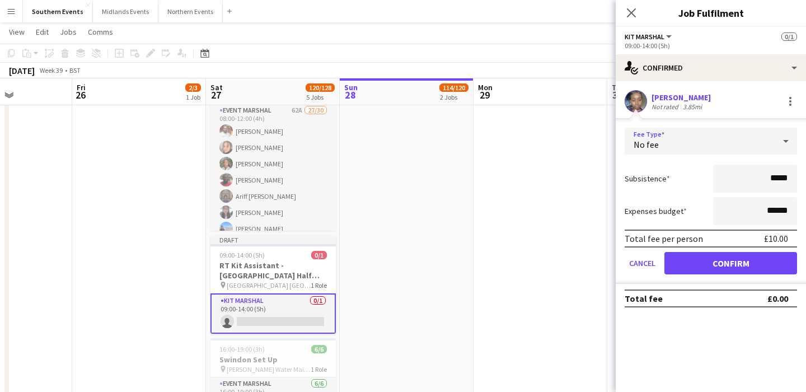
click at [722, 147] on div "No fee" at bounding box center [700, 141] width 150 height 27
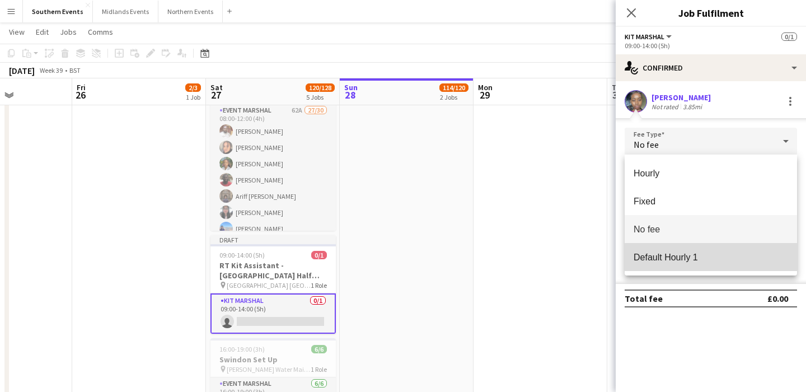
click at [716, 257] on span "Default Hourly 1" at bounding box center [711, 257] width 155 height 11
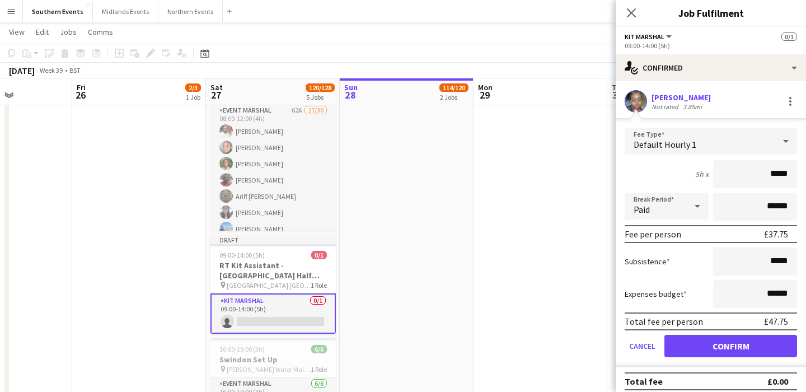
drag, startPoint x: 769, startPoint y: 175, endPoint x: 795, endPoint y: 173, distance: 25.3
click at [795, 173] on input "*****" at bounding box center [755, 174] width 84 height 28
type input "******"
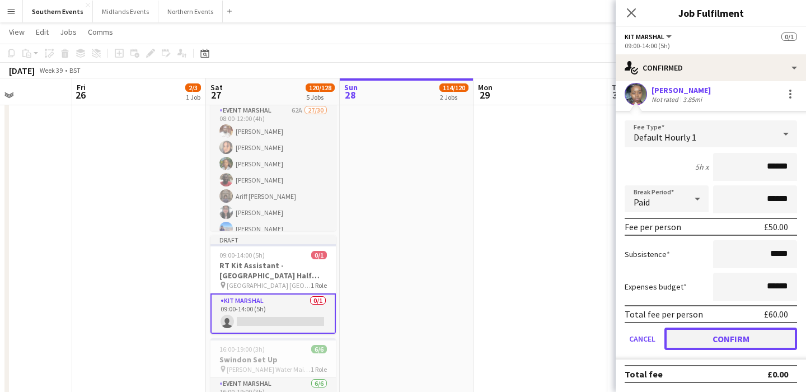
click at [716, 347] on button "Confirm" at bounding box center [731, 339] width 133 height 22
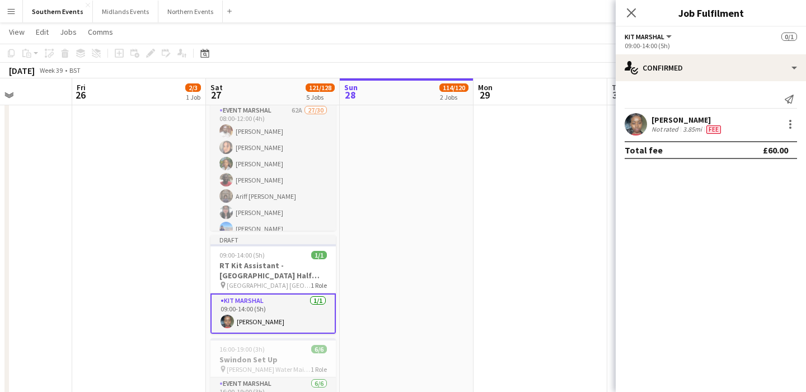
scroll to position [0, 0]
click at [685, 128] on div "3.85mi" at bounding box center [693, 129] width 24 height 9
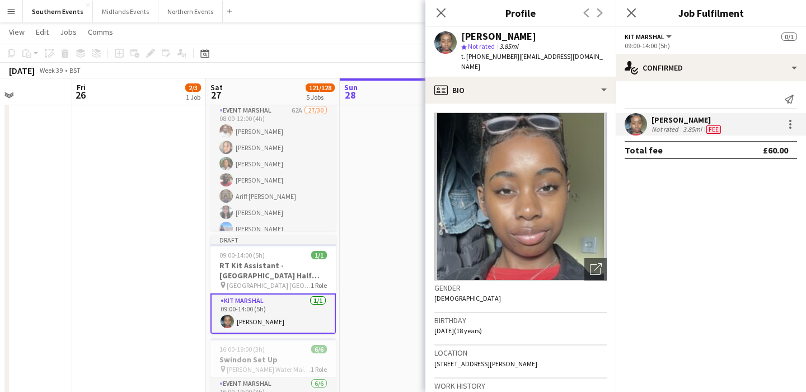
click at [687, 207] on mat-expansion-panel "check Confirmed Send notification [PERSON_NAME] Not rated 3.85mi Fee Total fee …" at bounding box center [711, 236] width 190 height 311
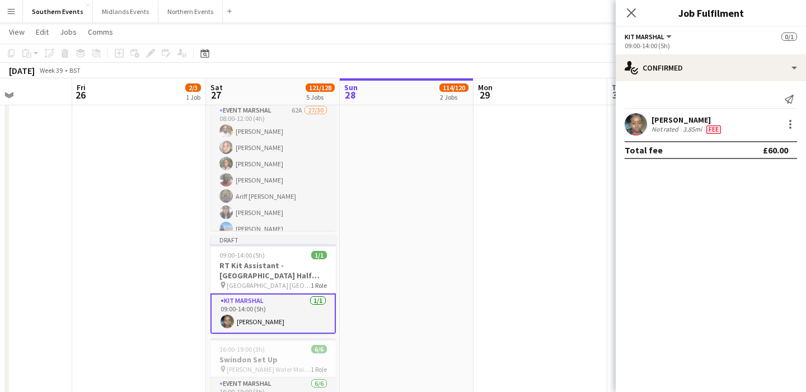
click at [506, 260] on app-date-cell at bounding box center [541, 172] width 134 height 905
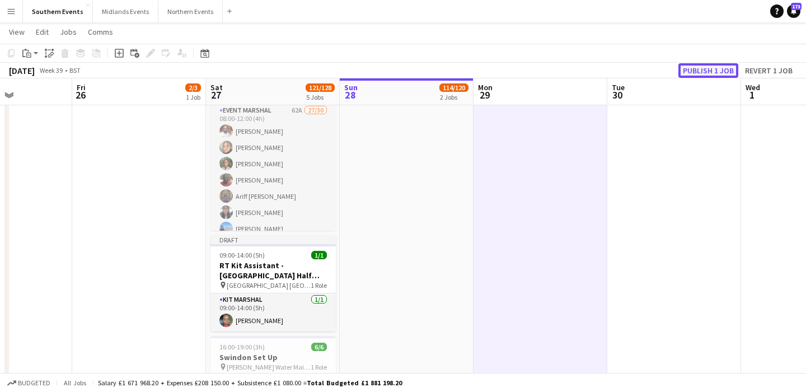
click at [706, 69] on button "Publish 1 job" at bounding box center [709, 70] width 60 height 15
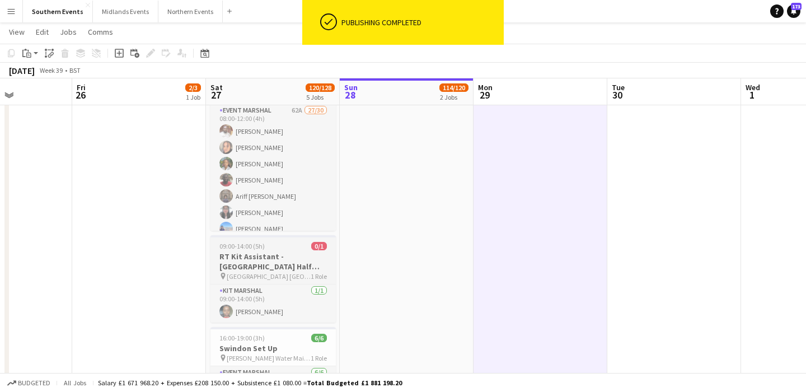
click at [281, 266] on h3 "RT Kit Assistant - [GEOGRAPHIC_DATA] Half Marathon" at bounding box center [273, 261] width 125 height 20
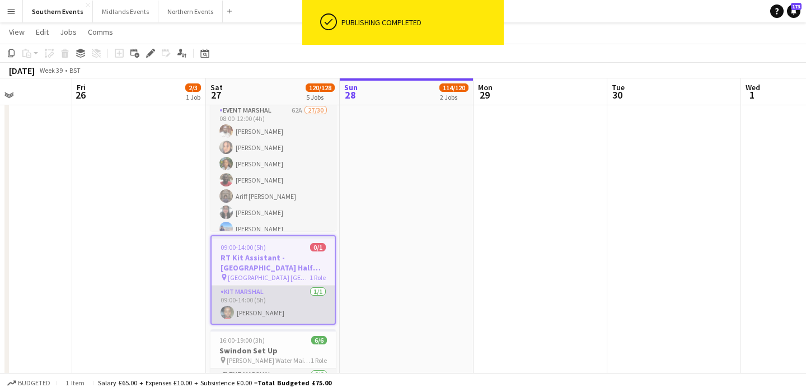
click at [287, 292] on app-card-role "Kit Marshal [DATE] 09:00-14:00 (5h) [PERSON_NAME]" at bounding box center [273, 305] width 123 height 38
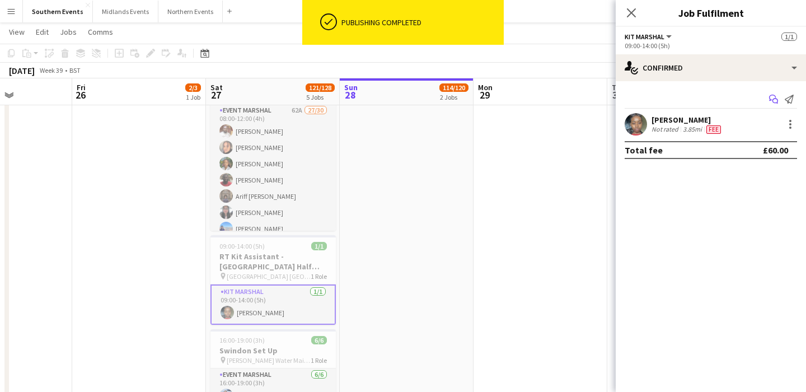
click at [774, 99] on icon at bounding box center [776, 102] width 6 height 6
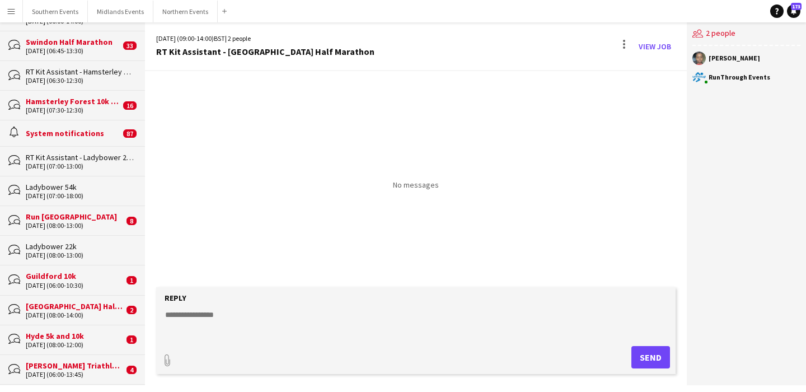
scroll to position [131, 0]
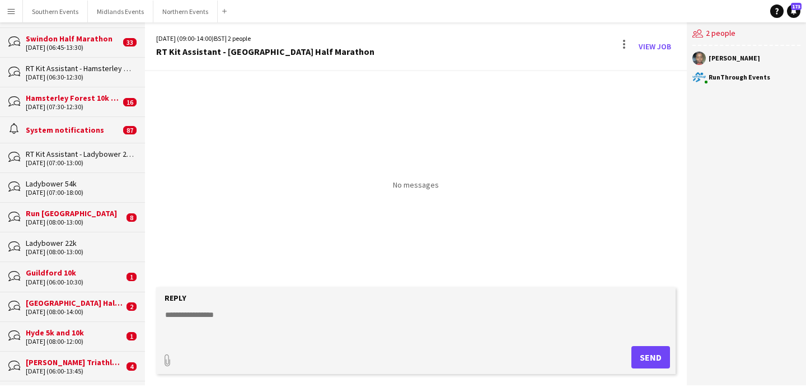
click at [77, 310] on div "[DATE] (08:00-14:00)" at bounding box center [75, 312] width 98 height 8
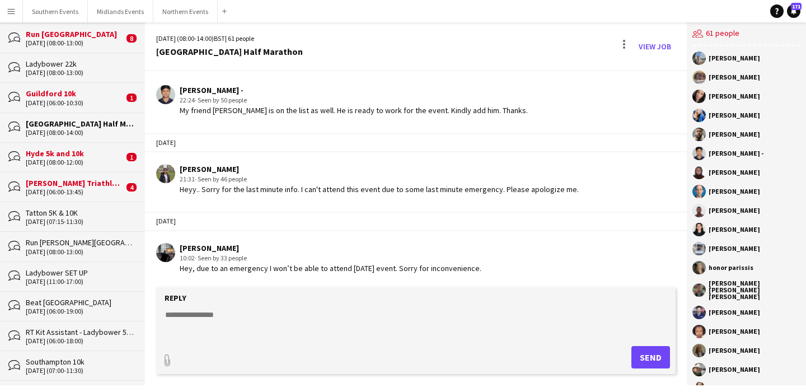
scroll to position [312, 0]
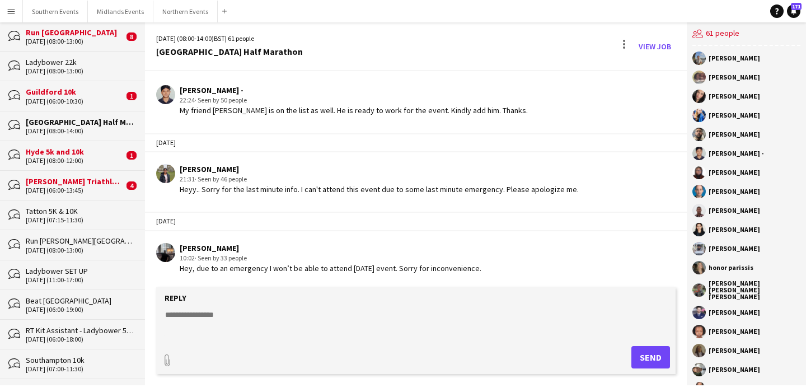
click at [72, 335] on div "[DATE] (06:00-18:00)" at bounding box center [80, 339] width 108 height 8
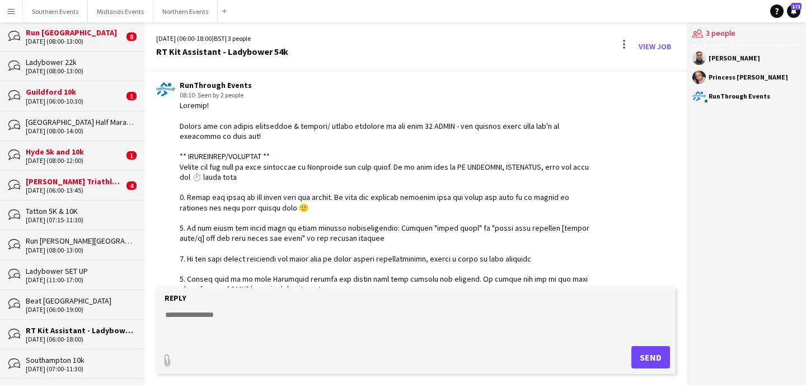
scroll to position [1869, 0]
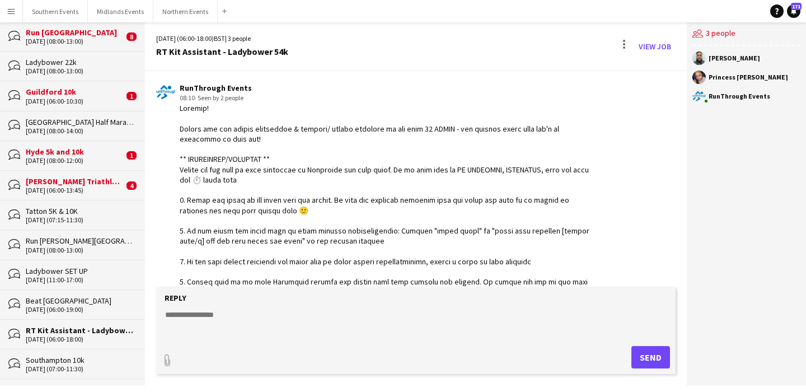
drag, startPoint x: 221, startPoint y: 269, endPoint x: 173, endPoint y: 108, distance: 168.7
click at [173, 108] on div "RunThrough Events 08:10 · Seen by 2 people" at bounding box center [373, 220] width 434 height 275
copy div "LorEmipsum Dolors 17:66 · Amet co 8 adipis Elitsed! Doeius tem inc utlabo etdol…"
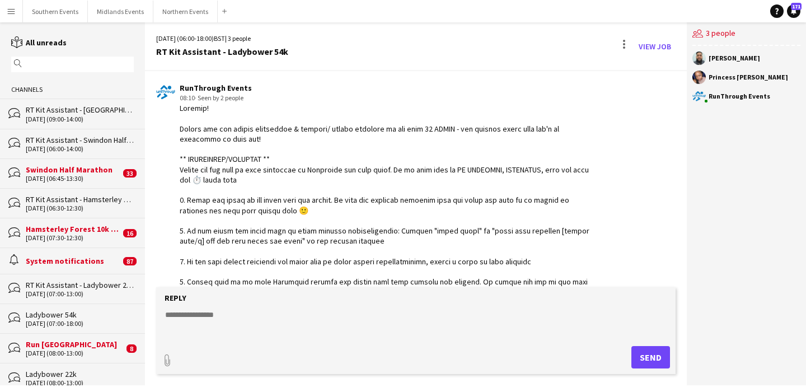
click at [74, 120] on div "[DATE] (09:00-14:00)" at bounding box center [80, 119] width 108 height 8
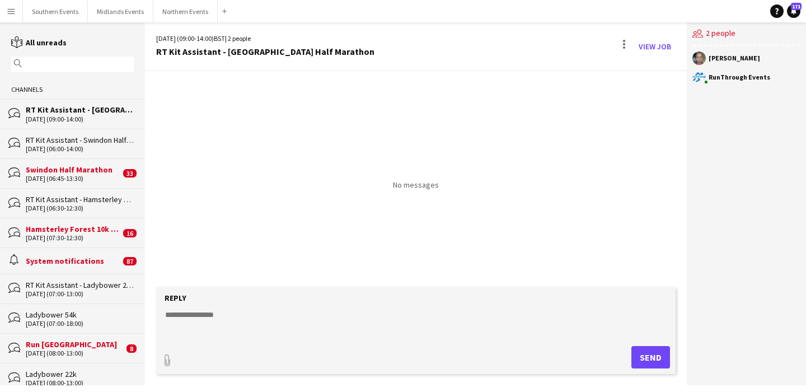
click at [235, 319] on textarea at bounding box center [418, 323] width 509 height 29
paste textarea "**********"
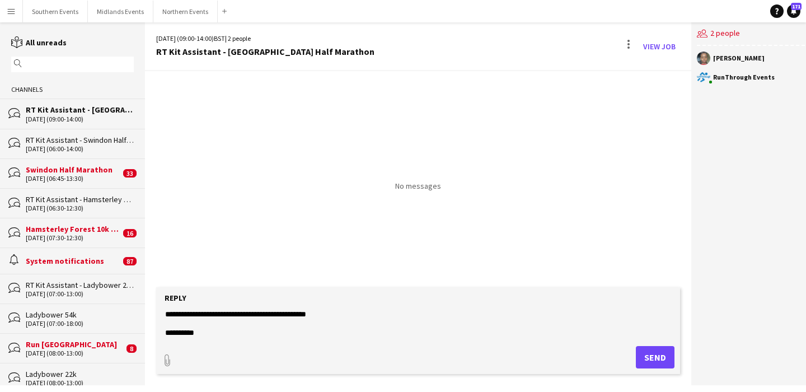
type textarea "**********"
click at [648, 349] on button "Send" at bounding box center [655, 357] width 39 height 22
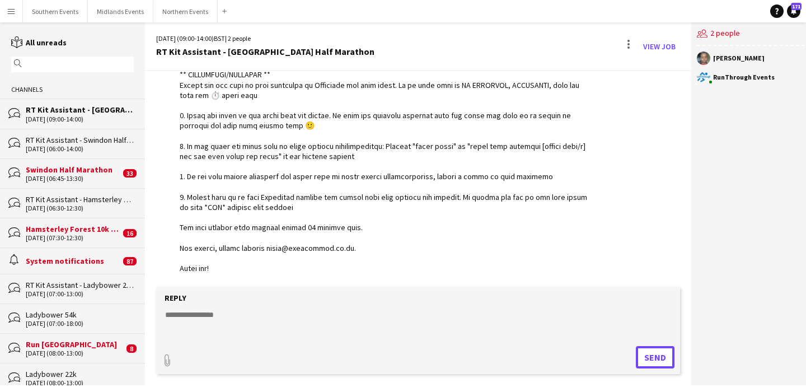
scroll to position [143, 0]
